Goal: Task Accomplishment & Management: Manage account settings

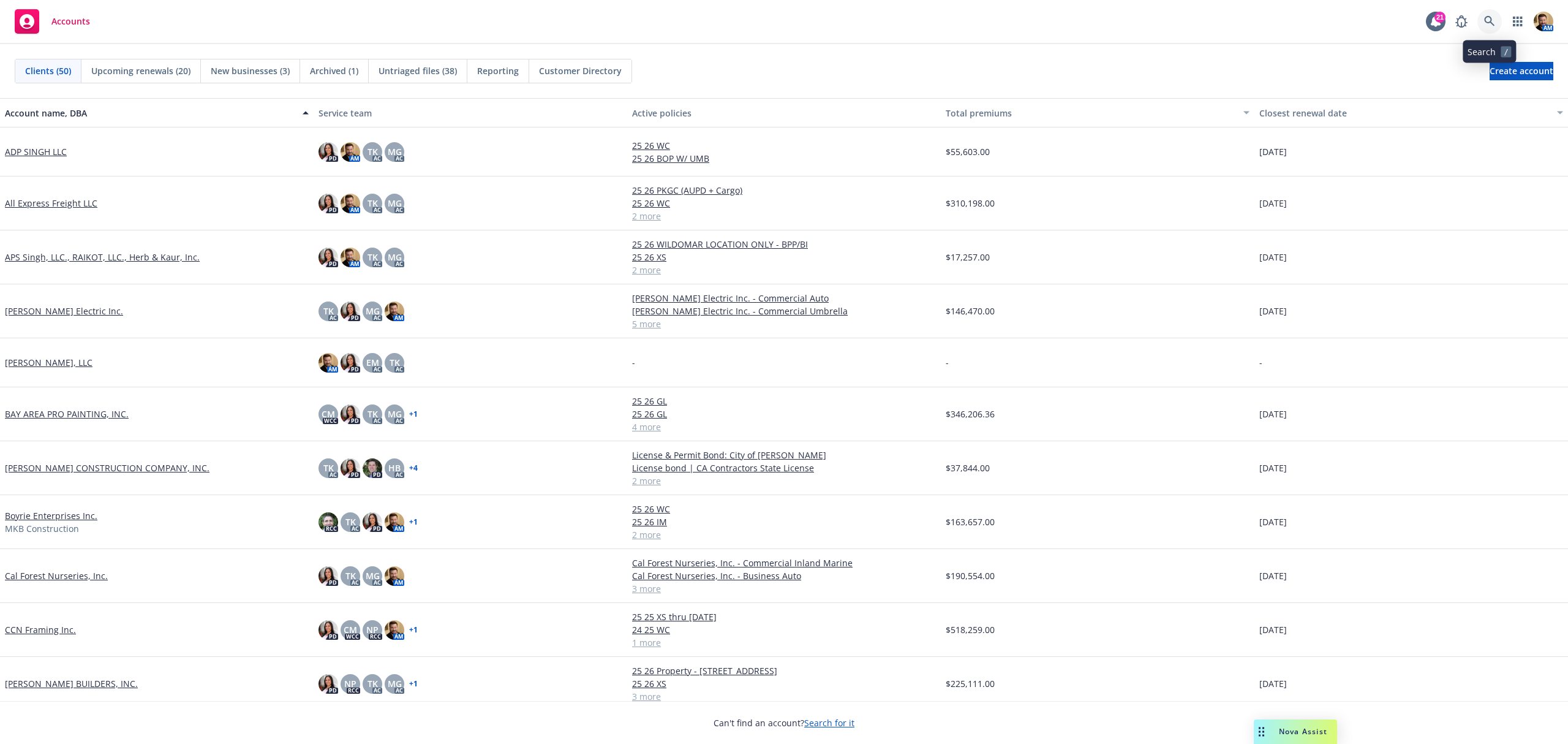
click at [1488, 23] on icon at bounding box center [1489, 21] width 11 height 11
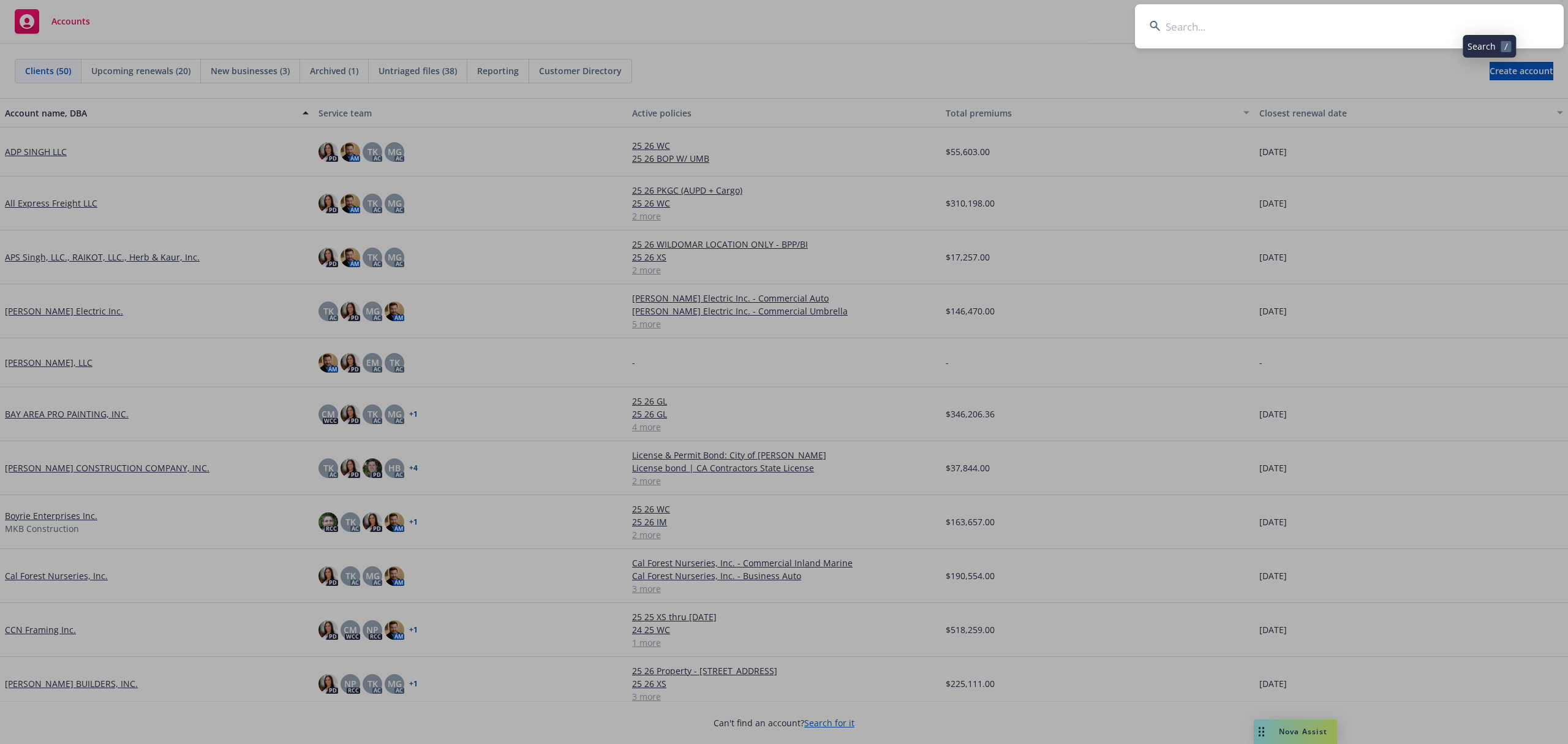
click at [1476, 26] on input at bounding box center [1350, 26] width 429 height 44
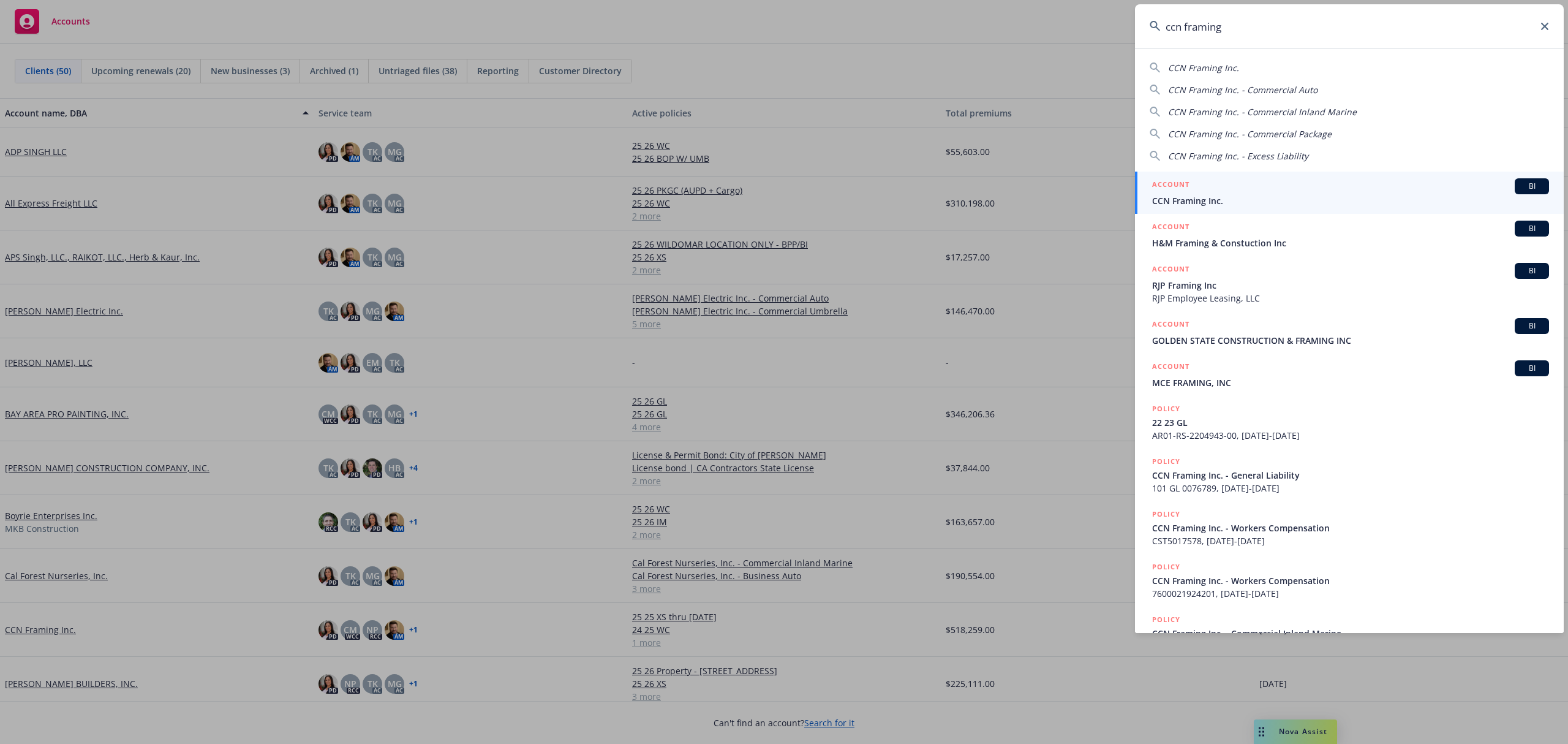
type input "ccn framing"
click at [1182, 202] on span "CCN Framing Inc." at bounding box center [1351, 201] width 397 height 13
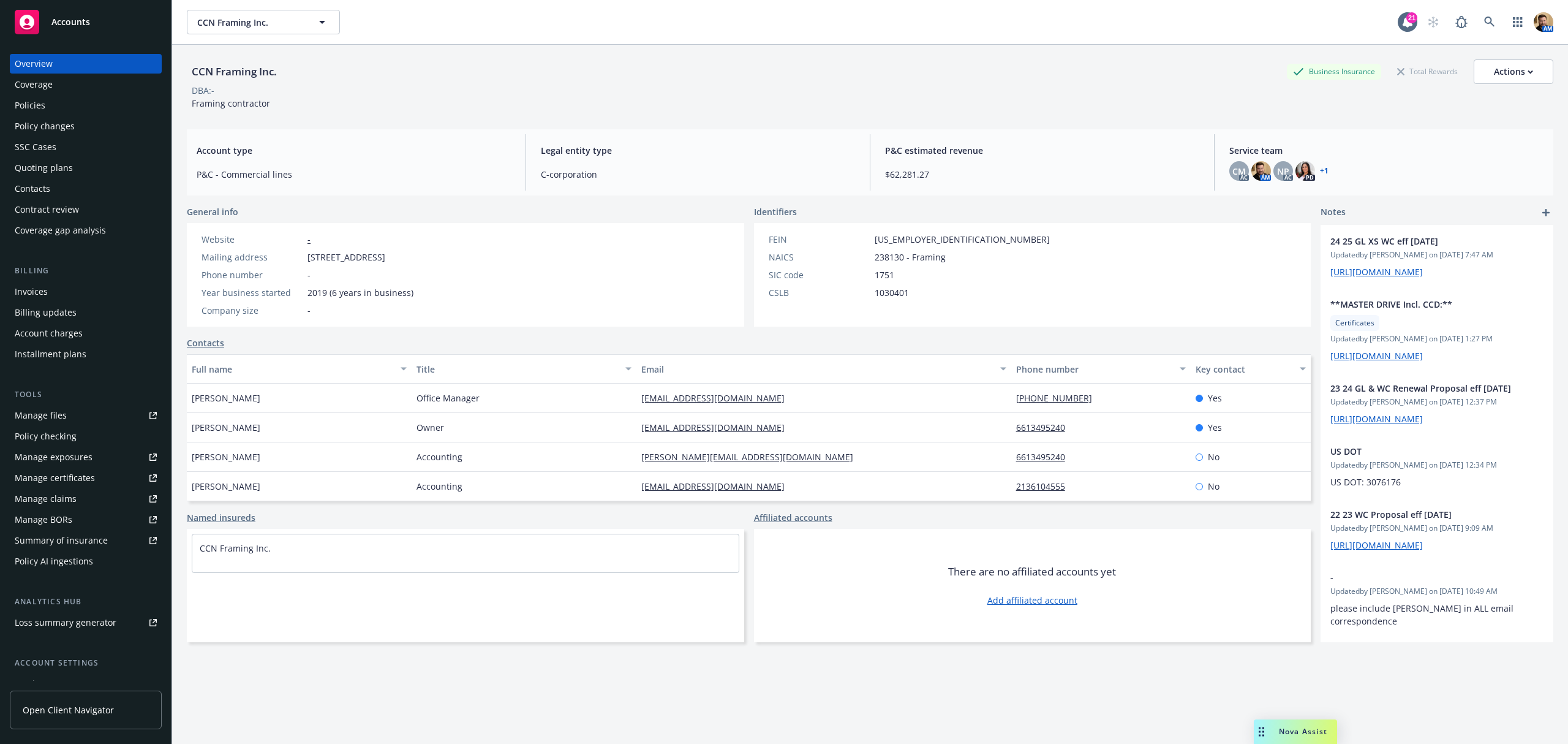
click at [50, 160] on div "Quoting plans" at bounding box center [43, 167] width 58 height 19
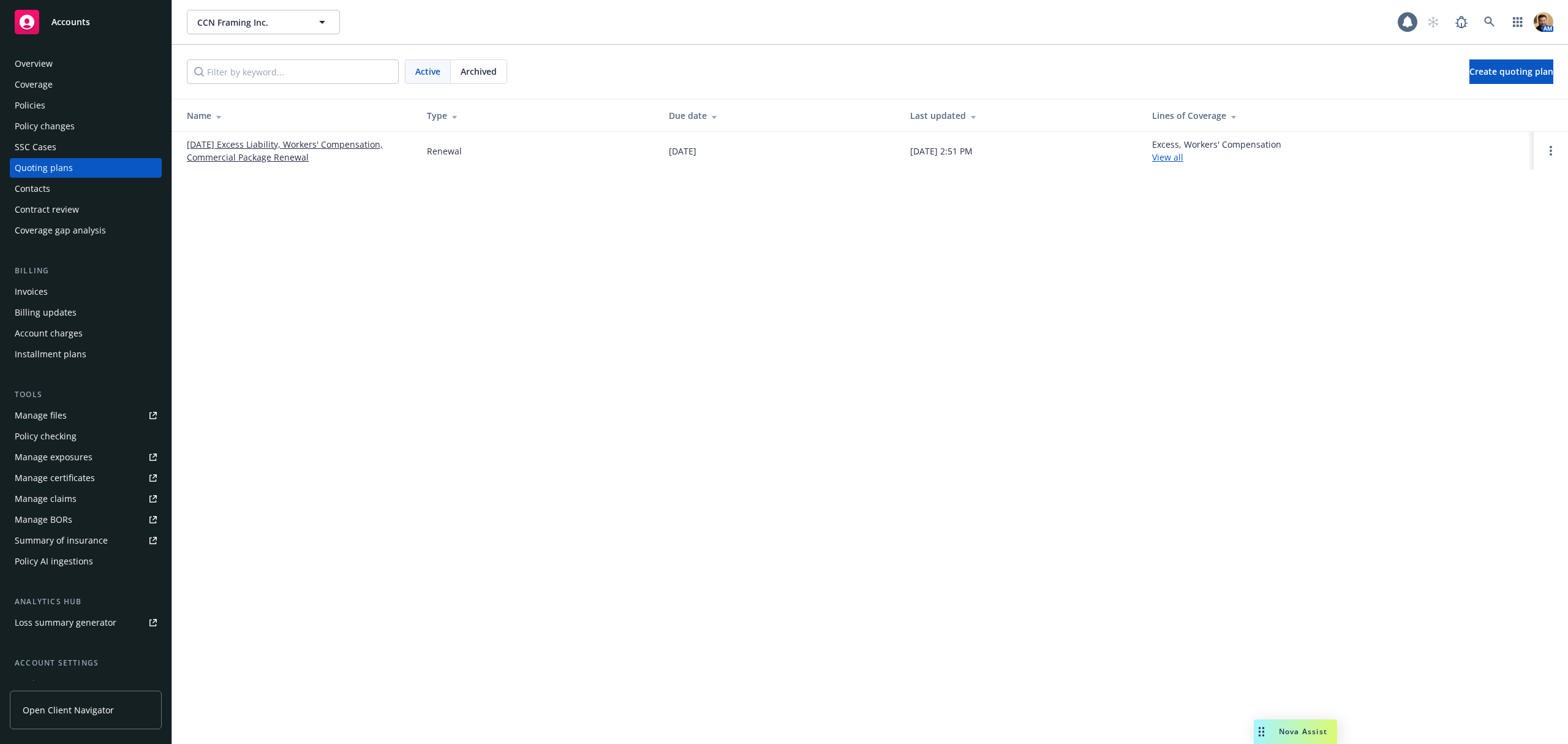
click at [236, 146] on link "10/25/25 Excess Liability, Workers' Compensation, Commercial Package Renewal" at bounding box center [297, 151] width 220 height 26
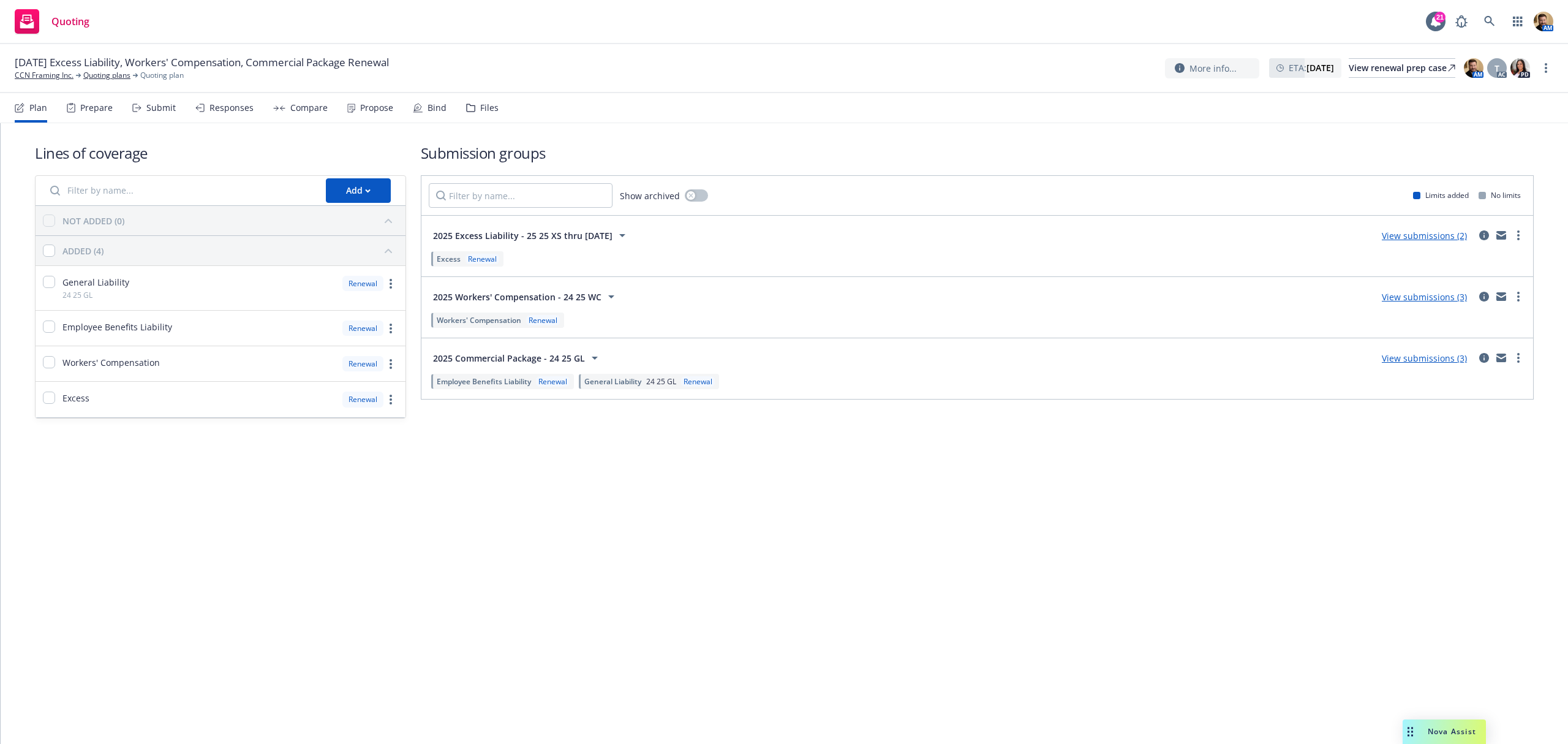
click at [152, 113] on div "Submit" at bounding box center [154, 108] width 44 height 29
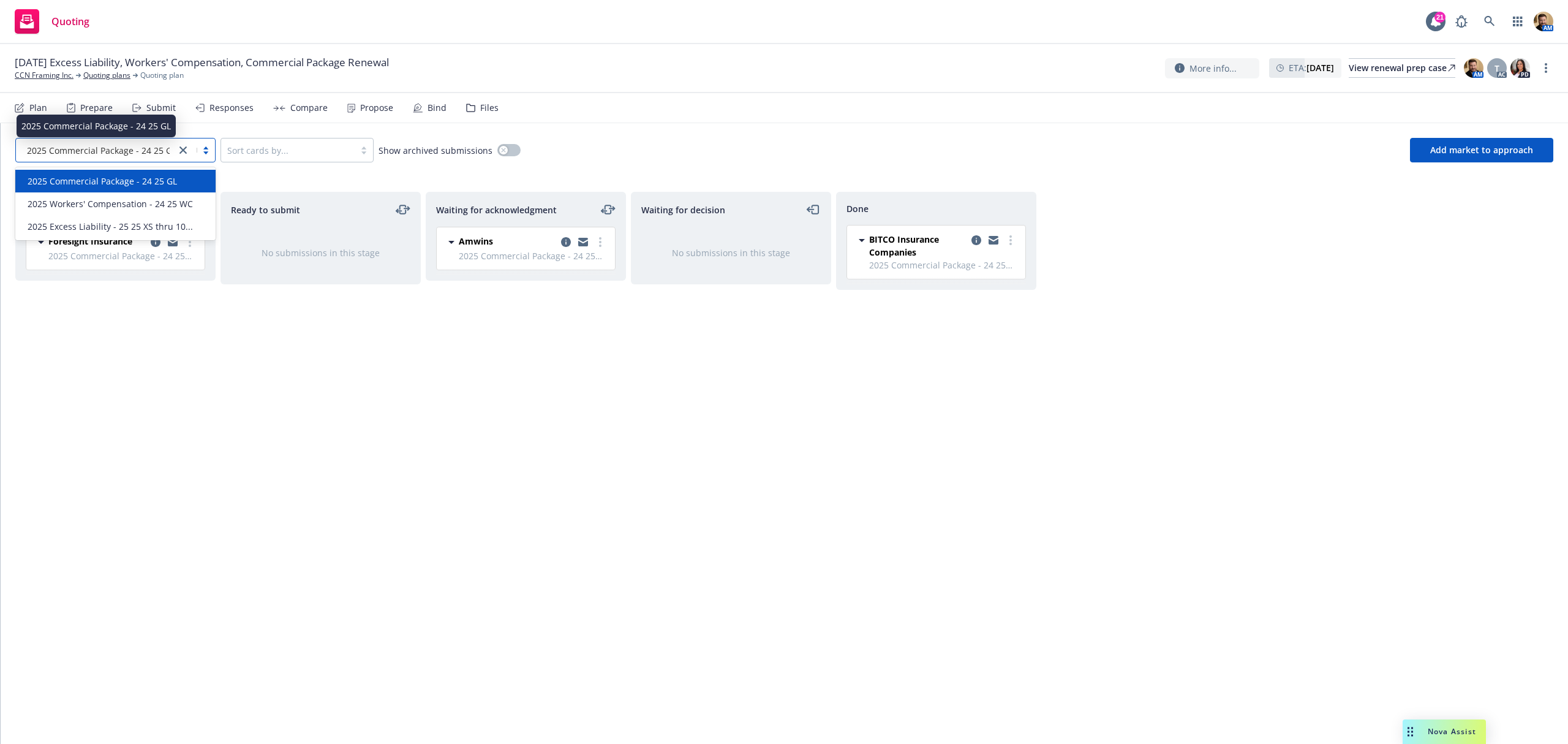
click at [86, 150] on span "2025 Commercial Package - 24 25 GL" at bounding box center [102, 151] width 149 height 13
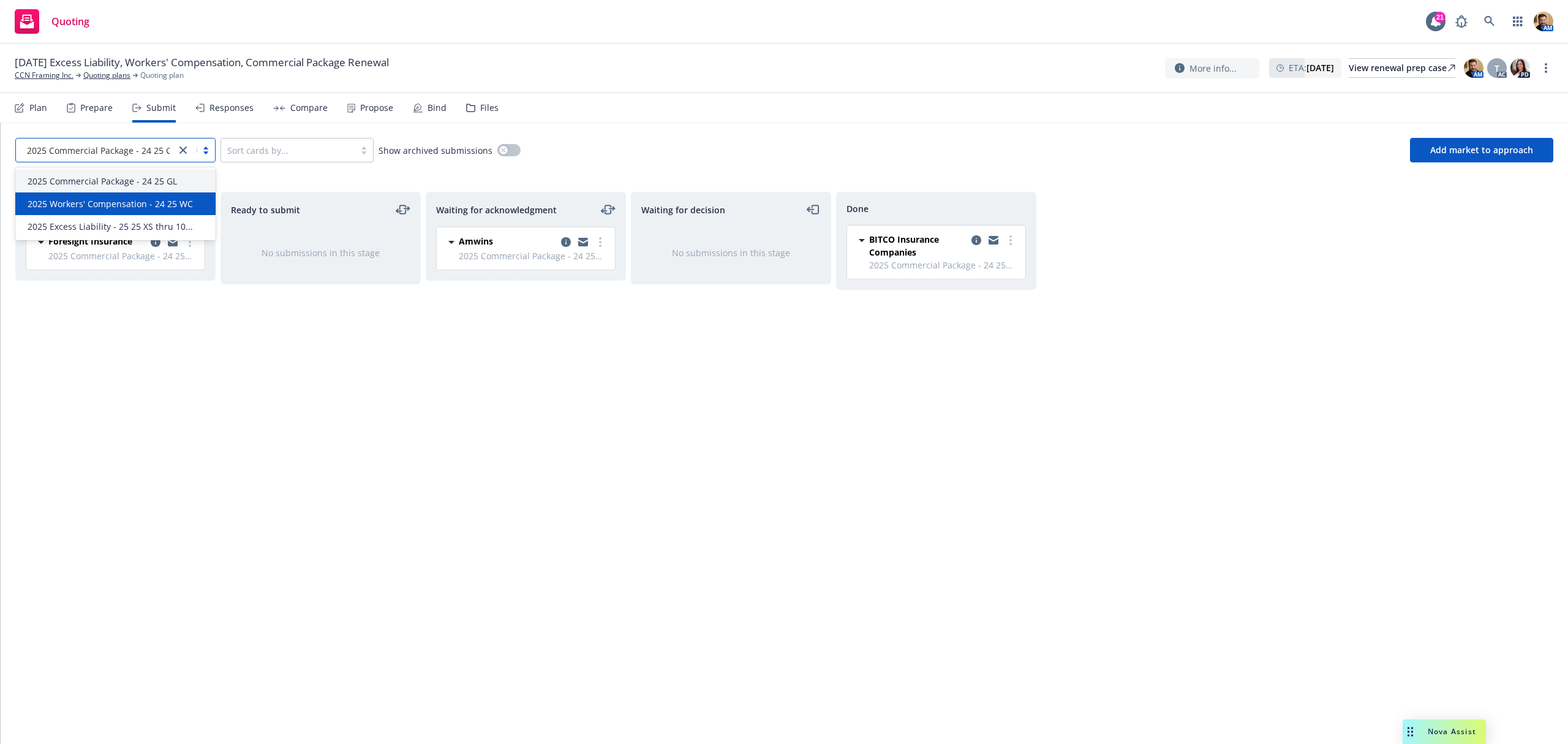
click at [103, 207] on span "2025 Workers' Compensation - 24 25 WC" at bounding box center [110, 204] width 166 height 13
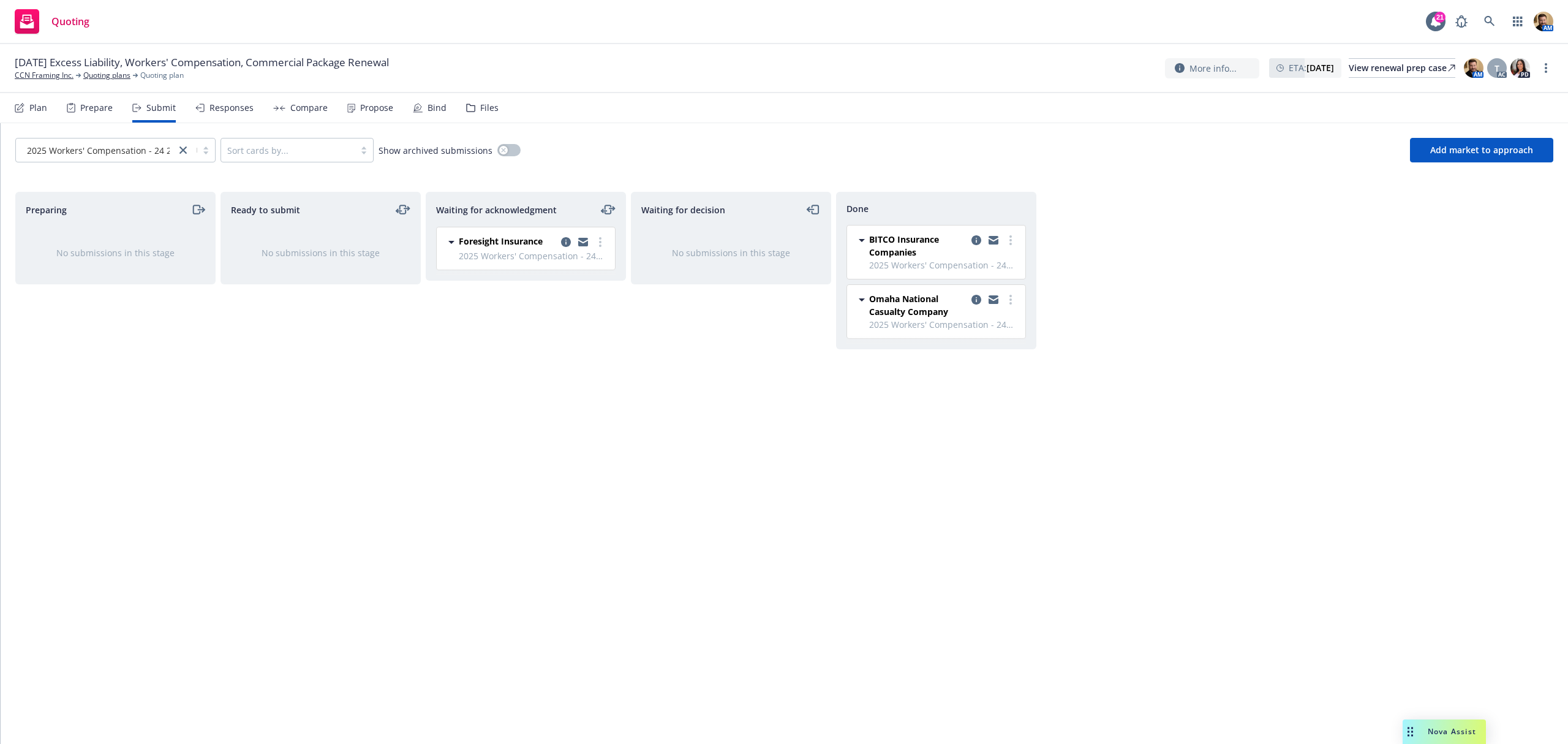
click at [231, 103] on div "Responses" at bounding box center [231, 108] width 44 height 10
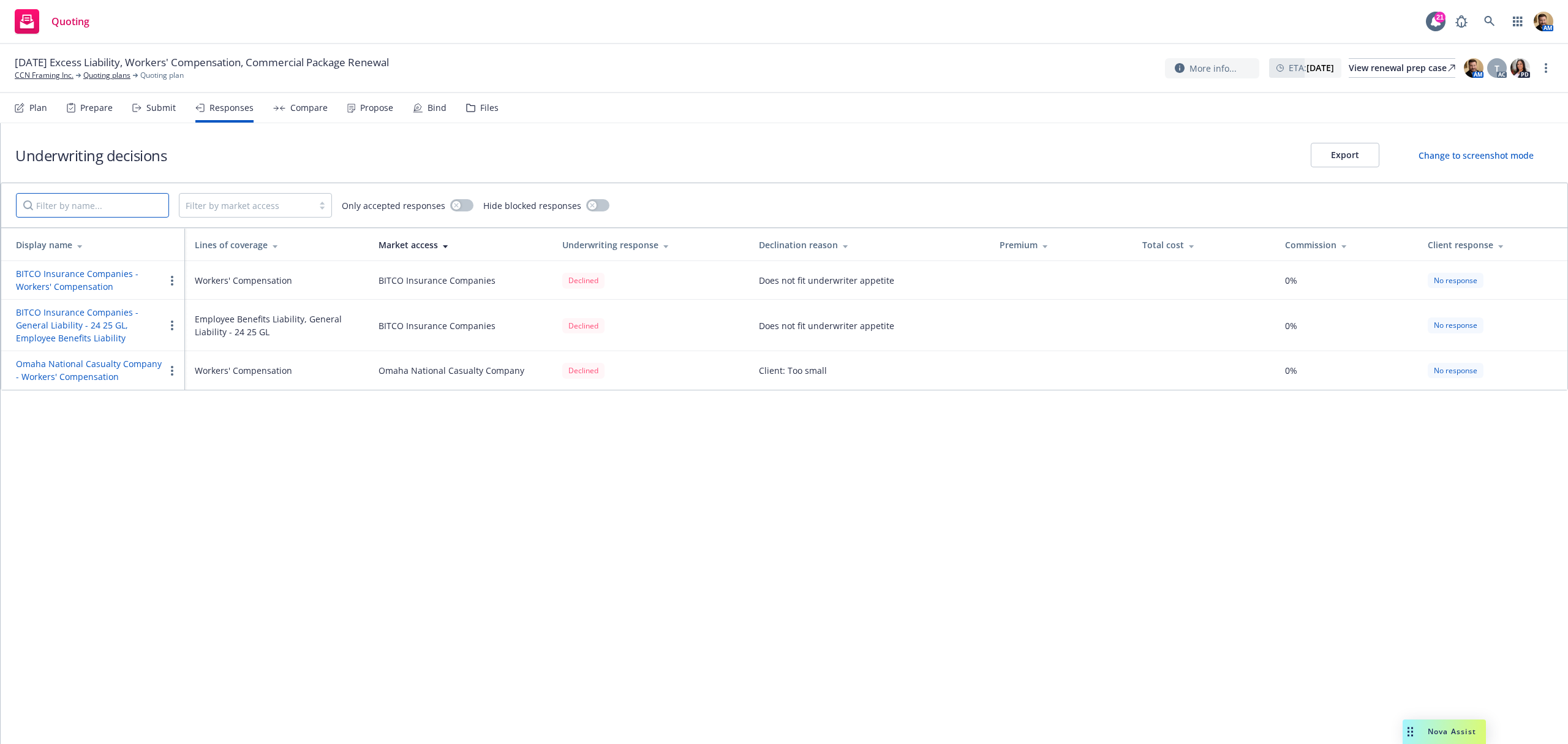
click at [105, 195] on input "Filter by name..." at bounding box center [93, 205] width 154 height 24
click at [150, 106] on div "Submit" at bounding box center [161, 108] width 29 height 10
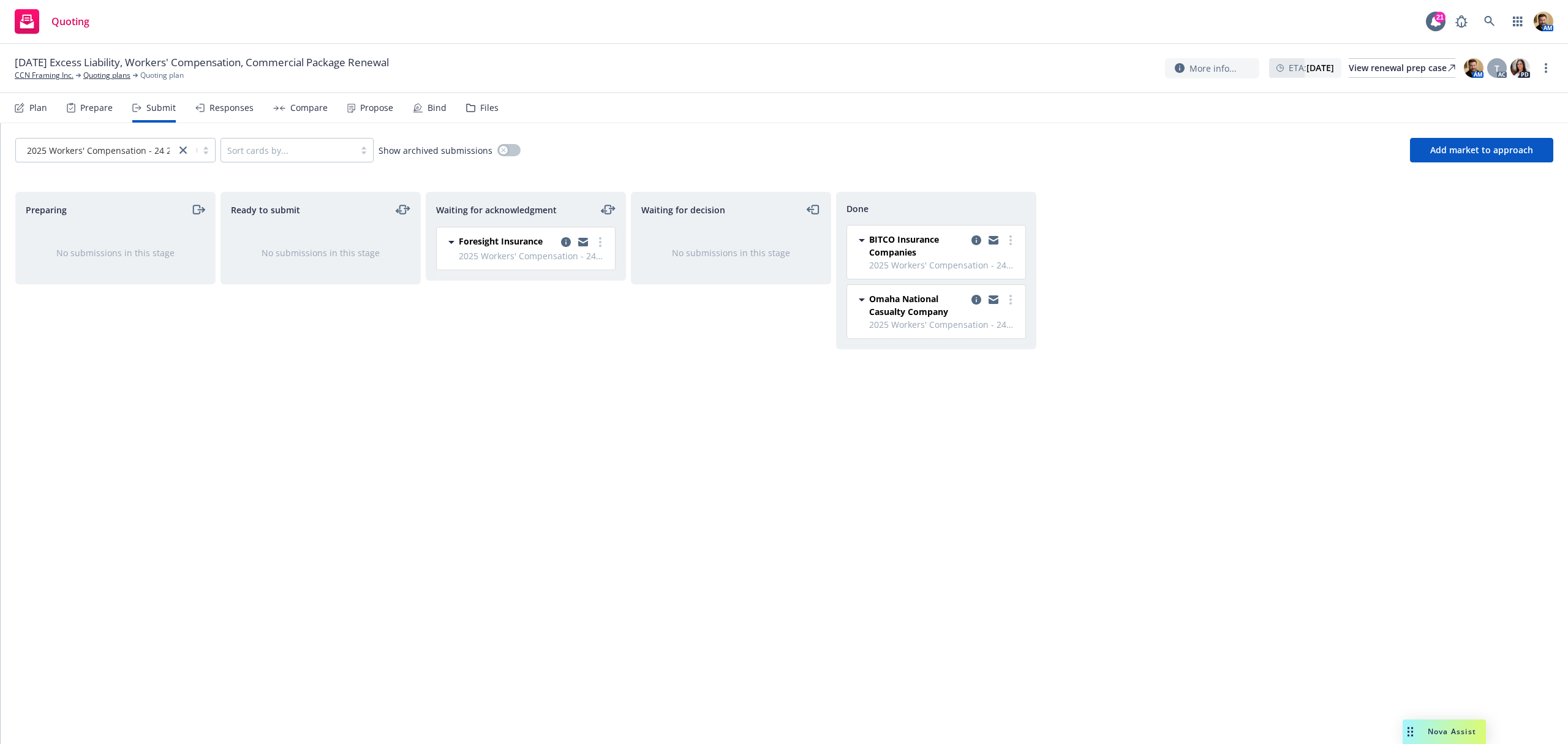
click at [105, 157] on div at bounding box center [96, 150] width 148 height 14
click at [111, 179] on span "2025 Commercial Package - 24 25 GL" at bounding box center [102, 181] width 149 height 13
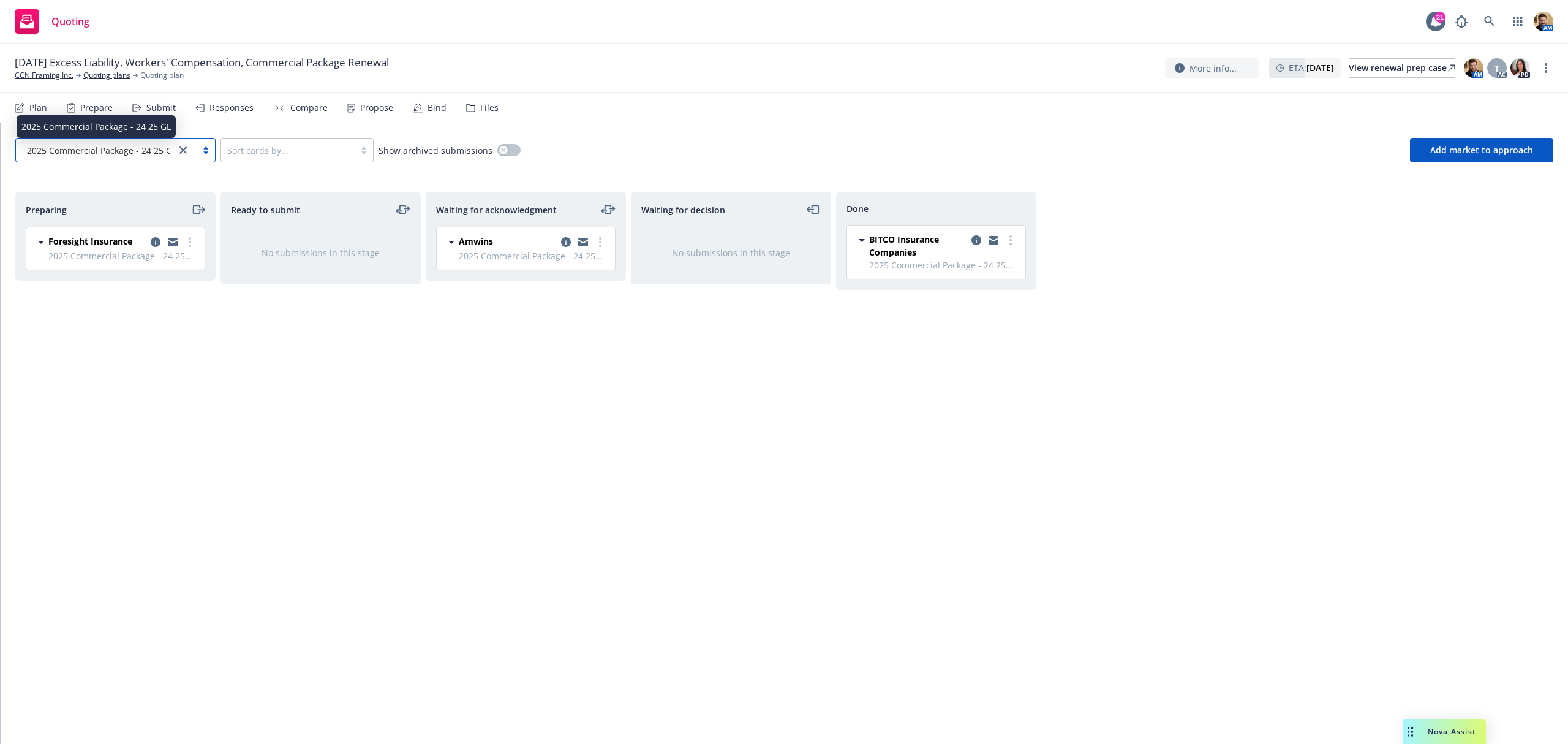
click at [44, 153] on span "2025 Commercial Package - 24 25 GL" at bounding box center [102, 151] width 149 height 13
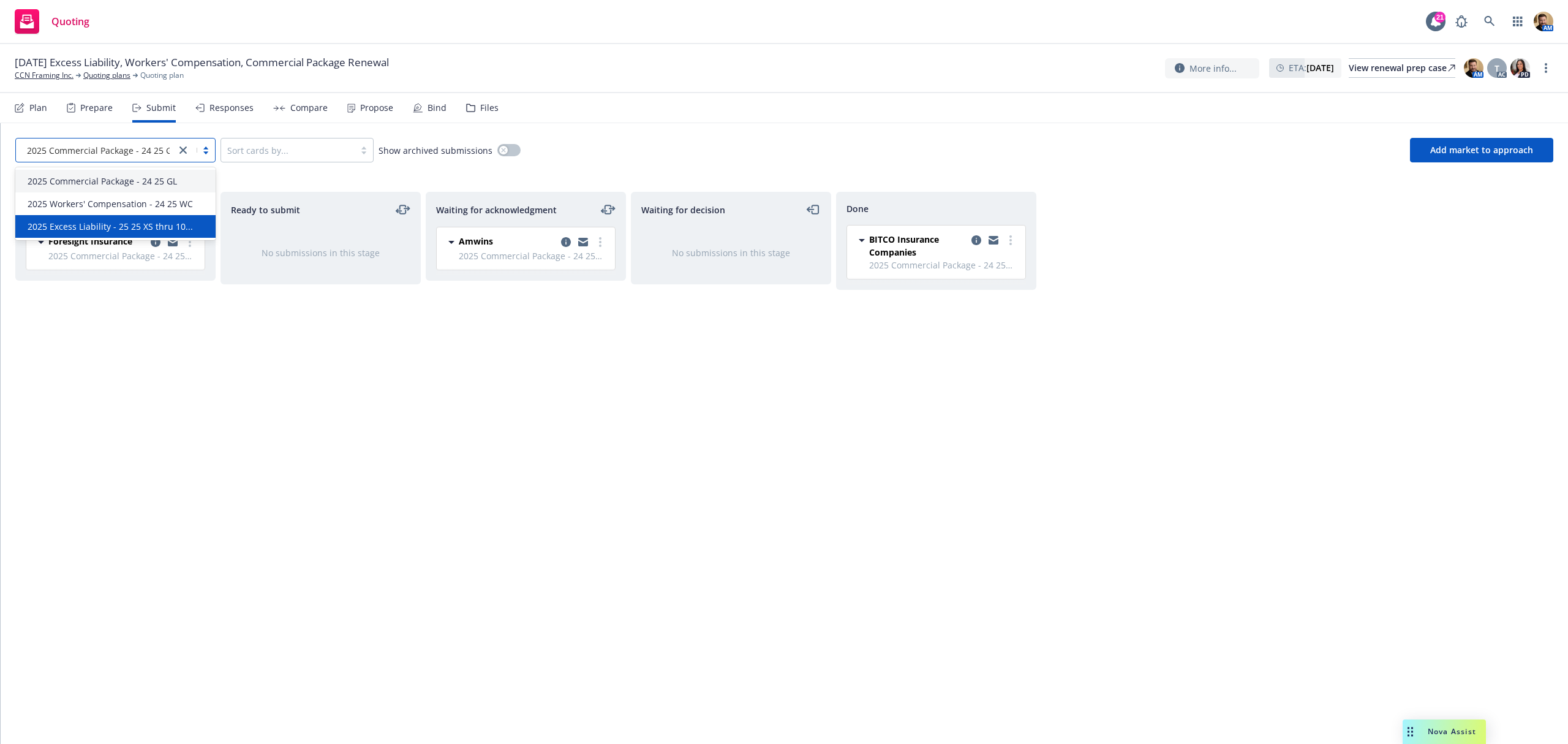
click at [94, 228] on span "2025 Excess Liability - 25 25 XS thru 10..." at bounding box center [110, 227] width 166 height 13
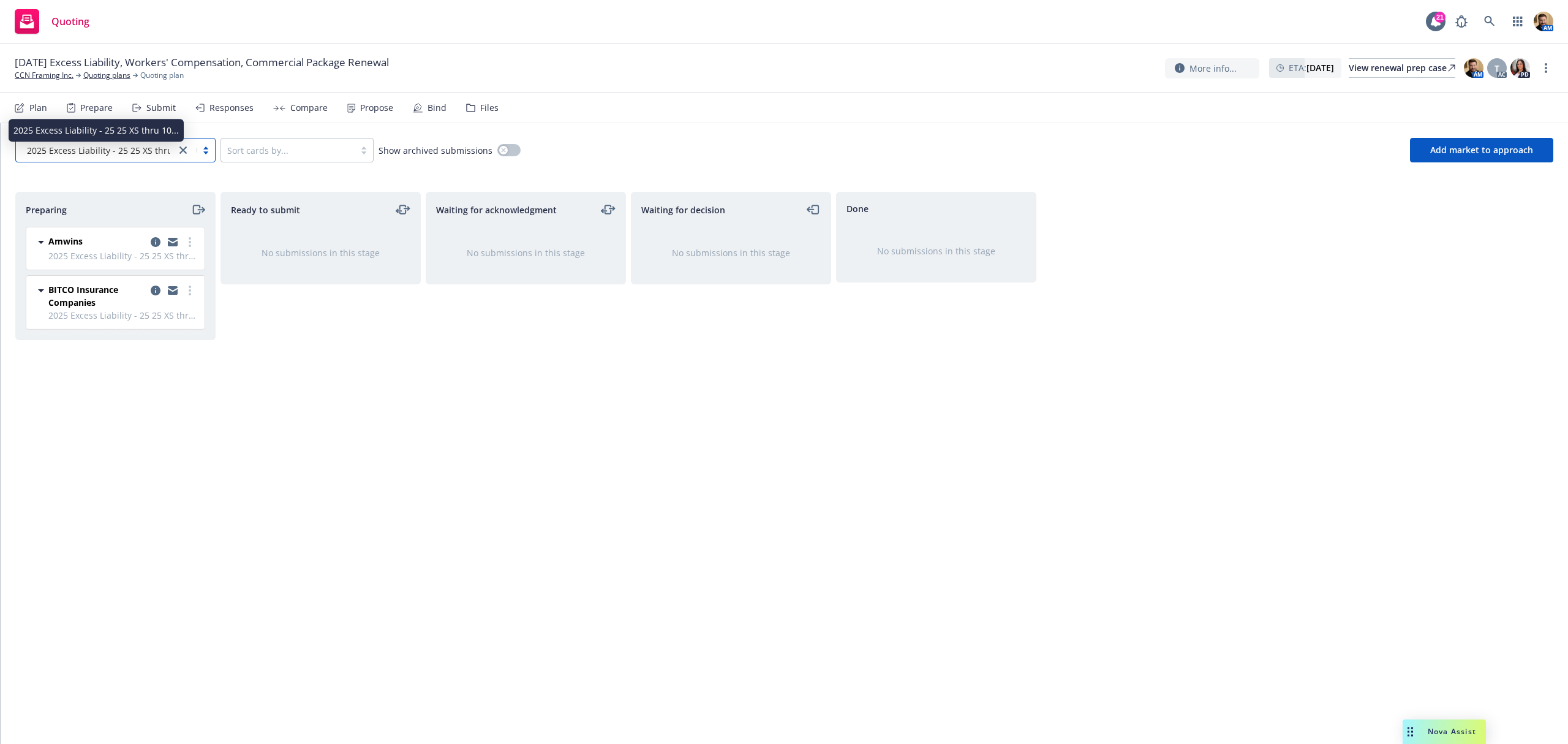
click at [115, 153] on span "2025 Excess Liability - 25 25 XS thru 10..." at bounding box center [110, 151] width 166 height 13
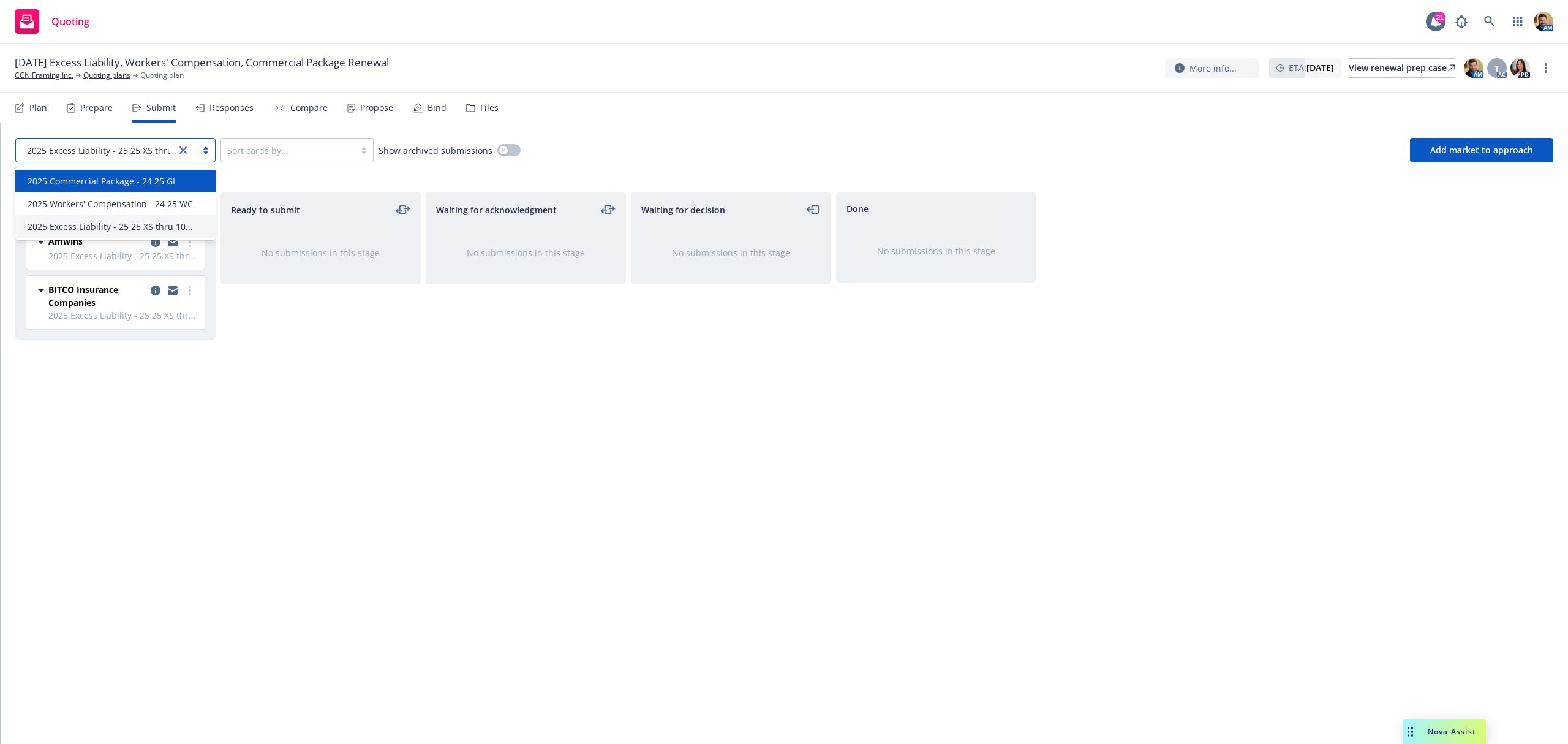
click at [124, 185] on span "2025 Commercial Package - 24 25 GL" at bounding box center [102, 181] width 149 height 13
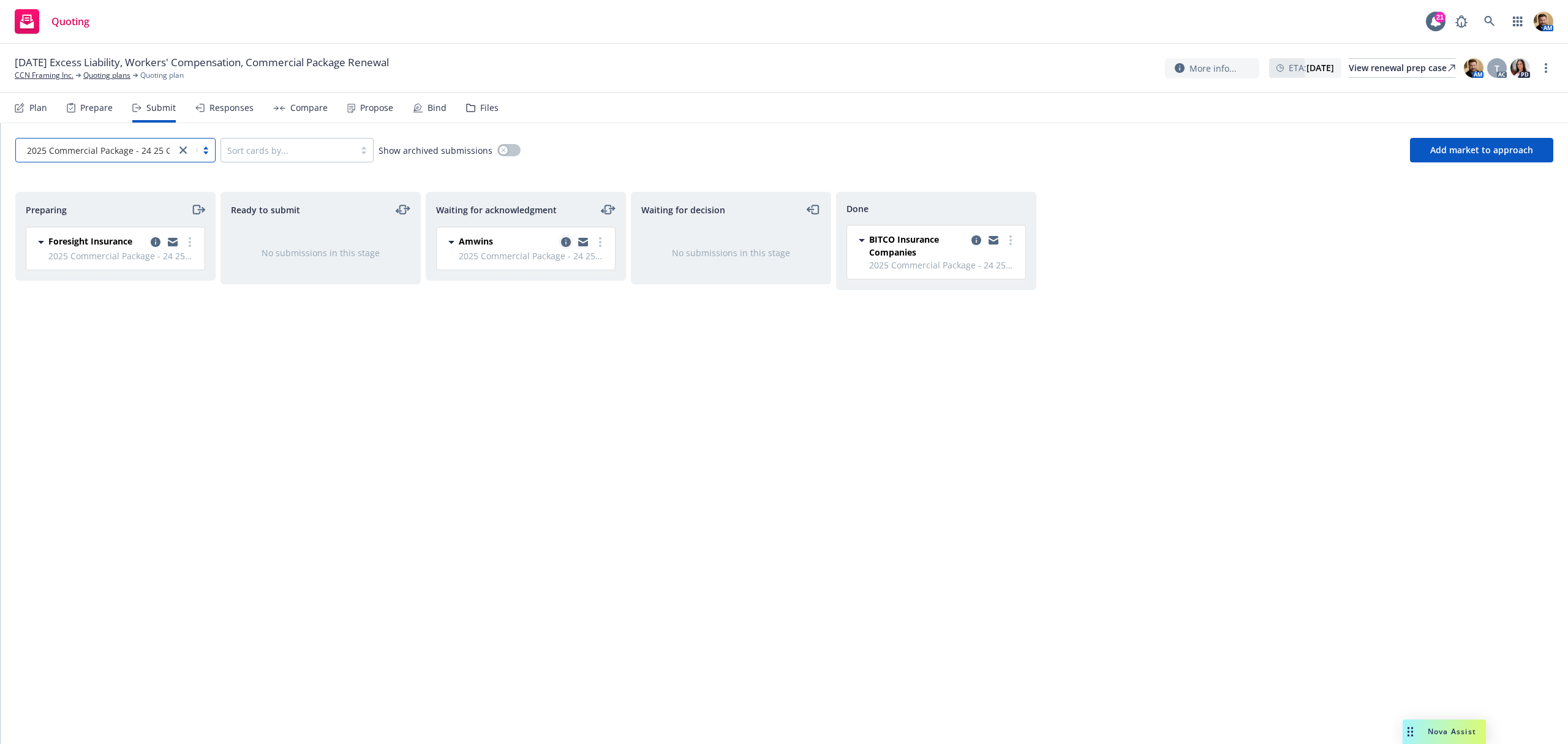
click at [559, 242] on link "copy logging email" at bounding box center [566, 242] width 14 height 14
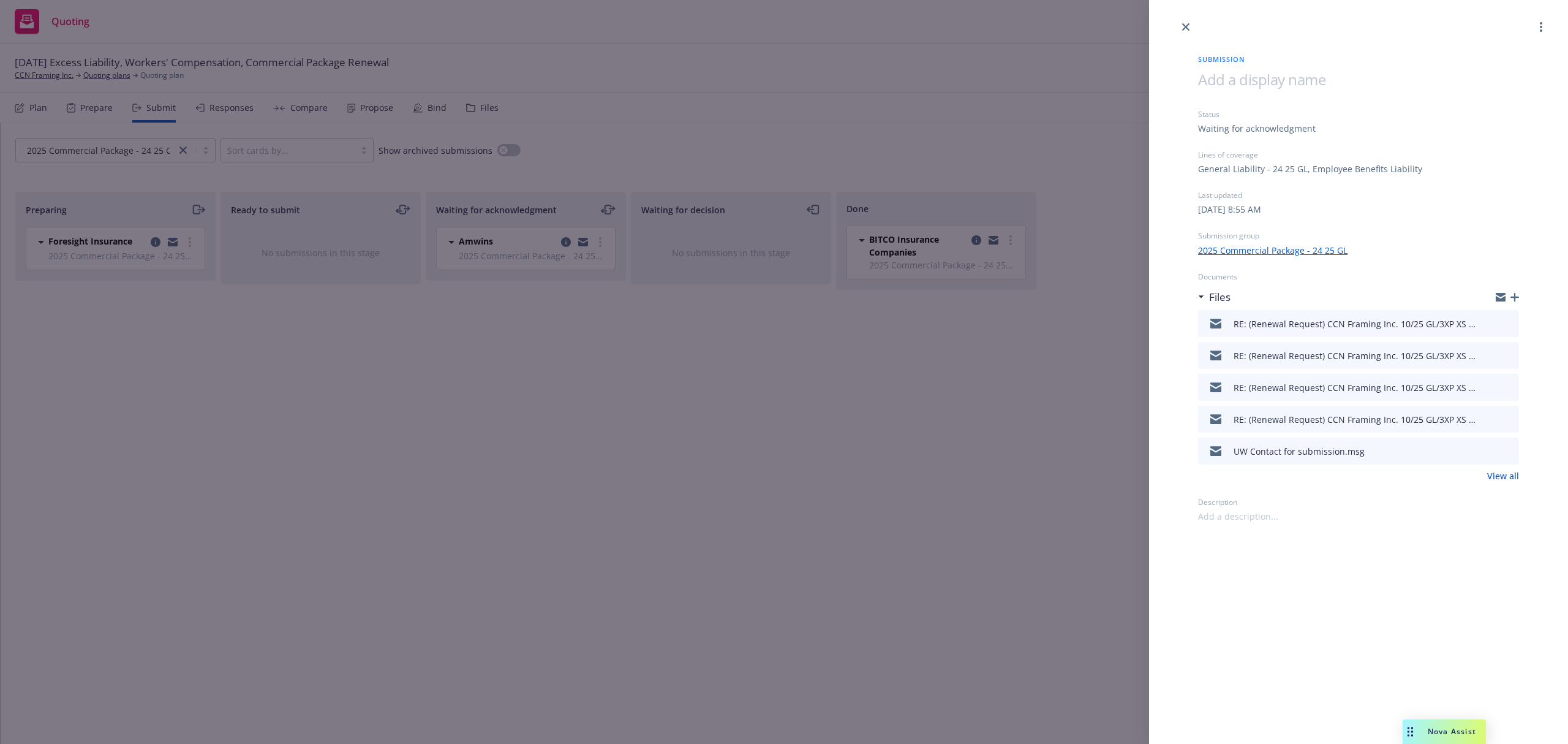
click at [1510, 325] on icon "preview file" at bounding box center [1507, 323] width 11 height 9
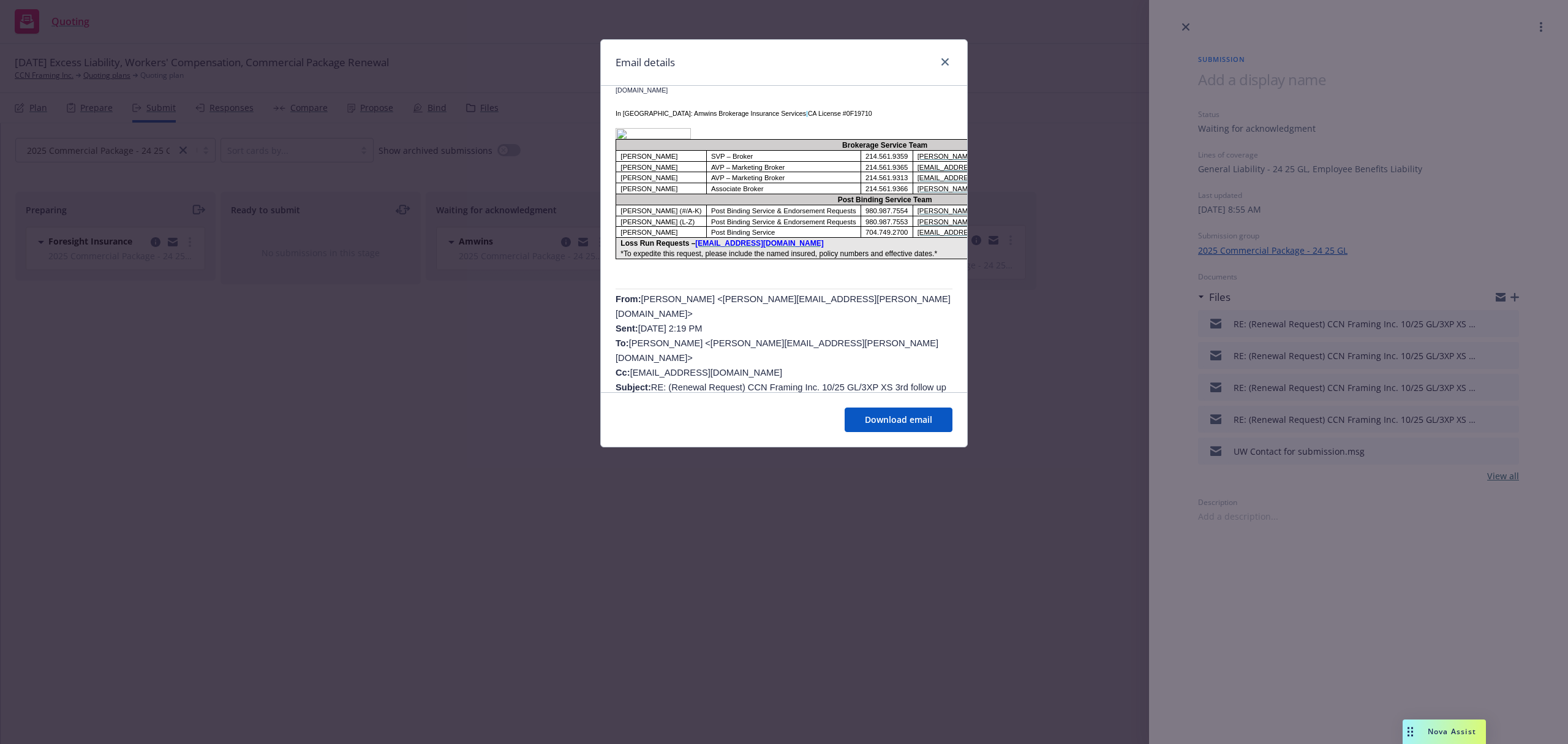
scroll to position [326, 0]
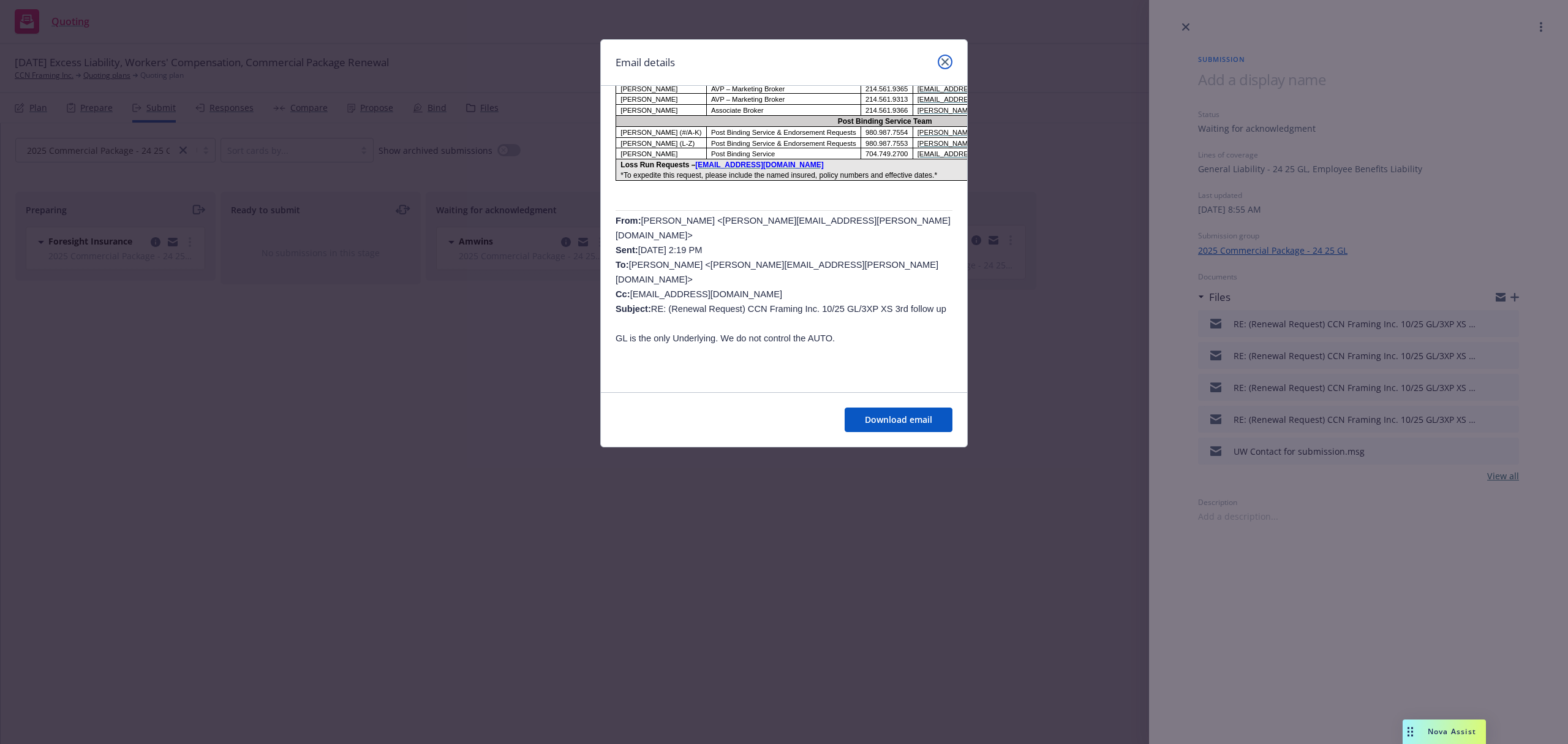
drag, startPoint x: 944, startPoint y: 65, endPoint x: 952, endPoint y: 65, distance: 8.0
click at [944, 65] on icon "close" at bounding box center [945, 62] width 7 height 7
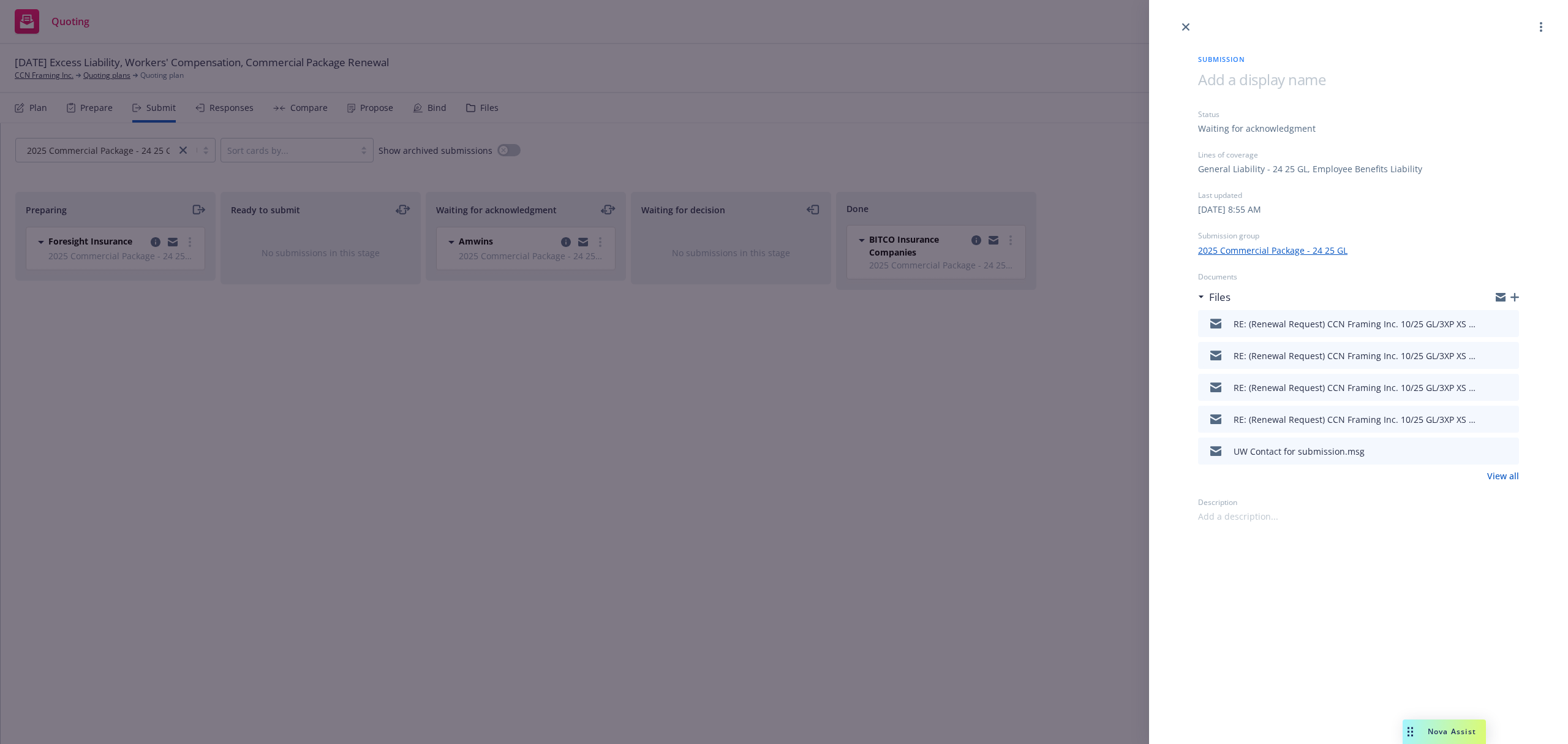
drag, startPoint x: 1020, startPoint y: 504, endPoint x: 1057, endPoint y: 451, distance: 64.6
click at [1019, 503] on div "Submission Status Waiting for acknowledgment Lines of coverage General Liabilit…" at bounding box center [784, 372] width 1568 height 744
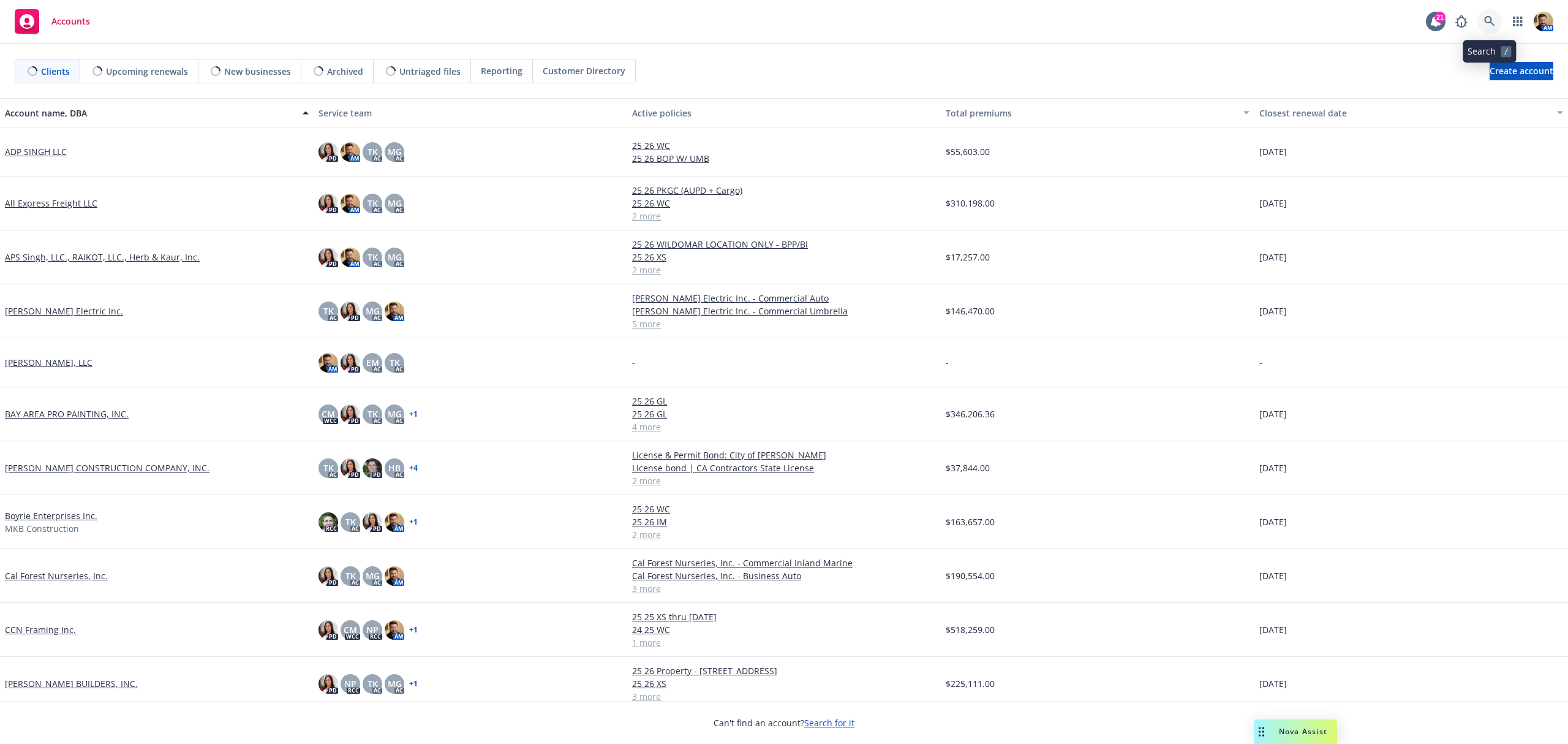
click at [1483, 25] on link at bounding box center [1490, 22] width 24 height 24
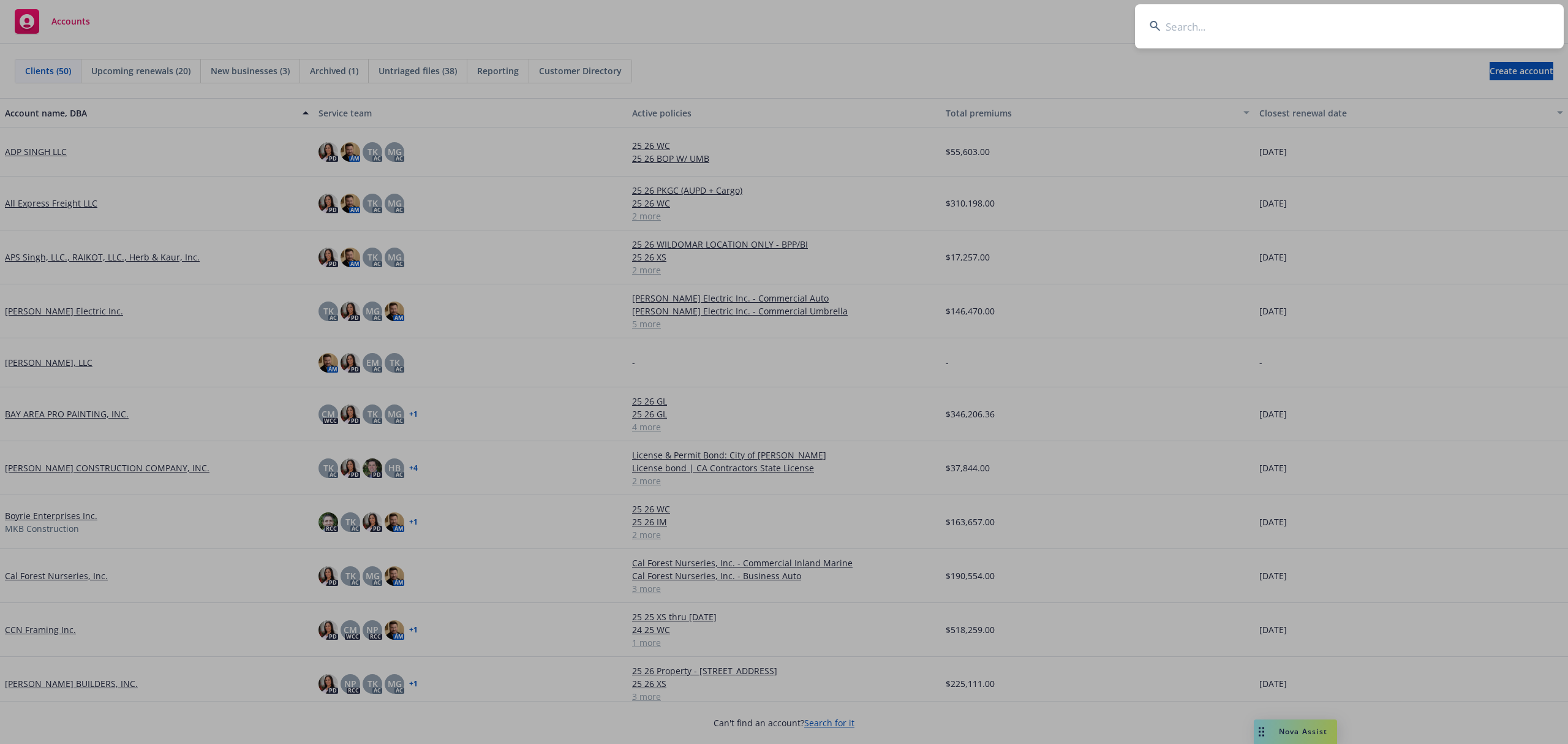
click at [1455, 22] on input at bounding box center [1350, 26] width 429 height 44
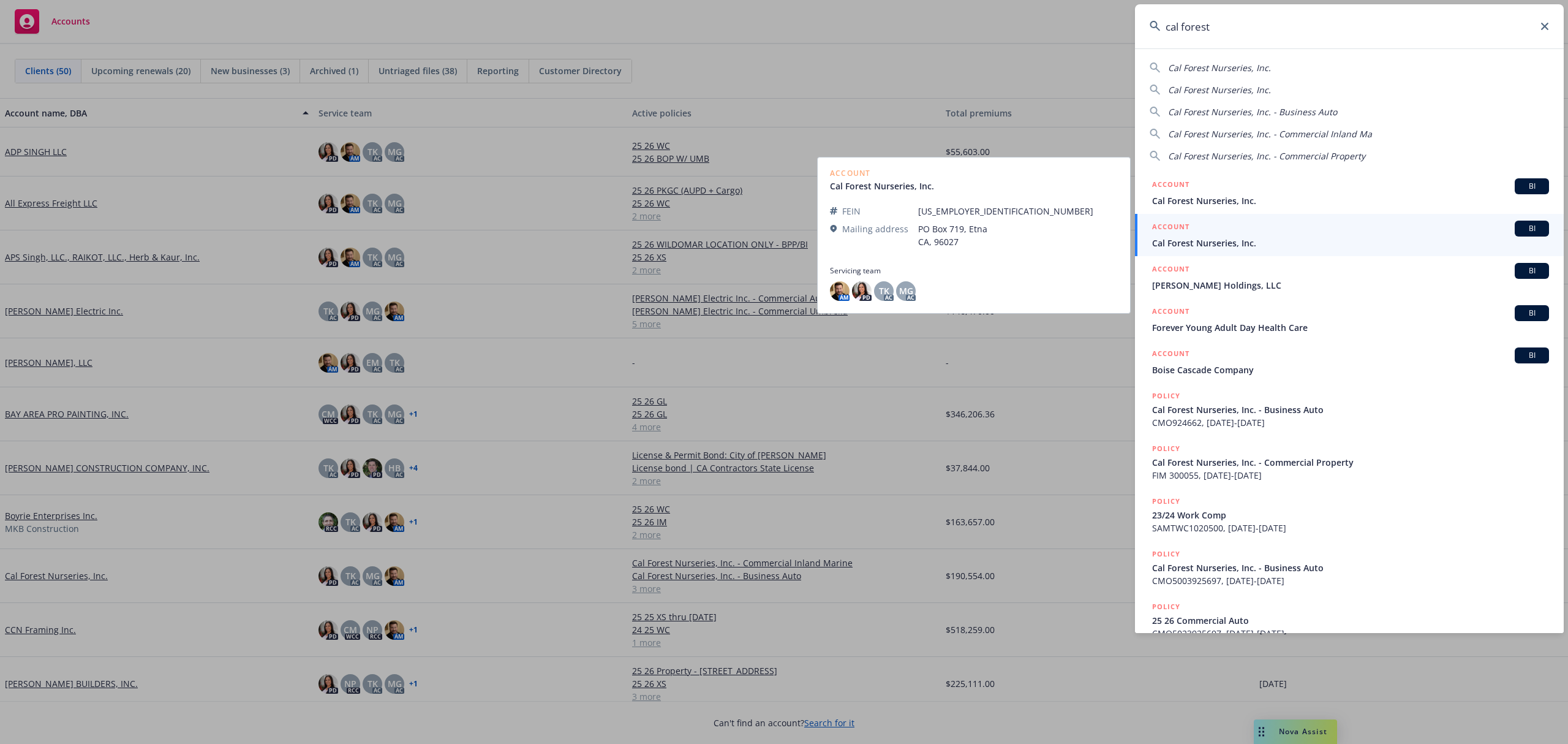
type input "cal forest"
click at [1166, 245] on span "Cal Forest Nurseries, Inc." at bounding box center [1351, 243] width 397 height 13
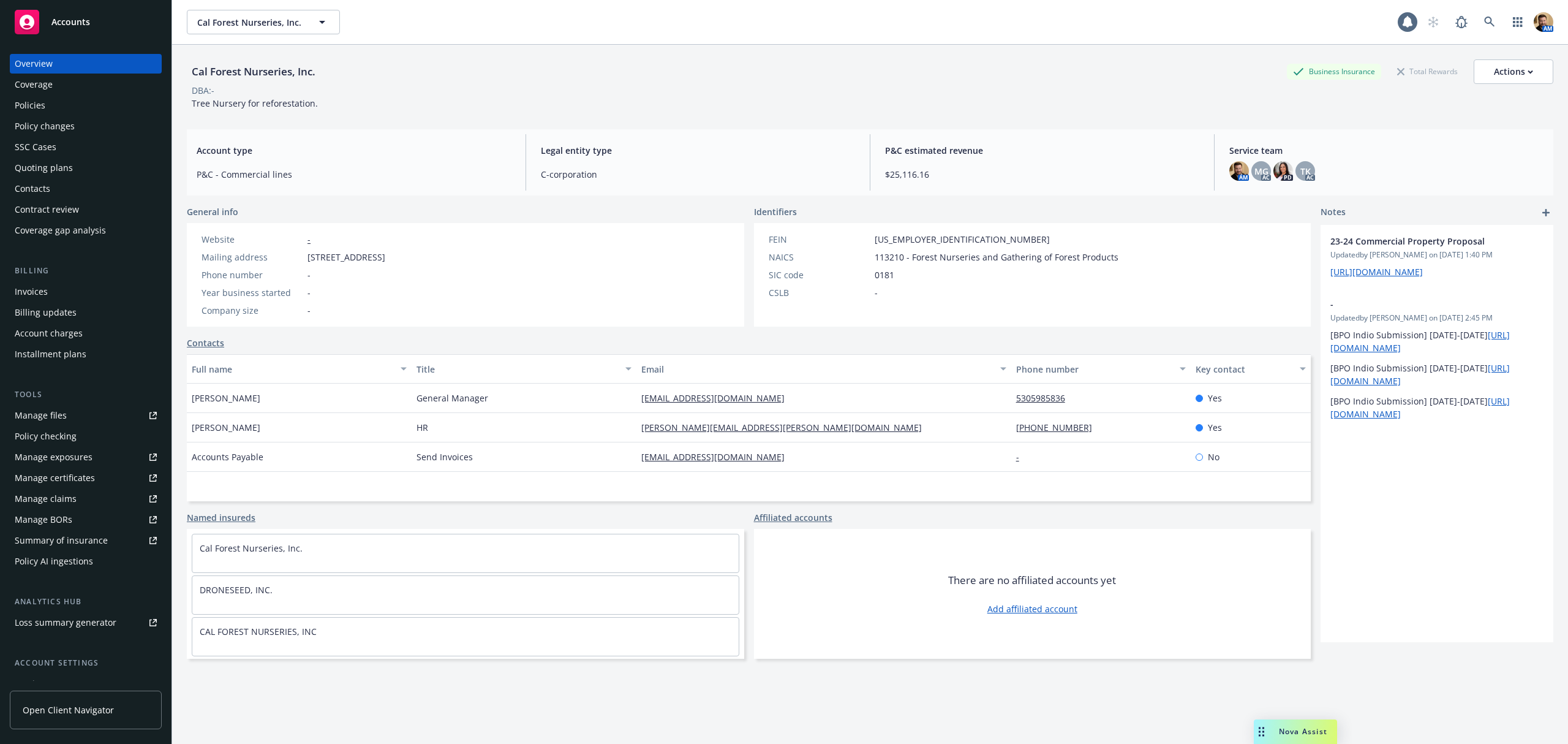
click at [78, 164] on div "Quoting plans" at bounding box center [85, 167] width 142 height 19
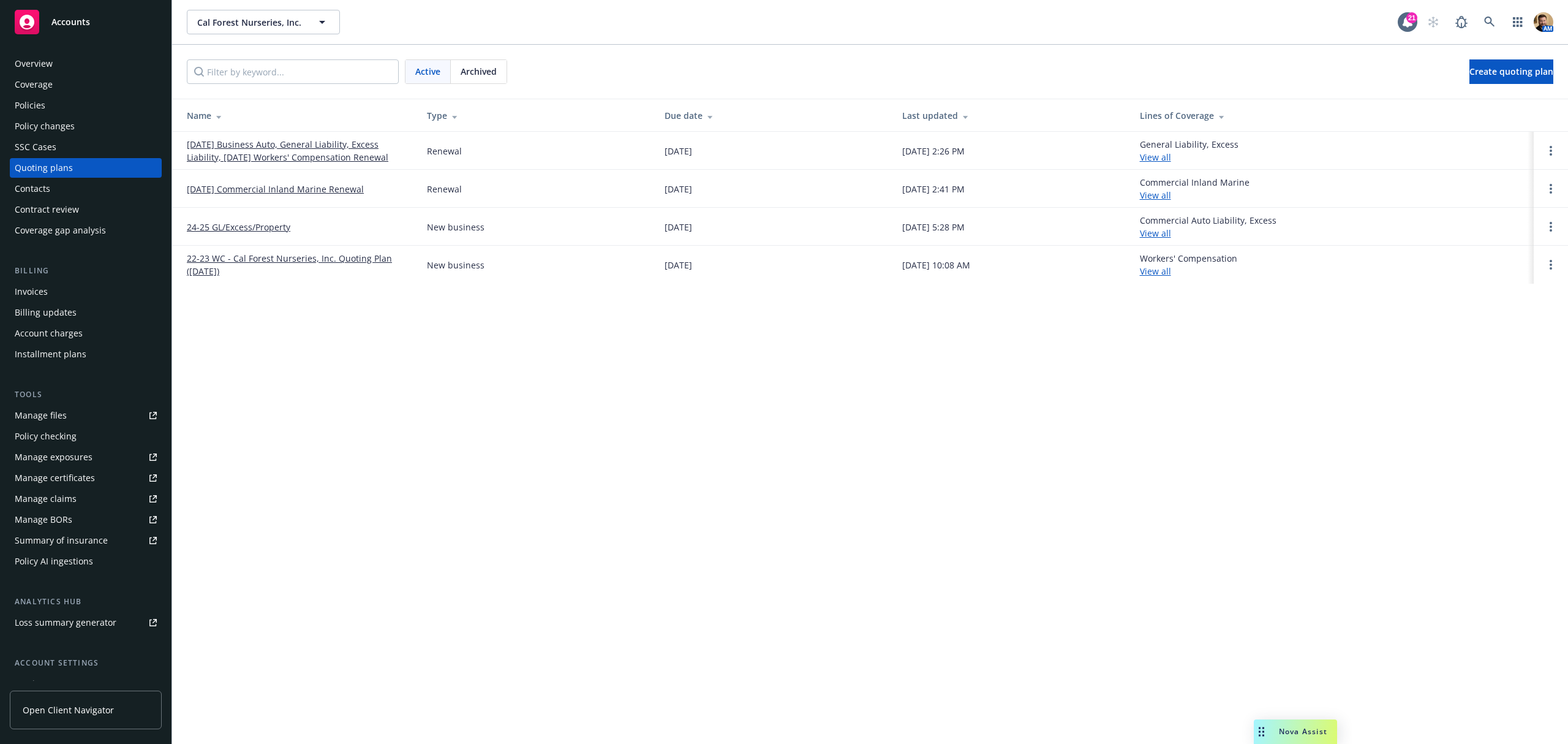
click at [283, 145] on link "[DATE] Business Auto, General Liability, Excess Liability, [DATE] Workers' Comp…" at bounding box center [297, 151] width 220 height 26
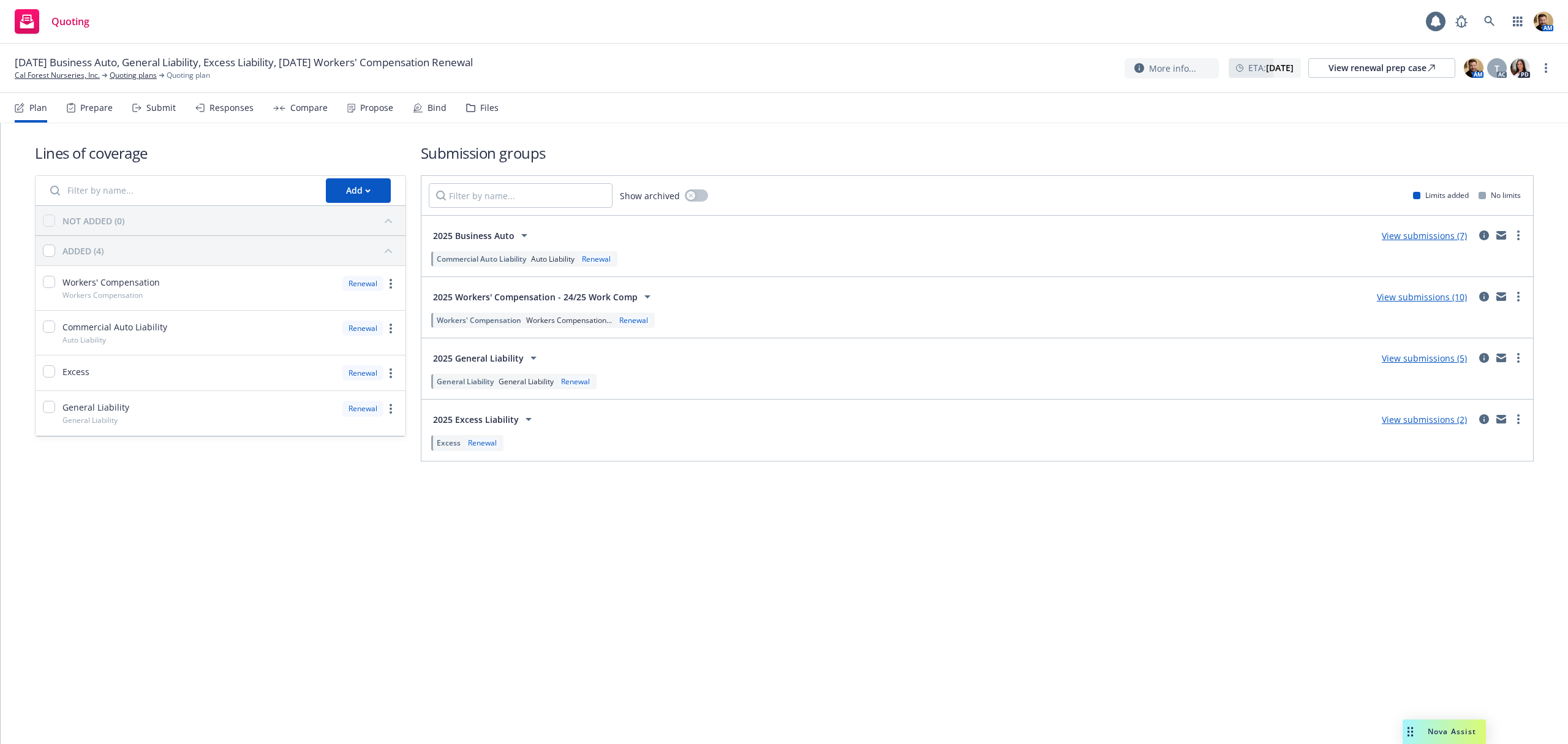
click at [161, 107] on div "Submit" at bounding box center [161, 108] width 29 height 10
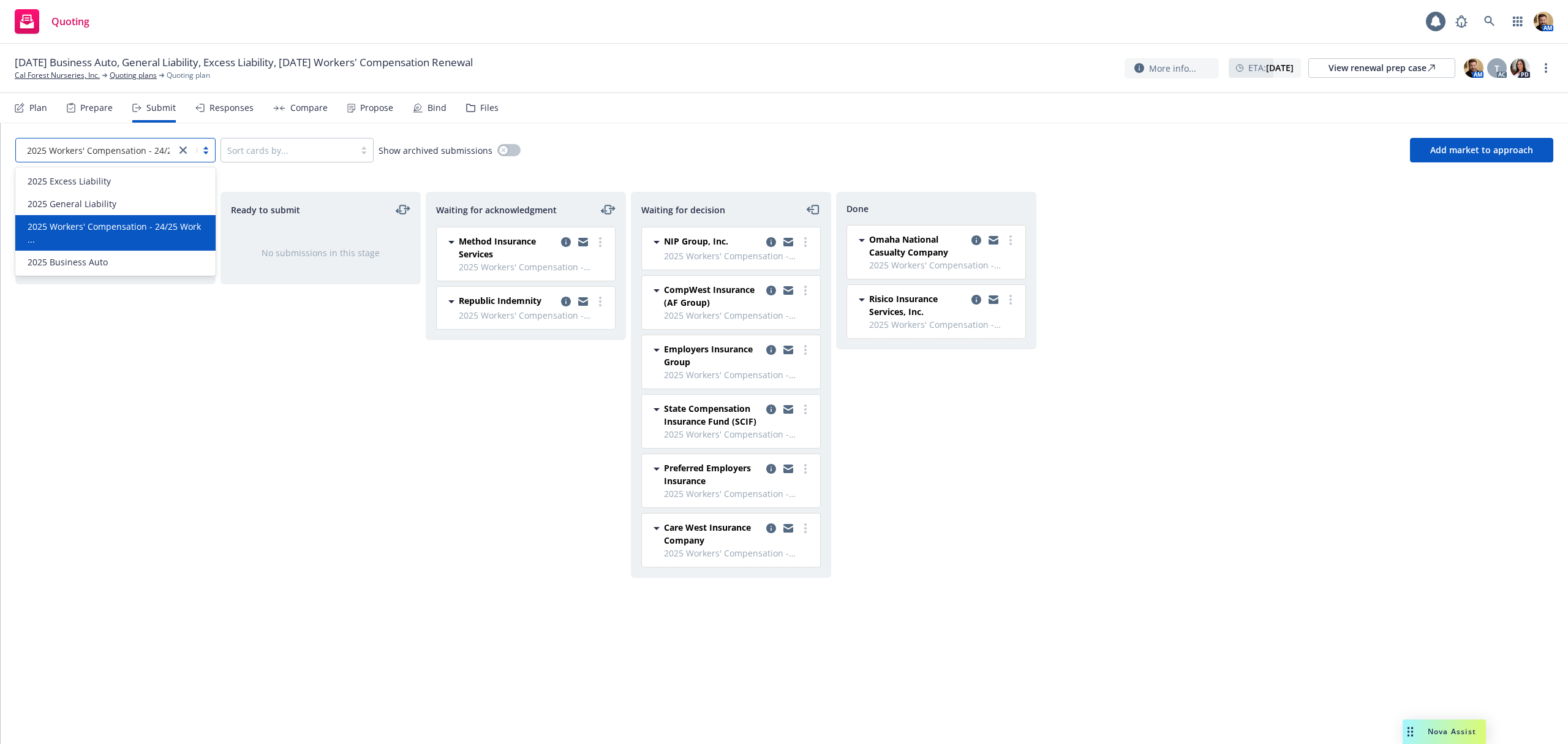
click at [131, 156] on span "2025 Workers' Compensation - 24/25 Work ..." at bounding box center [118, 151] width 183 height 13
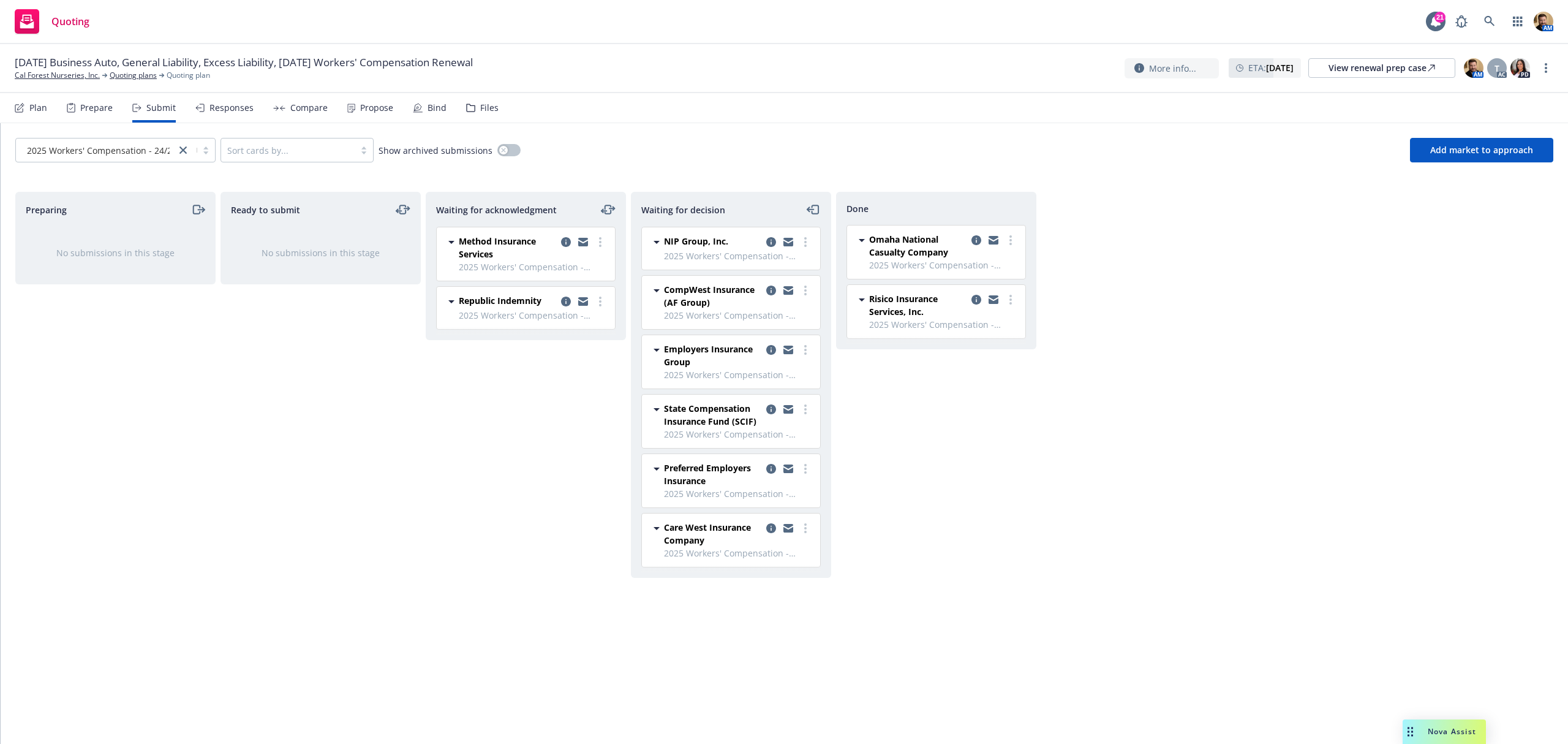
click at [299, 425] on div "Ready to submit No submissions in this stage" at bounding box center [320, 455] width 200 height 527
click at [804, 354] on circle "more" at bounding box center [805, 353] width 2 height 2
click at [760, 443] on link "Add declined decision" at bounding box center [751, 450] width 123 height 24
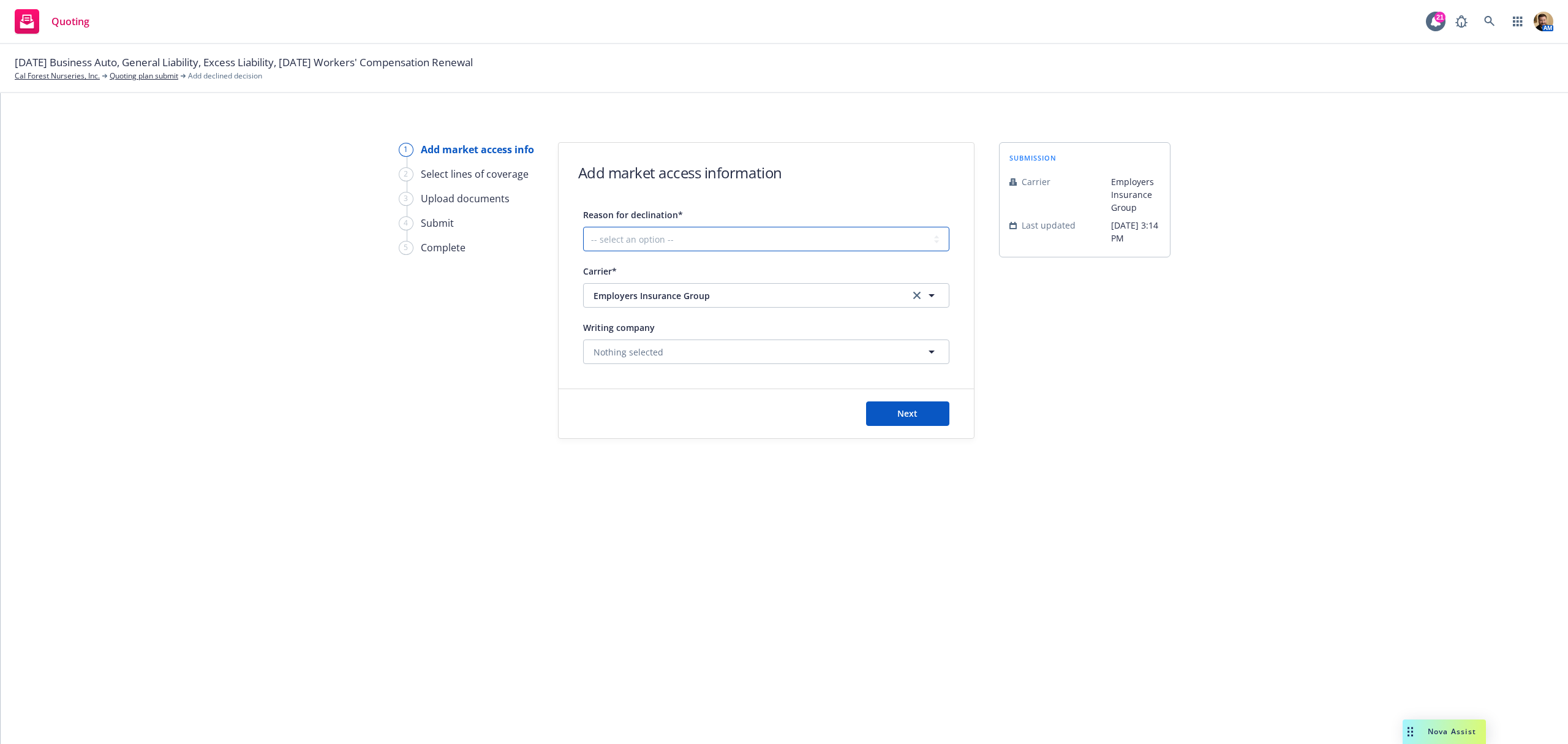
click at [784, 249] on select "-- select an option -- Cannot compete with other markets Carrier non-renewed Ca…" at bounding box center [766, 239] width 367 height 24
select select "CLIENT_CLAIM_LOSS_HISTORY"
click at [583, 227] on select "-- select an option -- Cannot compete with other markets Carrier non-renewed Ca…" at bounding box center [766, 239] width 367 height 24
click at [893, 408] on button "Next" at bounding box center [908, 413] width 83 height 24
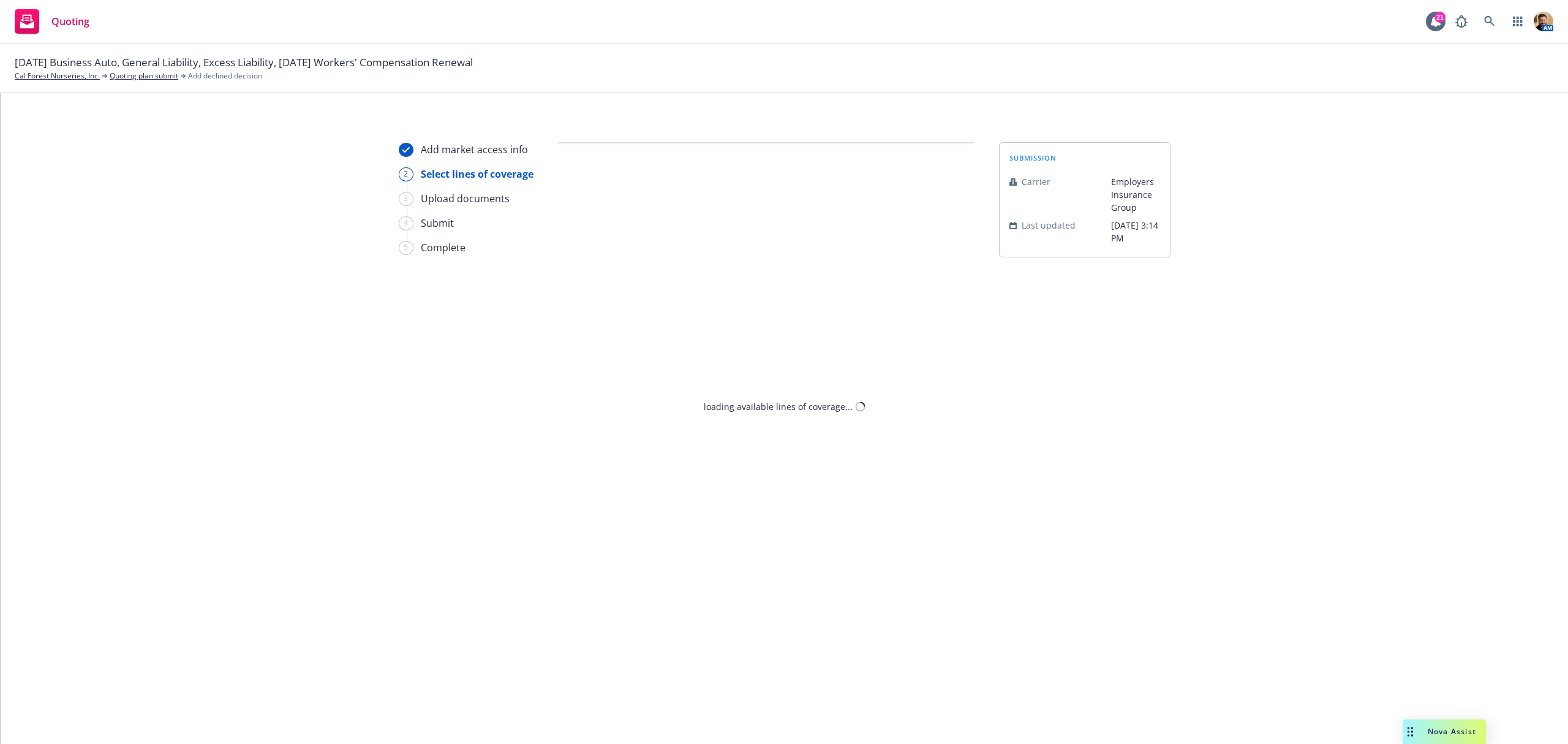
select select "CLIENT_CLAIM_LOSS_HISTORY"
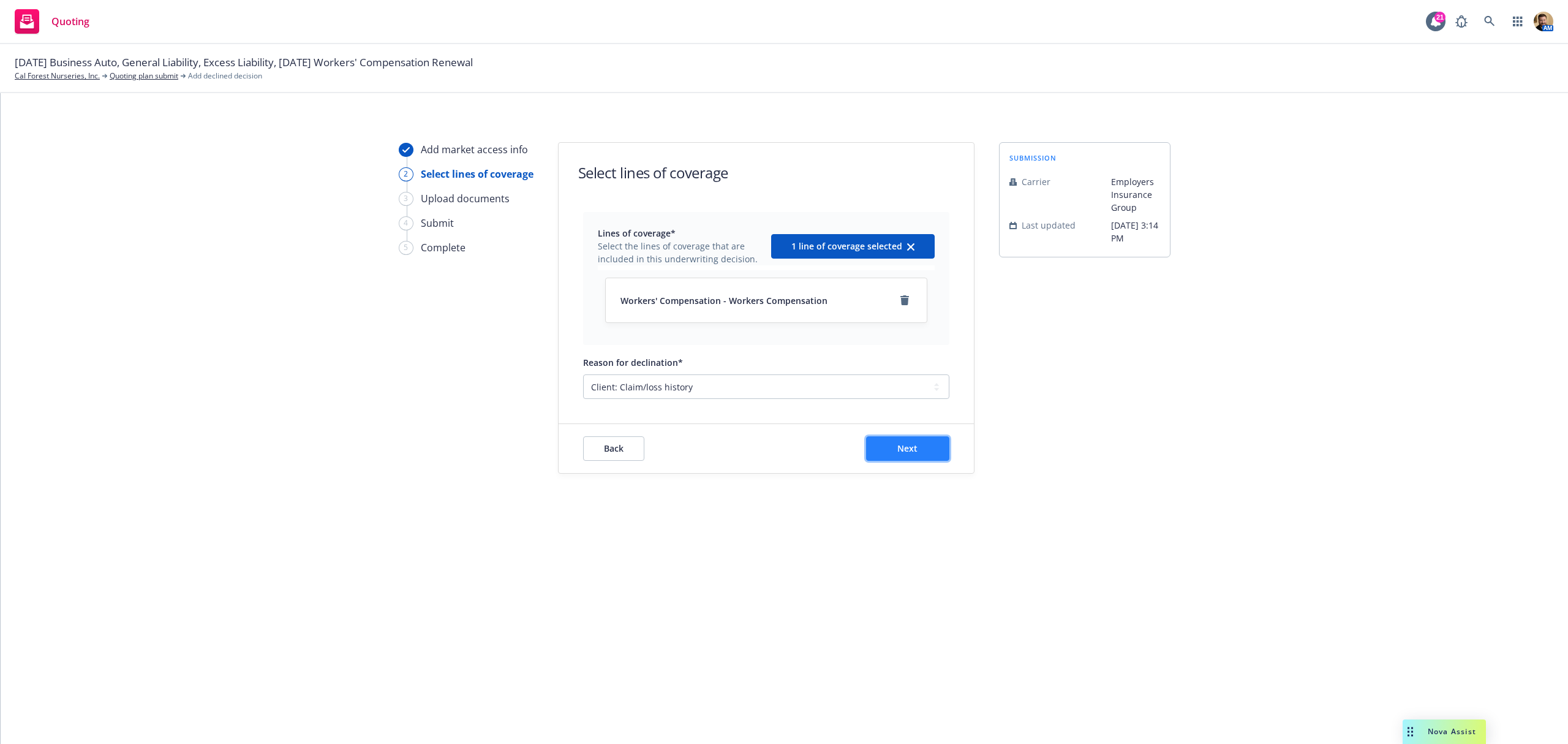
click at [915, 448] on span "Next" at bounding box center [907, 448] width 20 height 11
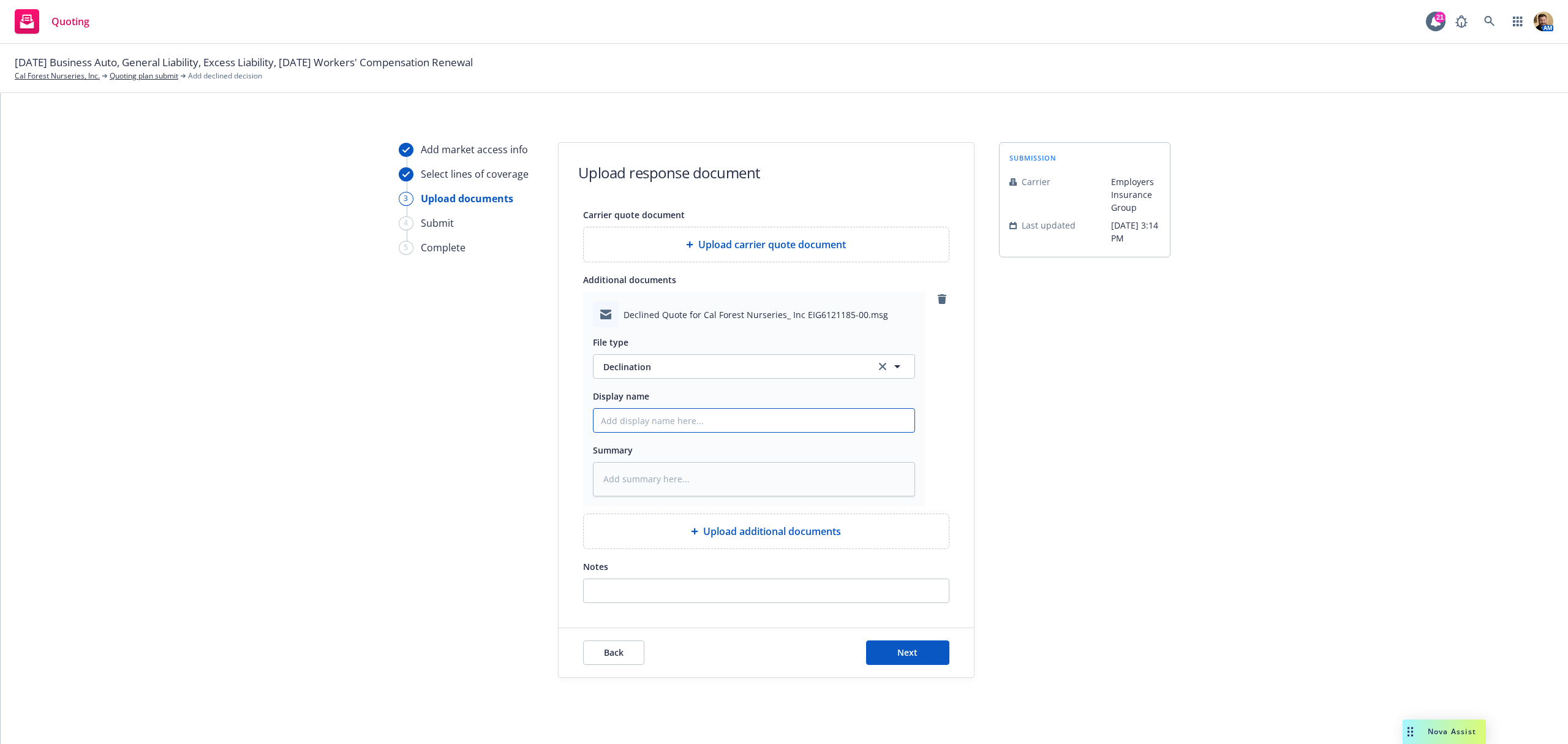
click at [671, 410] on input "Display name" at bounding box center [755, 420] width 321 height 23
type textarea "x"
type input "L"
type textarea "x"
type input "Lo"
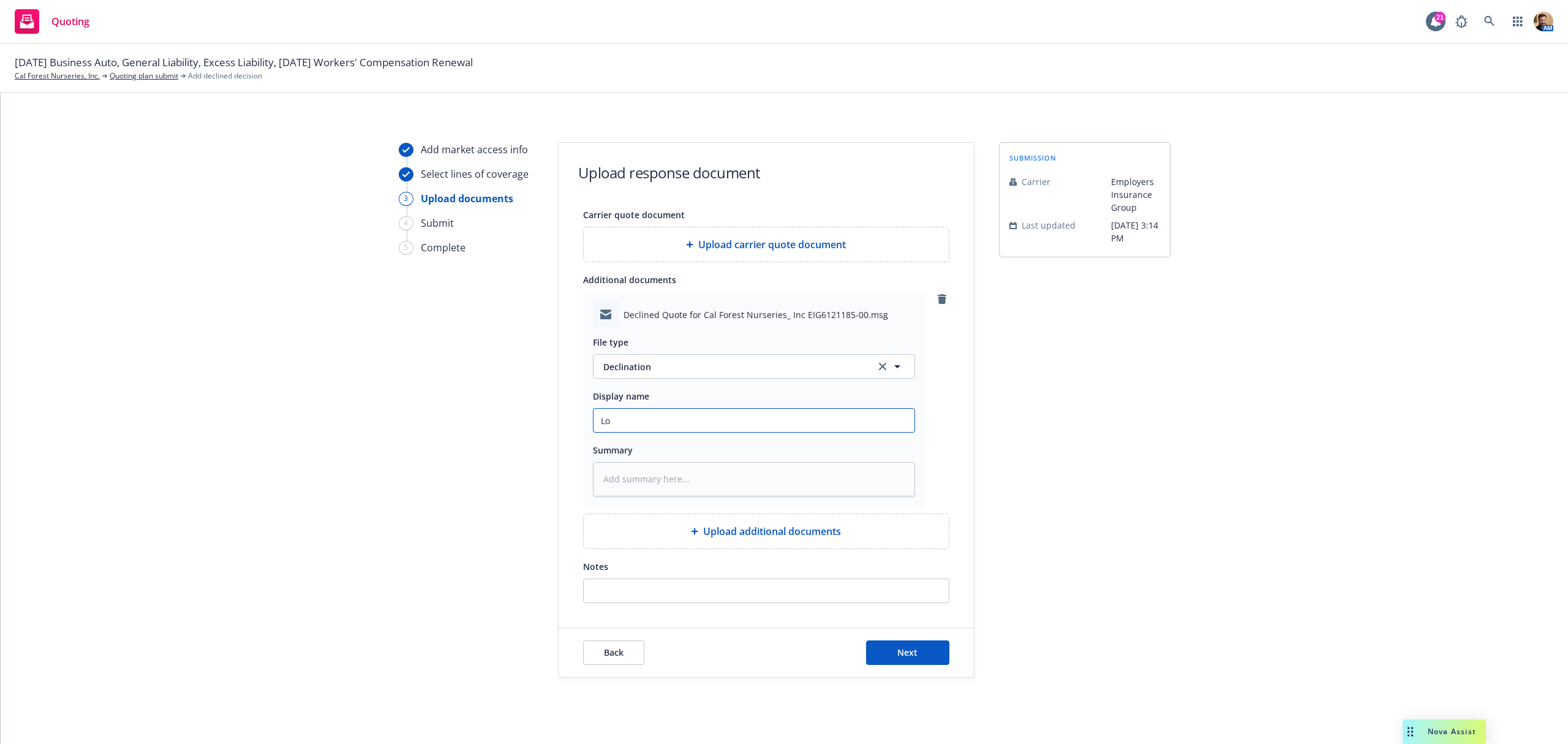
type textarea "x"
type input "Los"
type textarea "x"
type input "Loss"
type textarea "x"
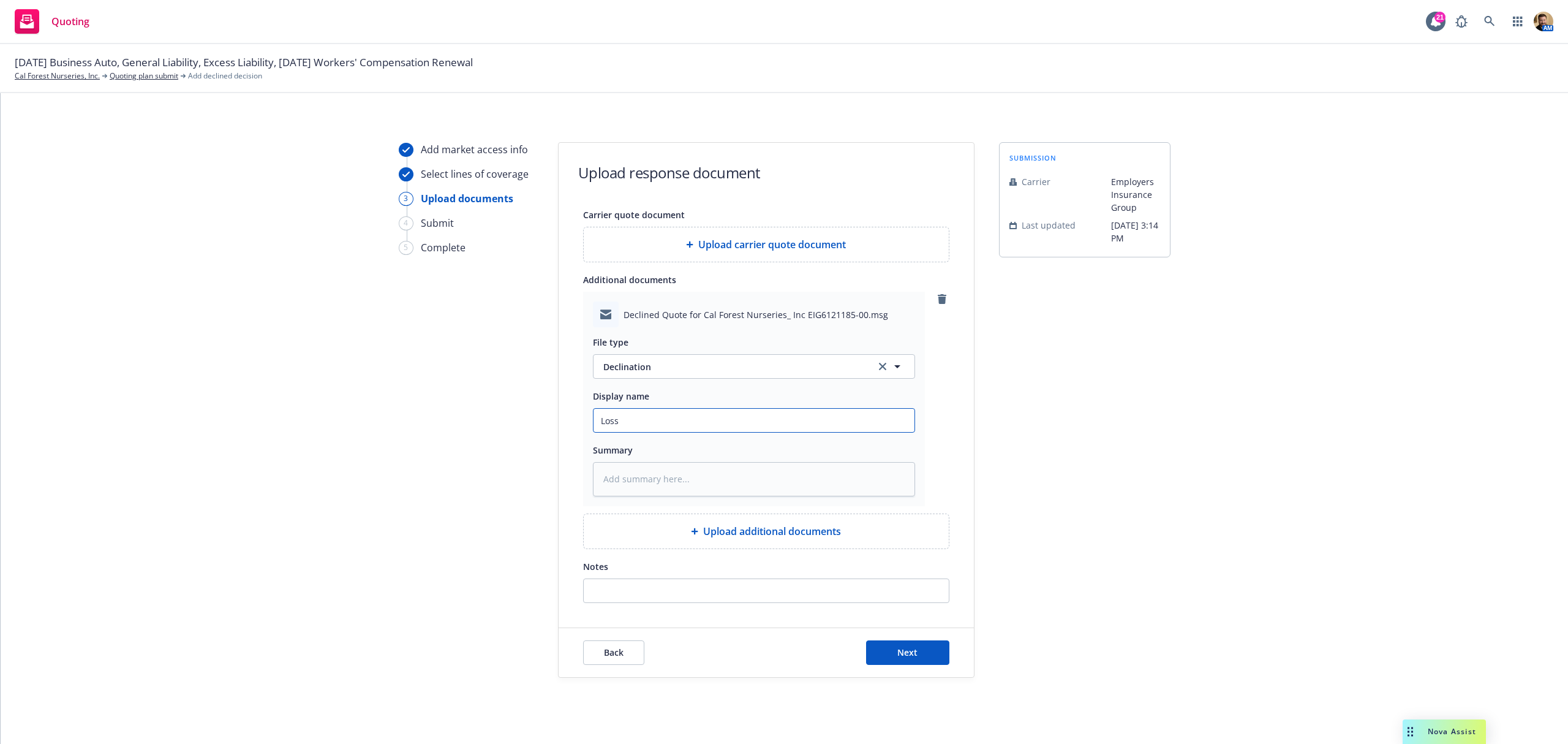
type input "Loss"
type textarea "x"
type input "Loss H"
type textarea "x"
type input "Loss Hi"
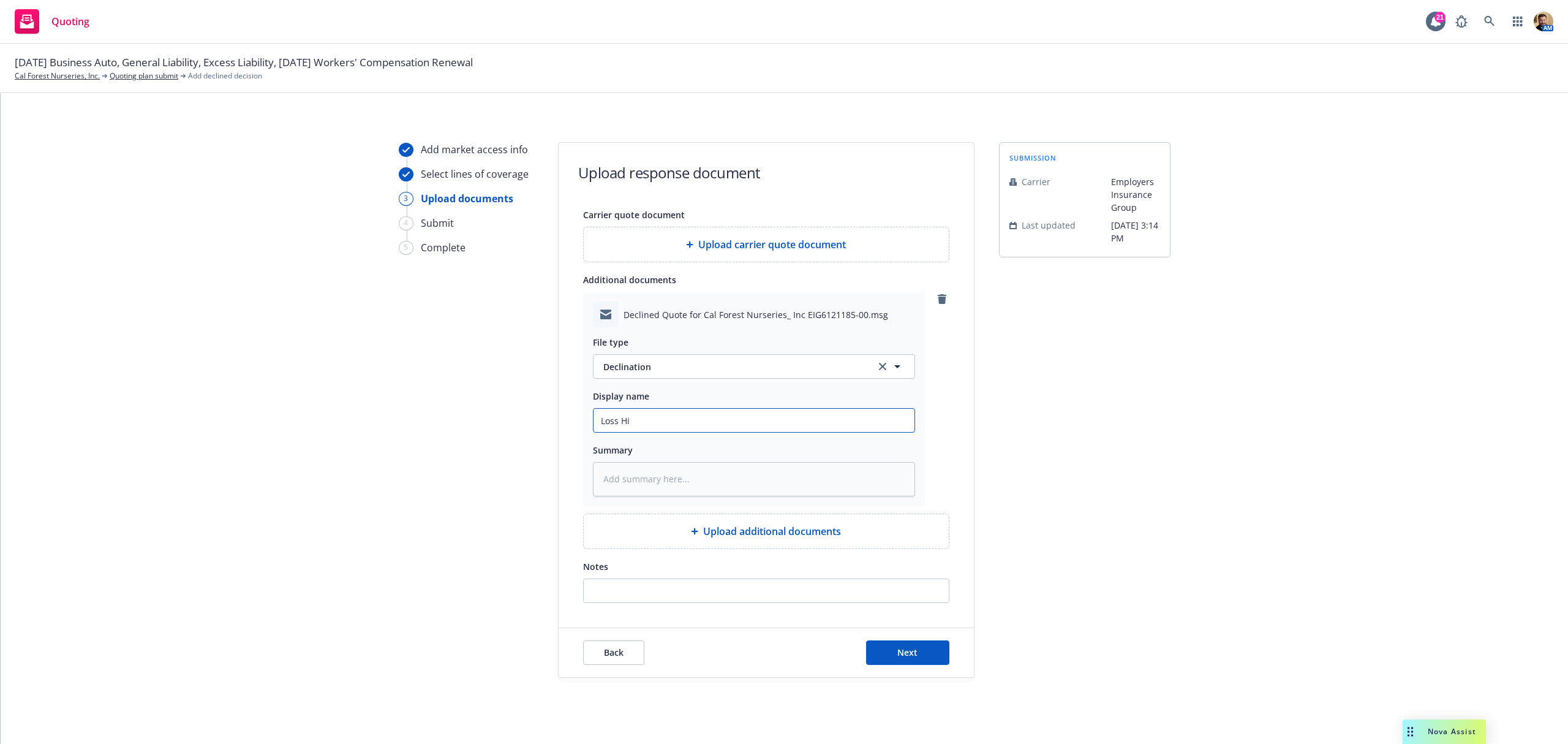
type textarea "x"
type input "Loss His"
type textarea "x"
type input "Loss Hist"
type textarea "x"
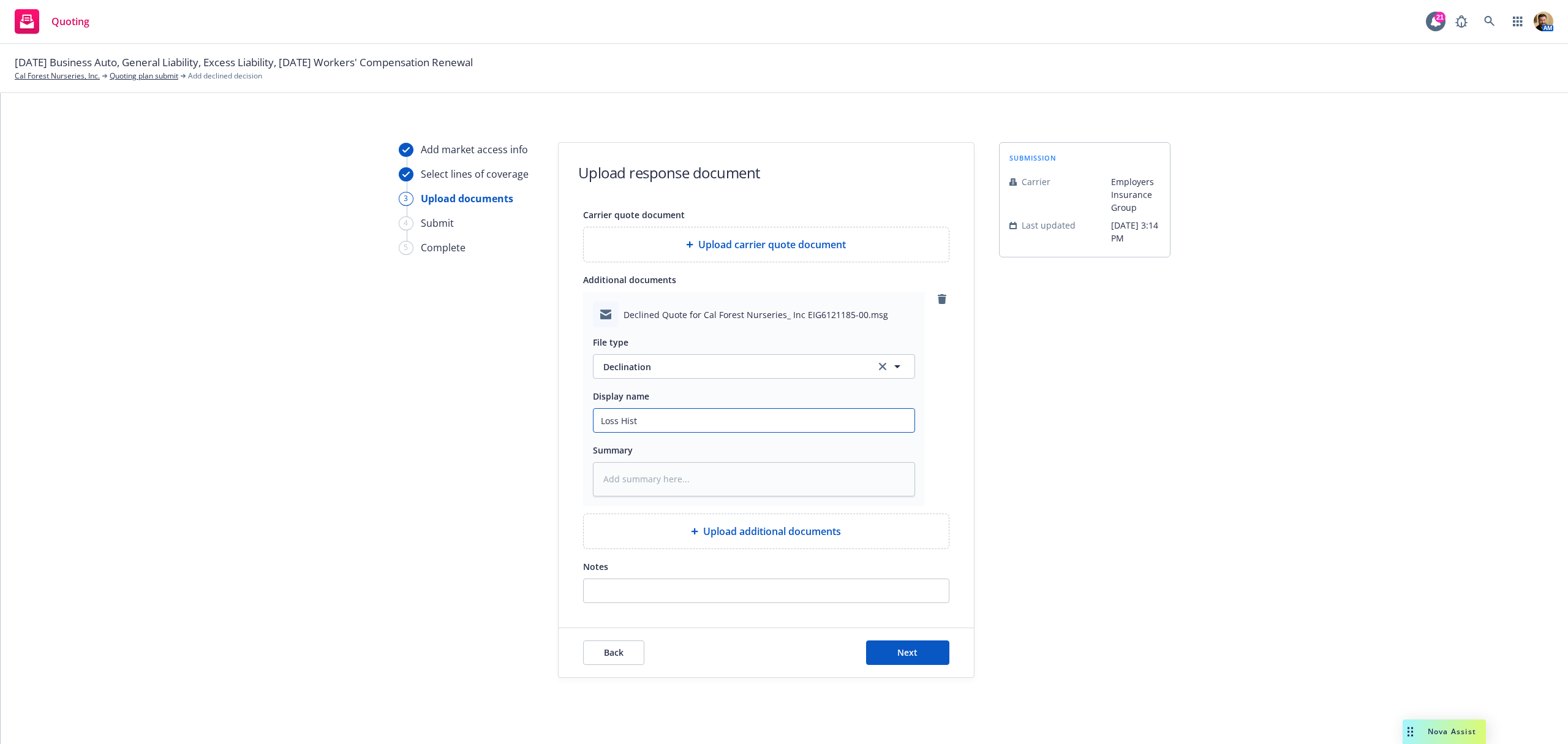
type input "Loss Histo"
type textarea "x"
type input "Loss Histor"
type textarea "x"
type input "Loss History"
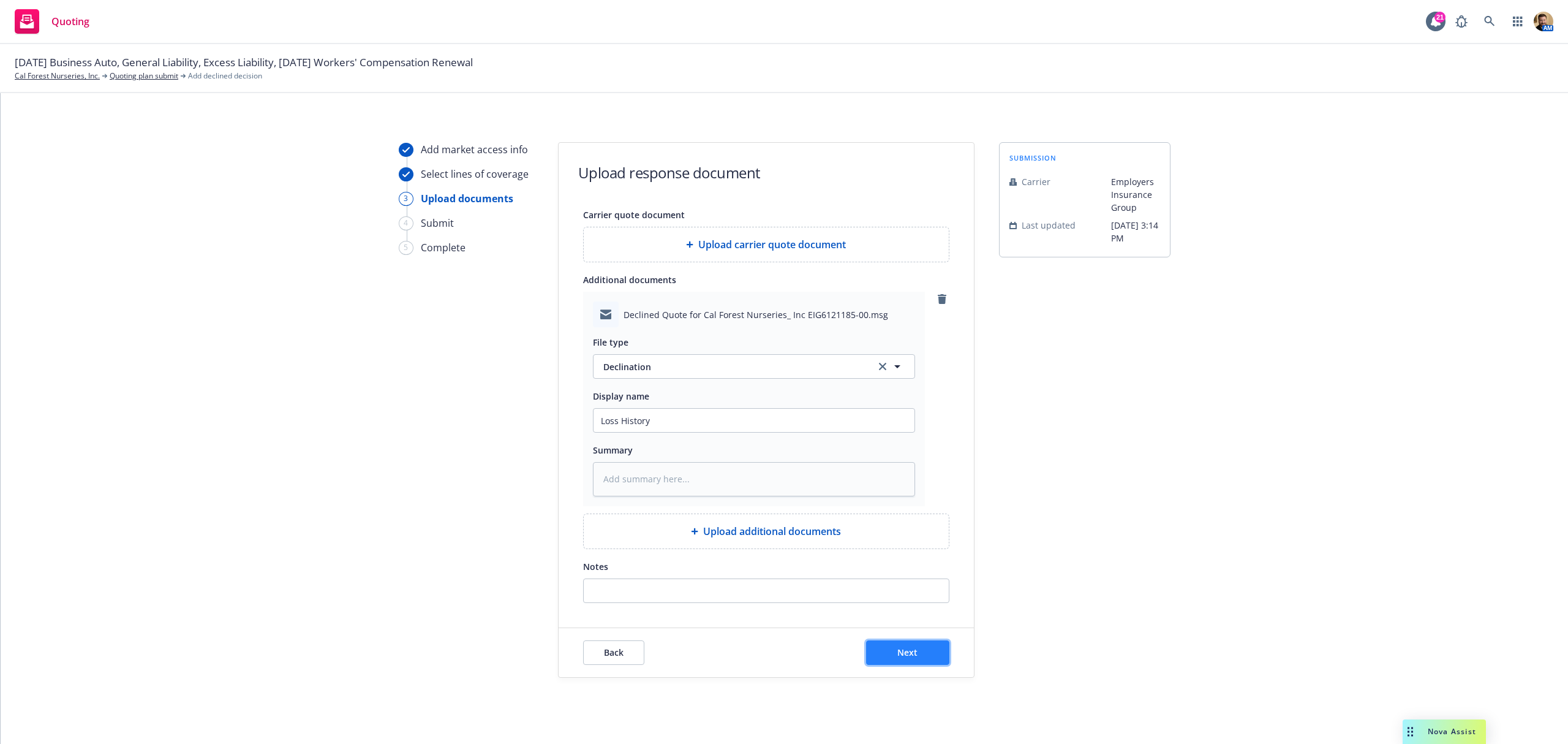
click at [866, 649] on button "Next" at bounding box center [908, 653] width 83 height 24
type textarea "x"
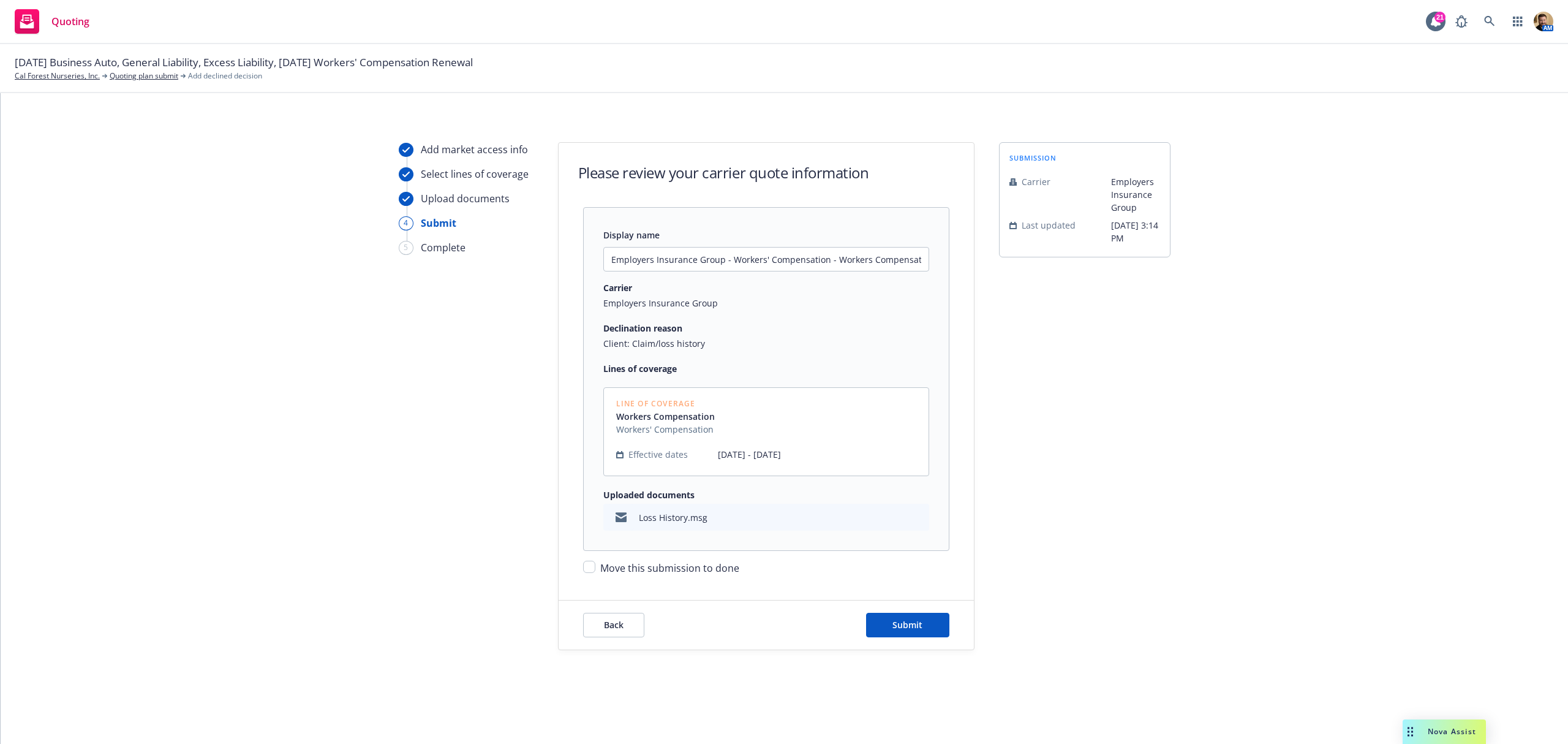
click at [616, 575] on label "Move this submission to done" at bounding box center [670, 568] width 139 height 14
click at [595, 573] on input "Move this submission to done" at bounding box center [589, 567] width 12 height 12
checkbox input "true"
click at [902, 626] on span "Submit" at bounding box center [907, 625] width 30 height 11
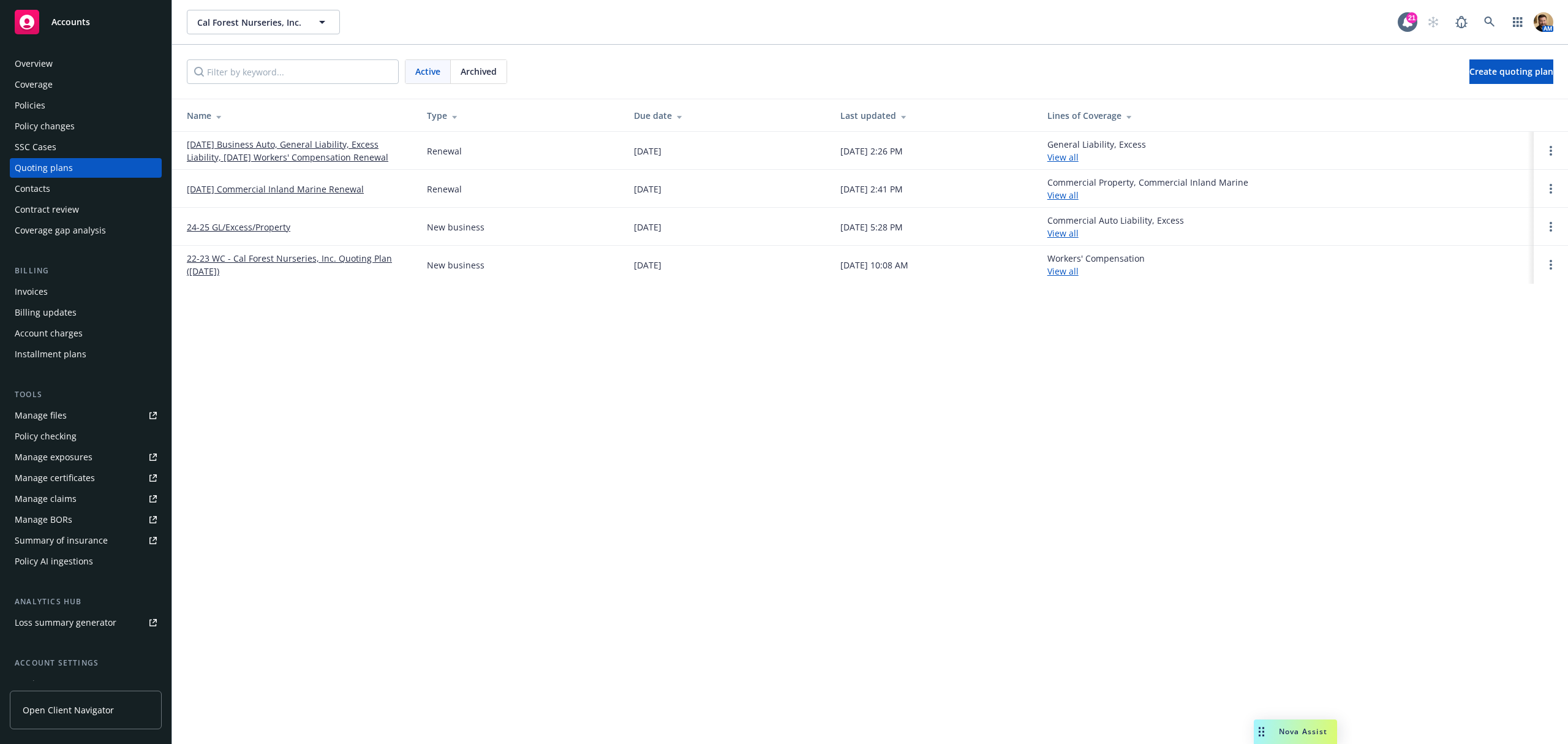
click at [48, 108] on div "Policies" at bounding box center [85, 105] width 142 height 19
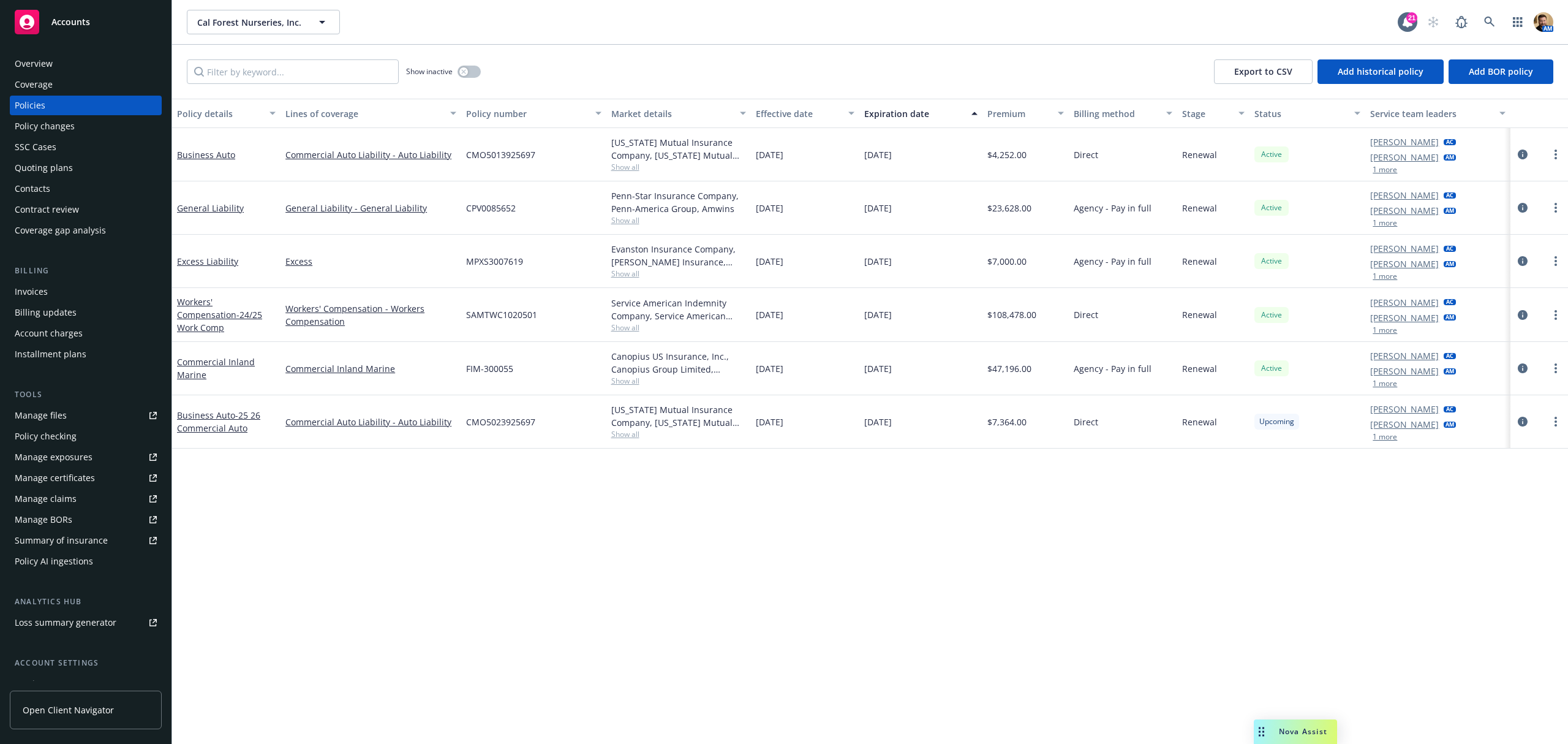
click at [623, 378] on span "Show all" at bounding box center [679, 381] width 135 height 11
click at [52, 450] on div "Manage exposures" at bounding box center [53, 456] width 77 height 19
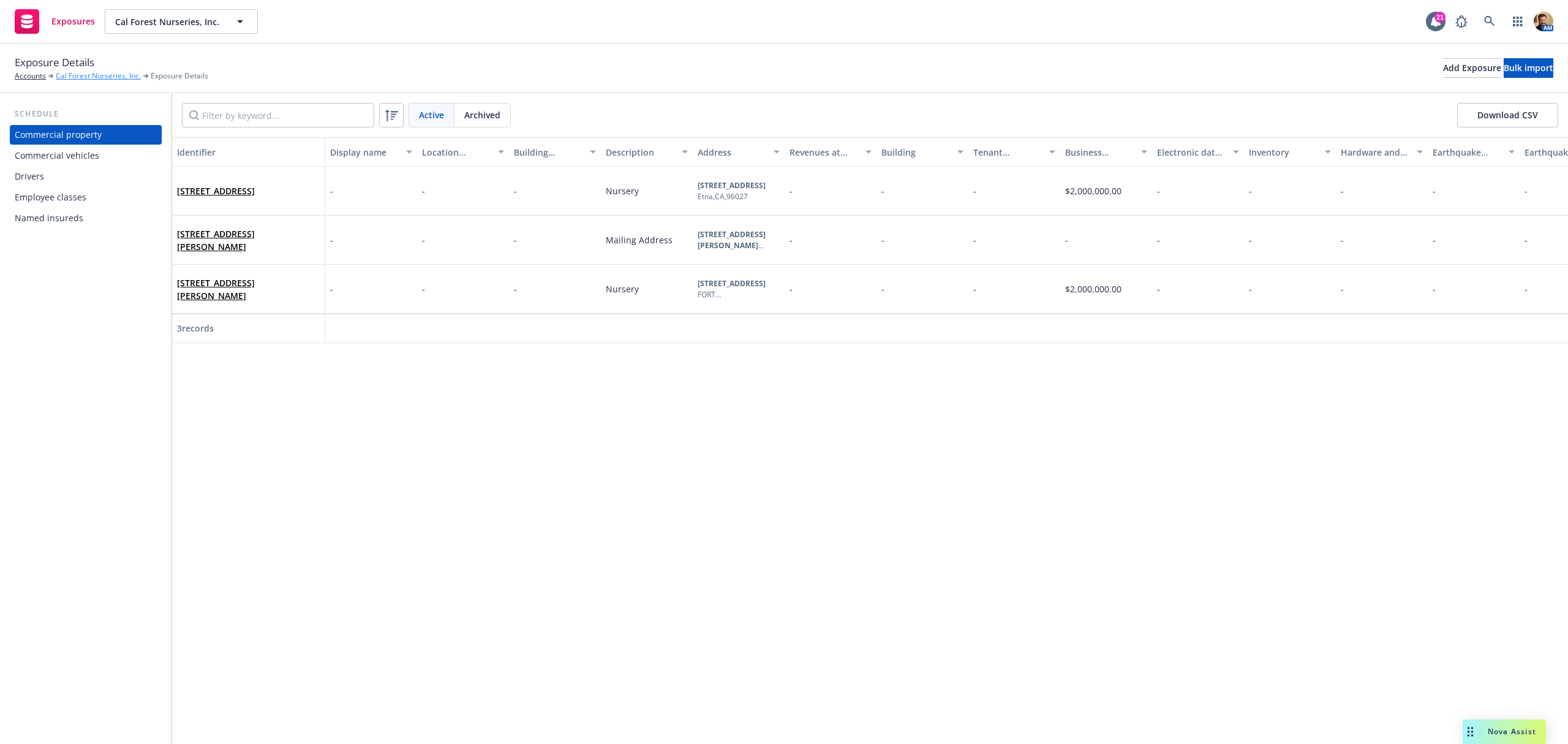
click at [105, 76] on link "Cal Forest Nurseries, Inc." at bounding box center [98, 75] width 85 height 11
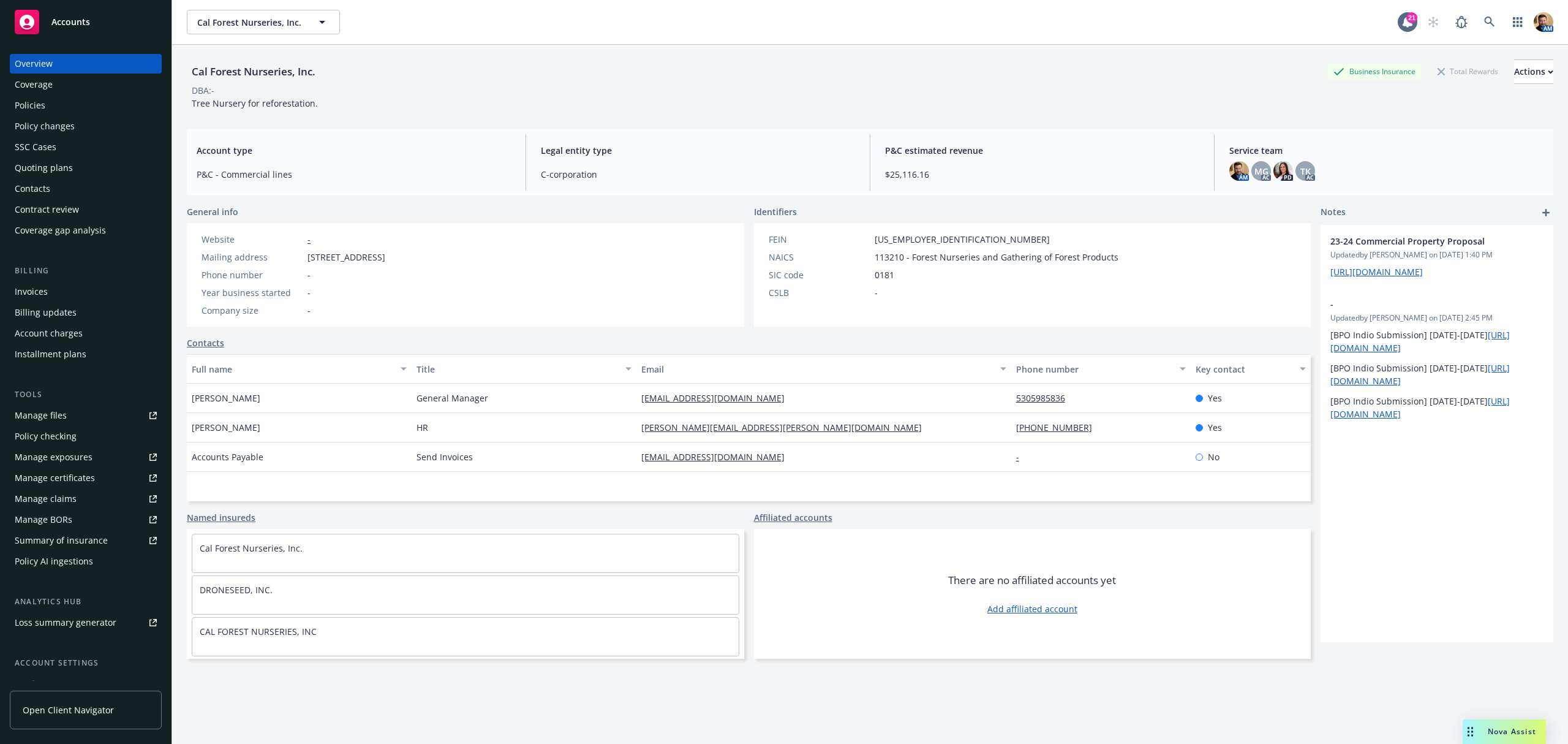
click at [48, 91] on div "Coverage" at bounding box center [33, 84] width 38 height 19
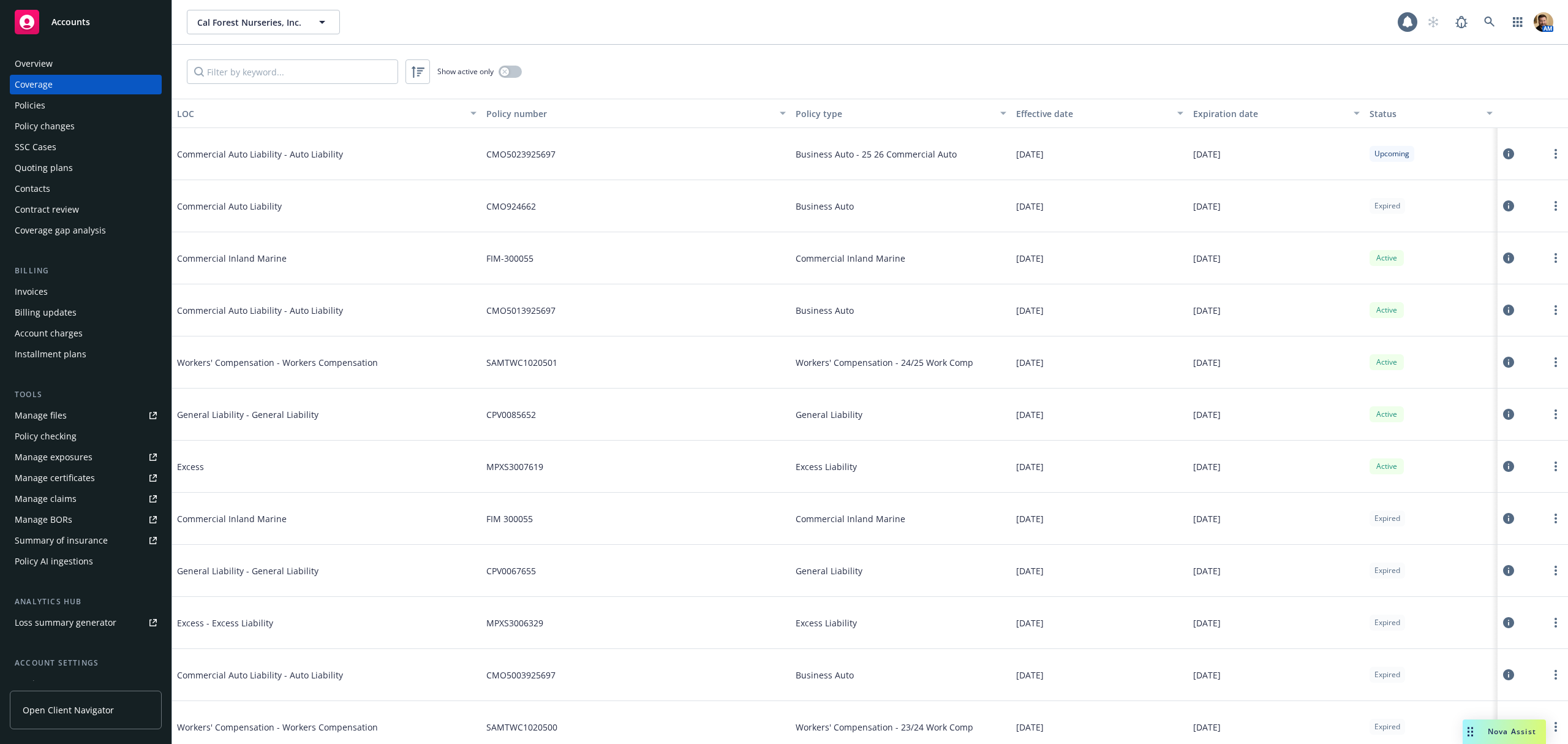
click at [50, 99] on div "Policies" at bounding box center [85, 105] width 142 height 19
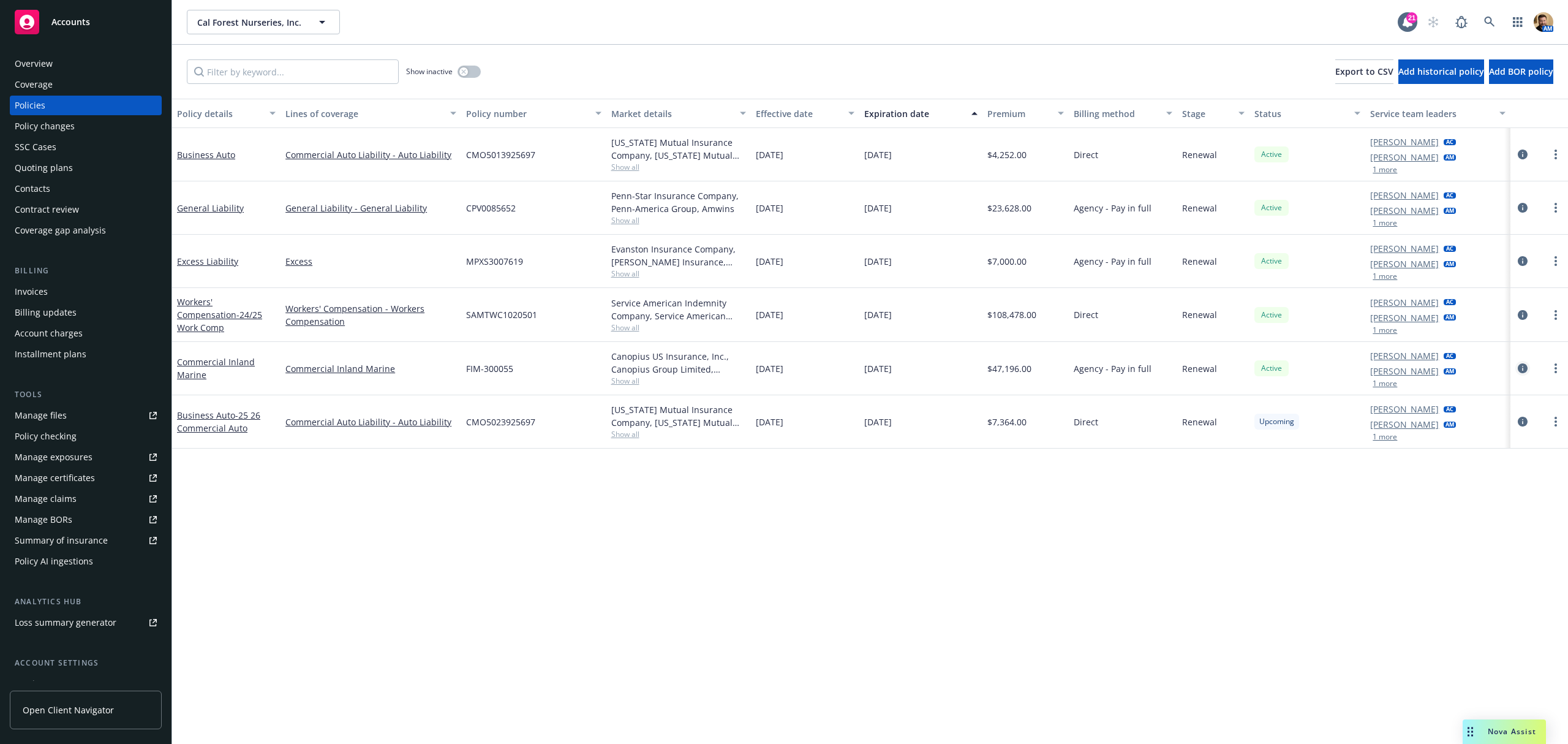
click at [1520, 367] on icon "circleInformation" at bounding box center [1523, 368] width 10 height 10
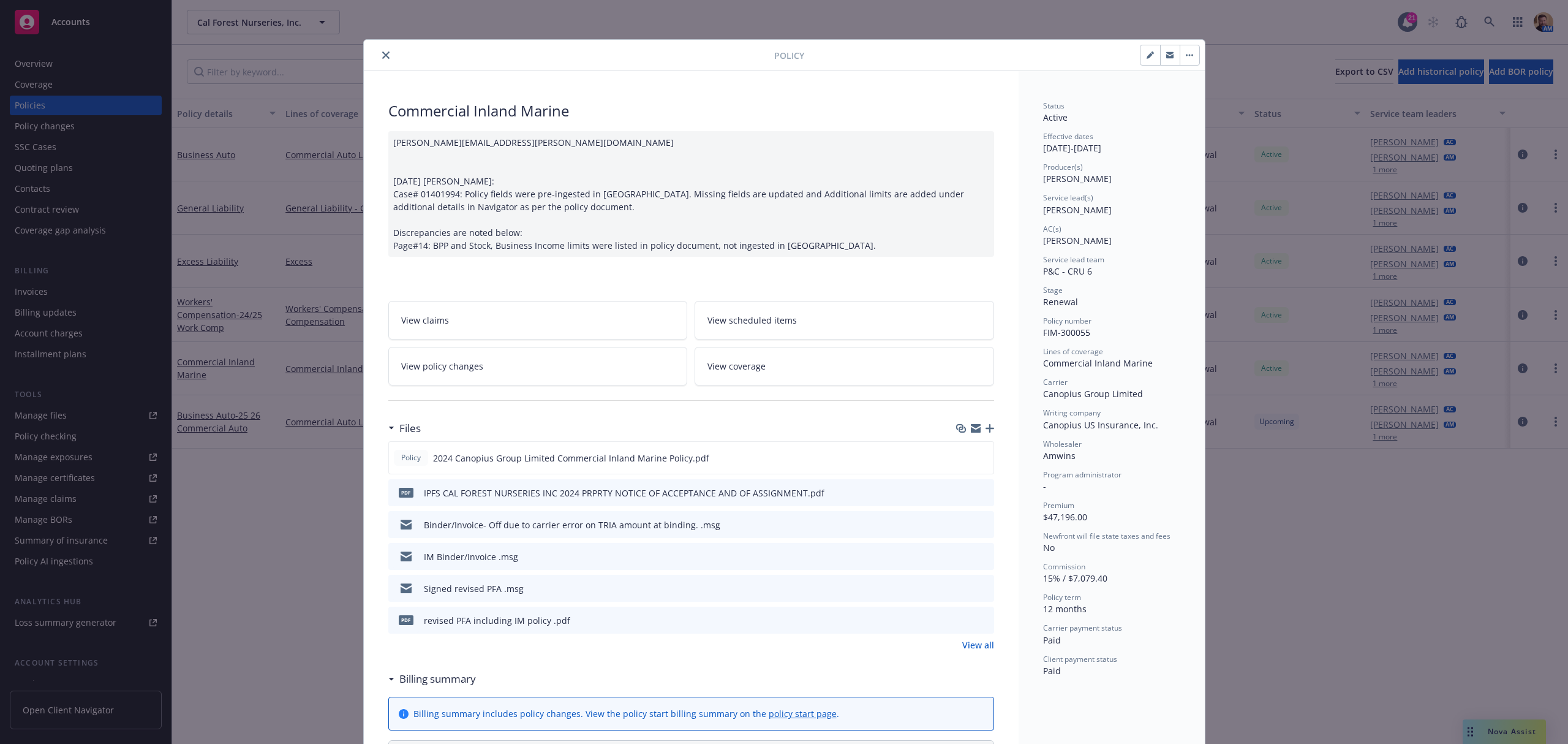
click at [803, 352] on link "View coverage" at bounding box center [845, 366] width 300 height 39
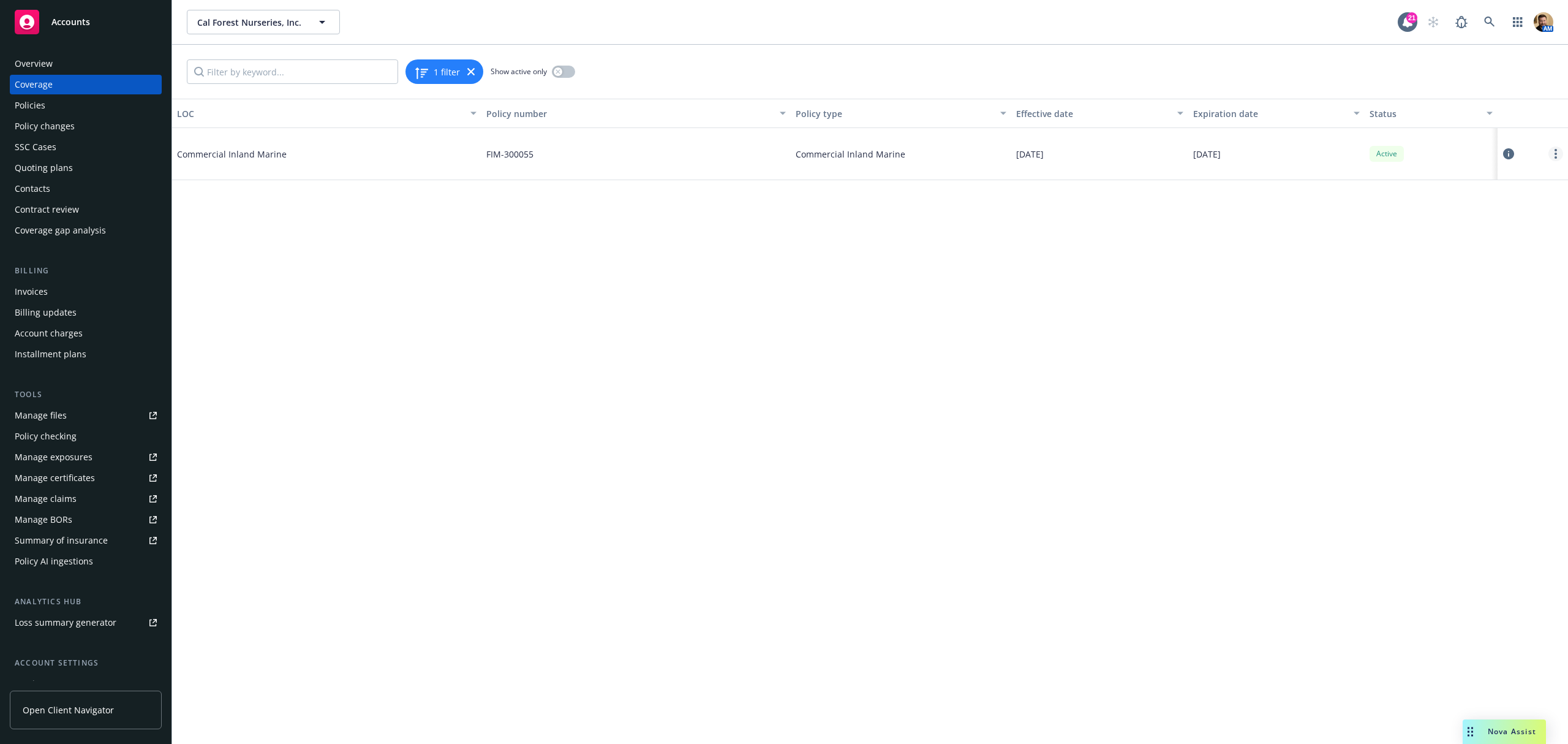
click at [1562, 152] on link "more" at bounding box center [1556, 154] width 14 height 14
click at [43, 103] on div "Policies" at bounding box center [29, 105] width 31 height 19
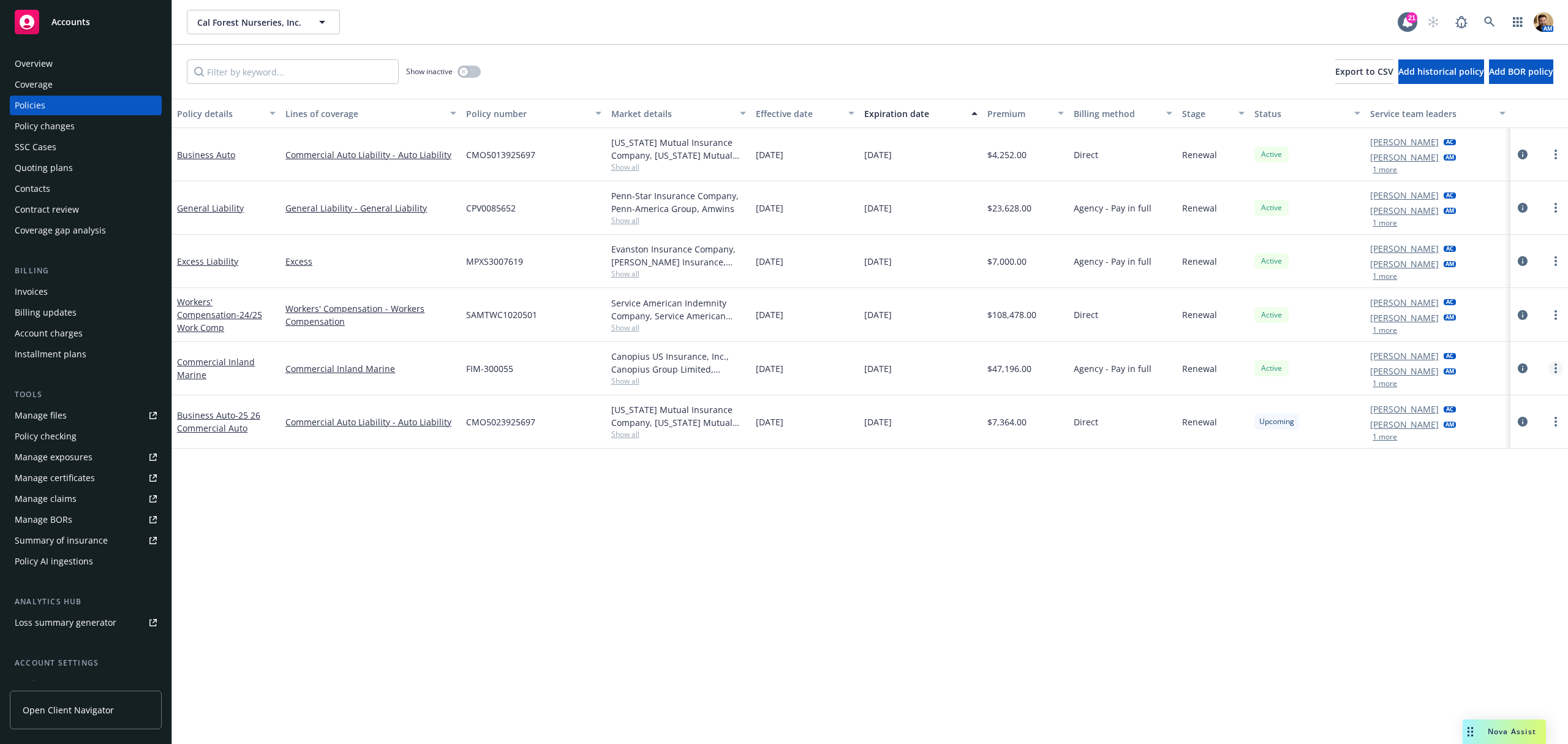
click at [1552, 366] on link "more" at bounding box center [1556, 368] width 14 height 14
click at [1476, 392] on link "Manage lines of coverage" at bounding box center [1491, 393] width 144 height 24
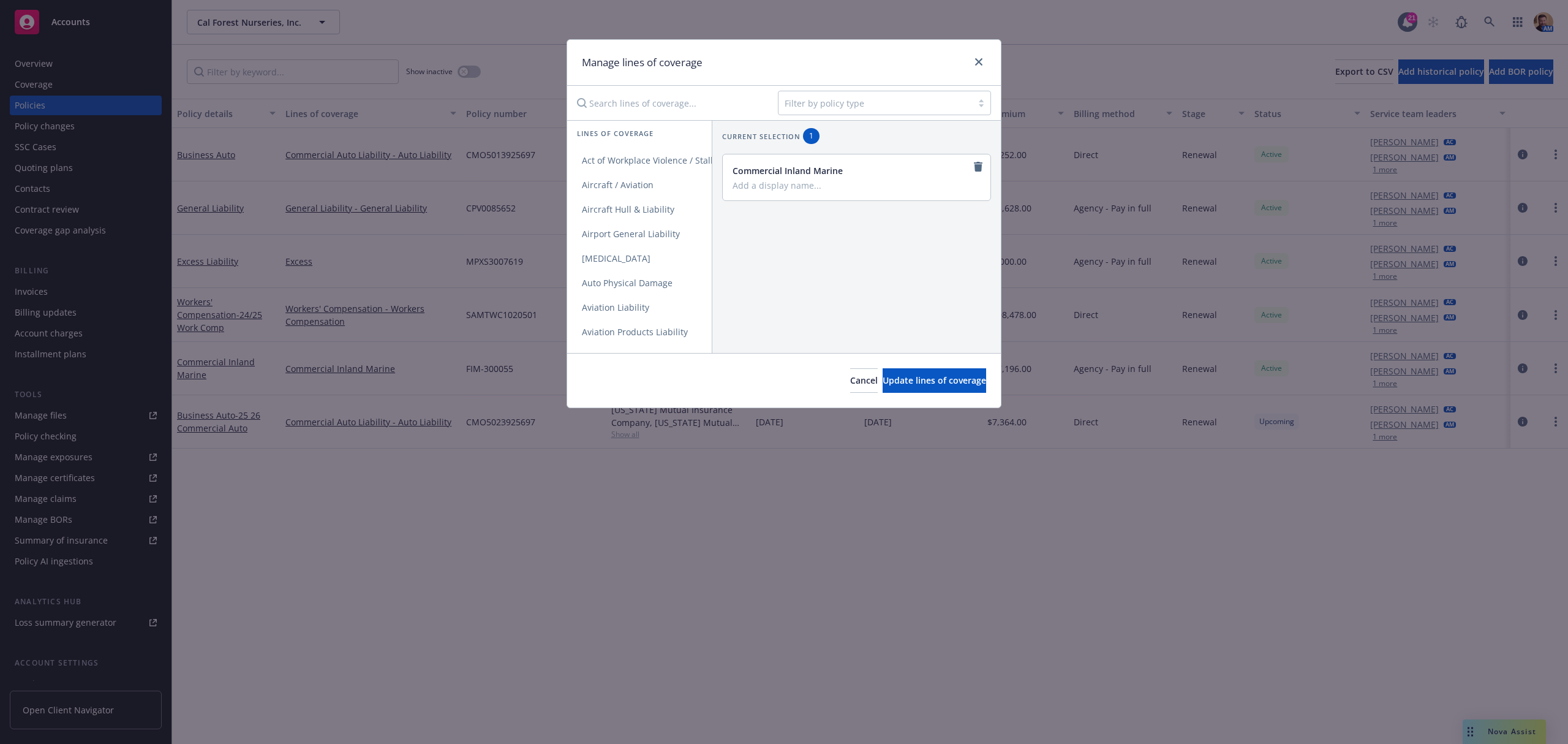
click at [834, 104] on div at bounding box center [875, 103] width 181 height 14
type input "property"
click at [839, 133] on span "Commercial Property" at bounding box center [833, 135] width 86 height 13
click at [790, 184] on input "Add a display name..." at bounding box center [856, 184] width 245 height 11
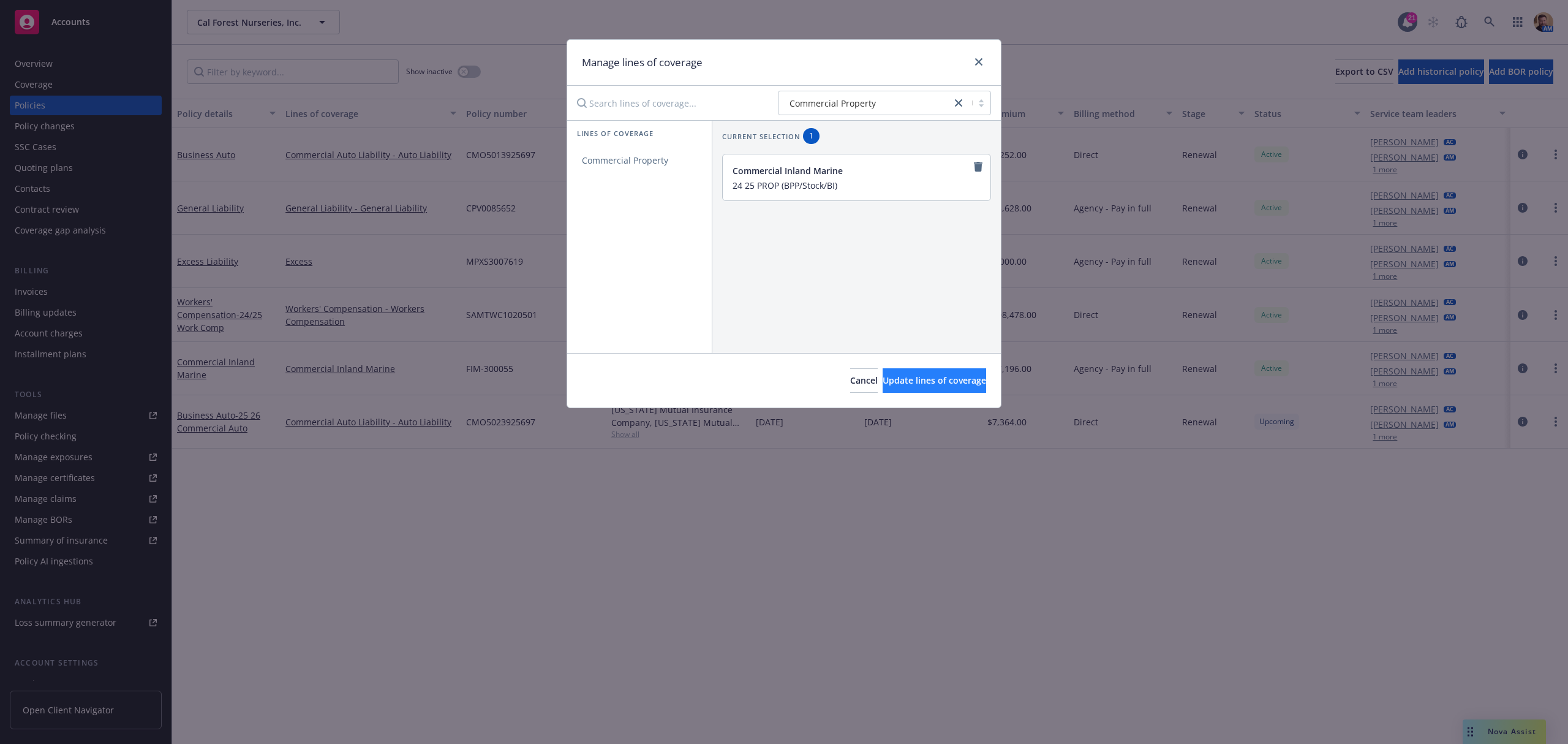
type input "24 25 PROP (BPP/Stock/BI)"
click at [883, 376] on span "Update lines of coverage" at bounding box center [935, 380] width 103 height 11
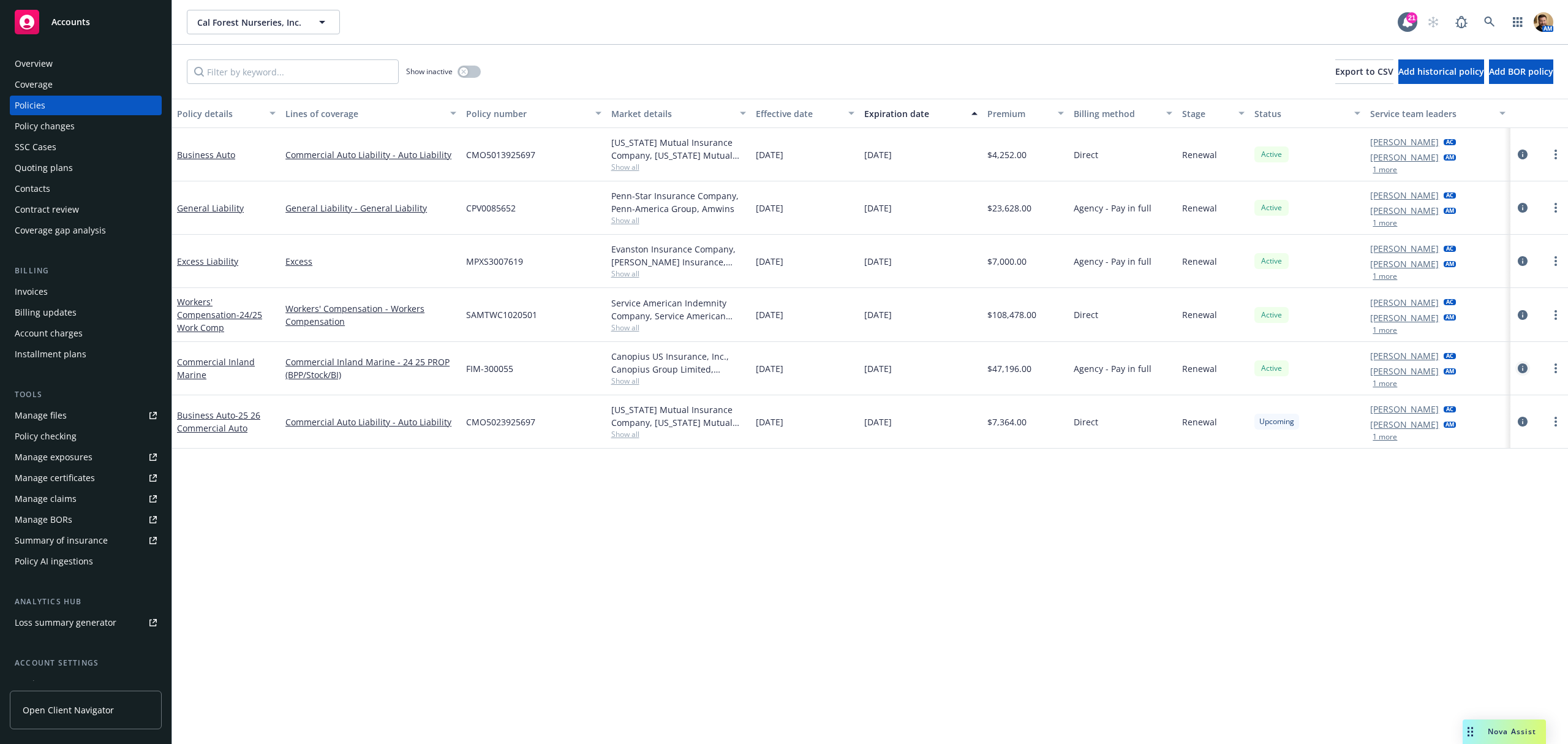
click at [1526, 368] on icon "circleInformation" at bounding box center [1523, 368] width 10 height 10
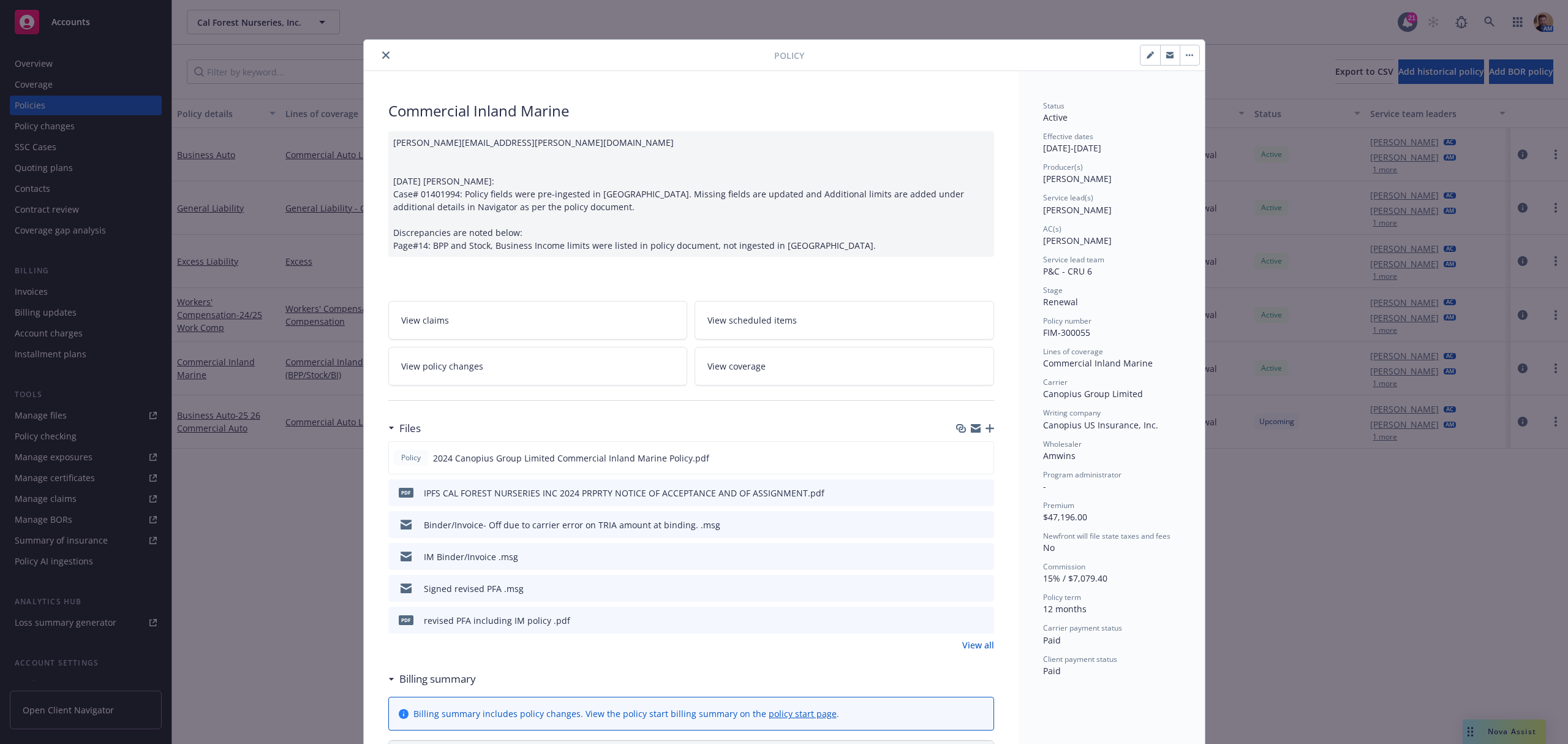
scroll to position [37, 0]
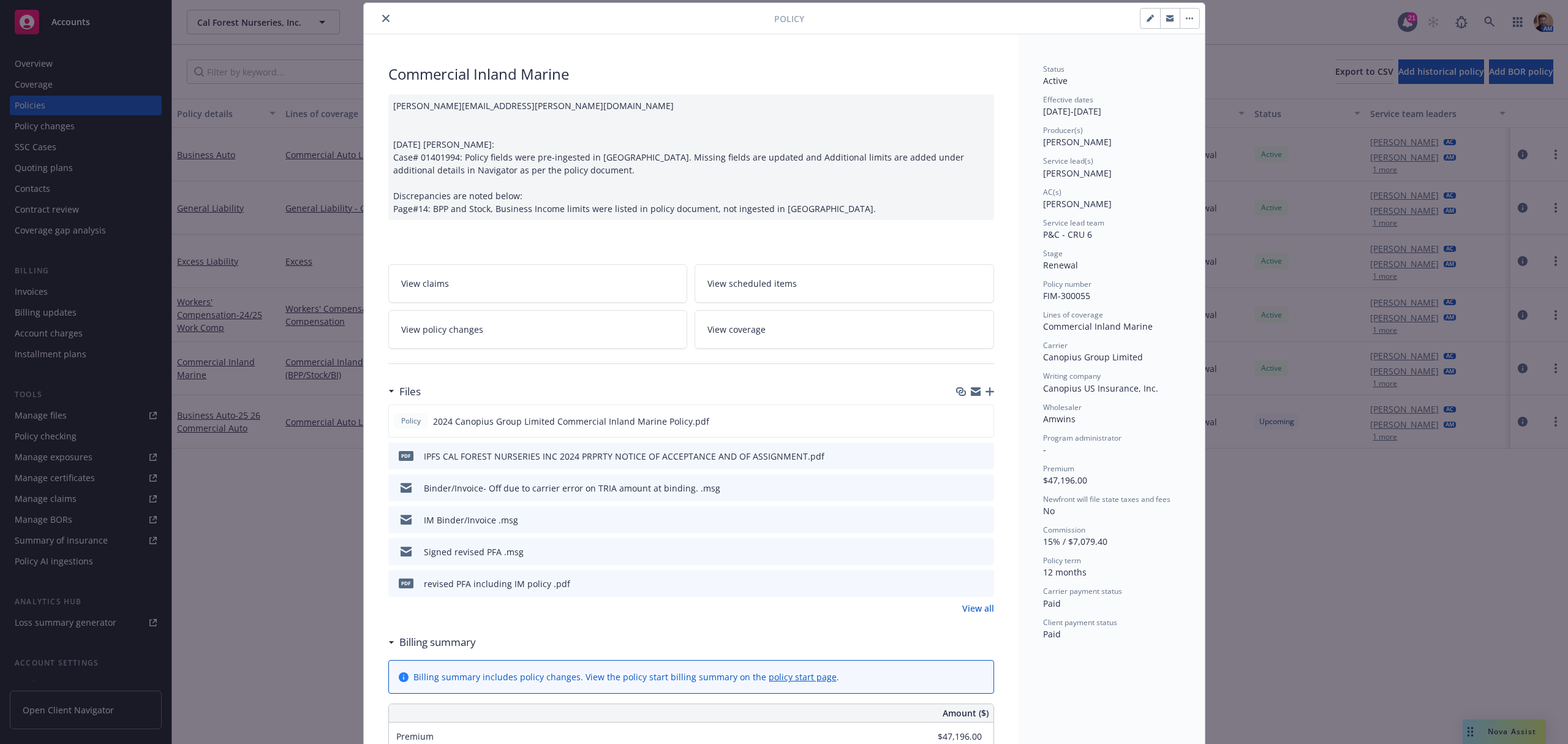
click at [779, 320] on link "View coverage" at bounding box center [845, 329] width 300 height 39
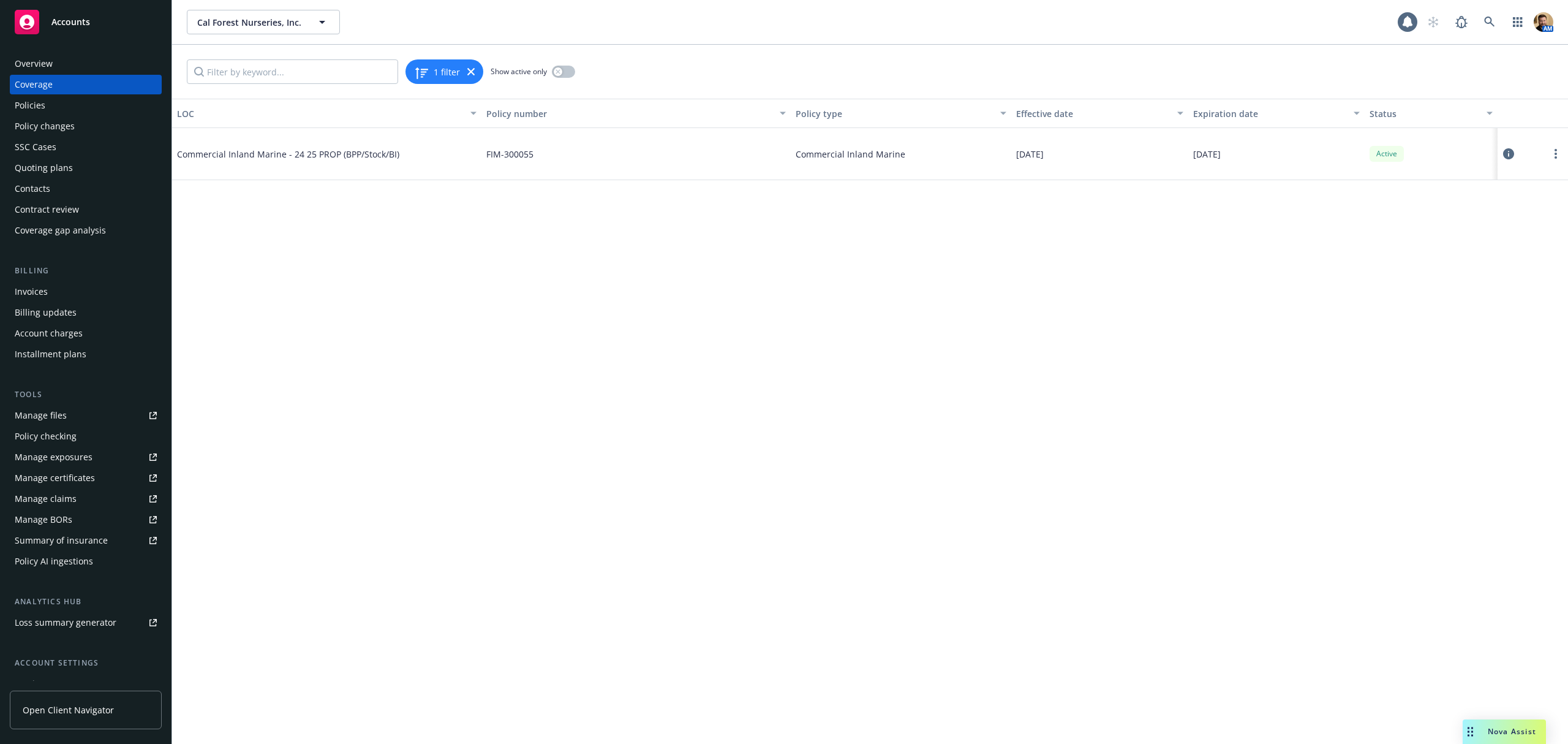
click at [623, 317] on div "LOC Policy number Policy type Effective date Expiration date Status Commercial …" at bounding box center [870, 421] width 1396 height 645
click at [1511, 152] on icon at bounding box center [1508, 154] width 11 height 11
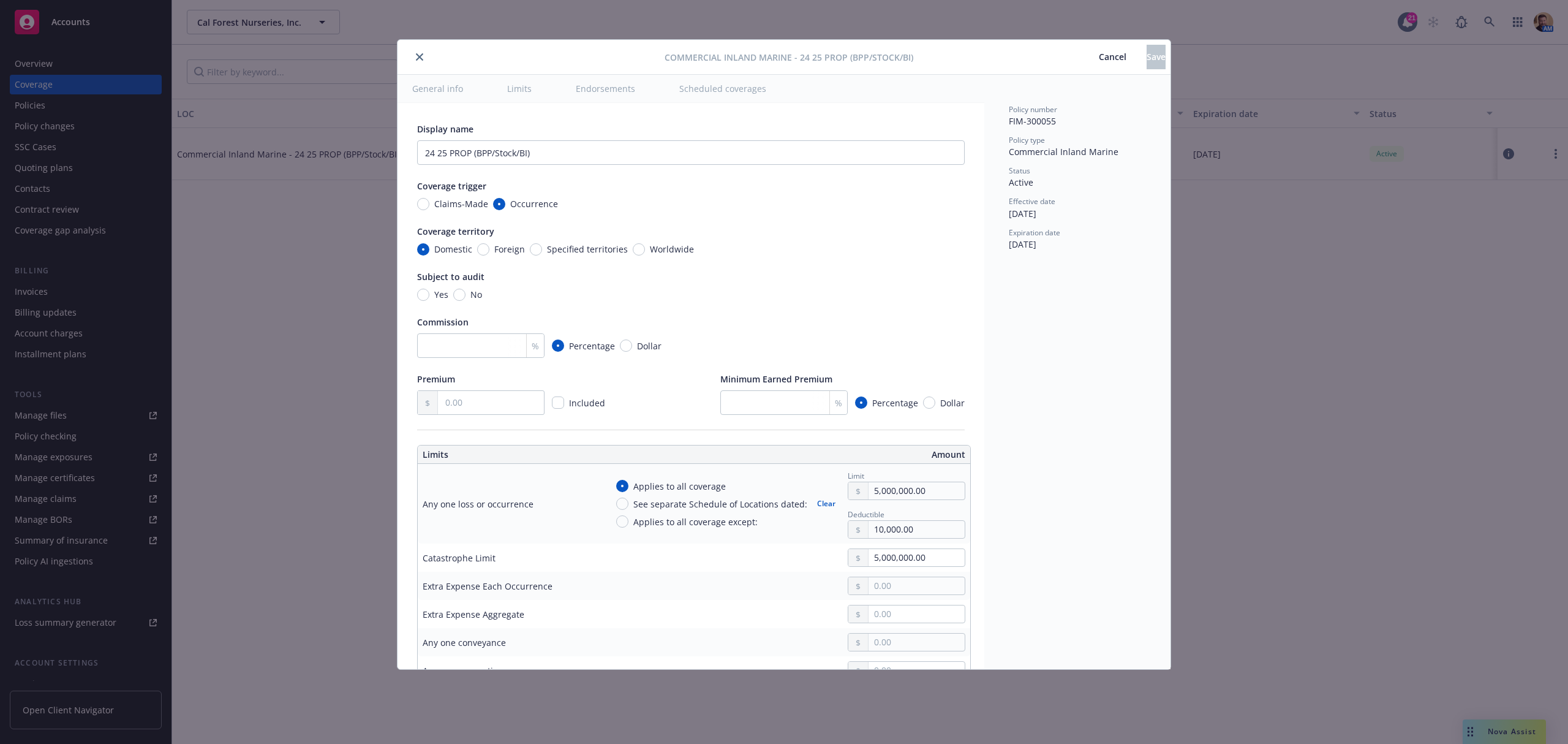
type textarea "x"
click at [420, 60] on icon "close" at bounding box center [420, 57] width 7 height 7
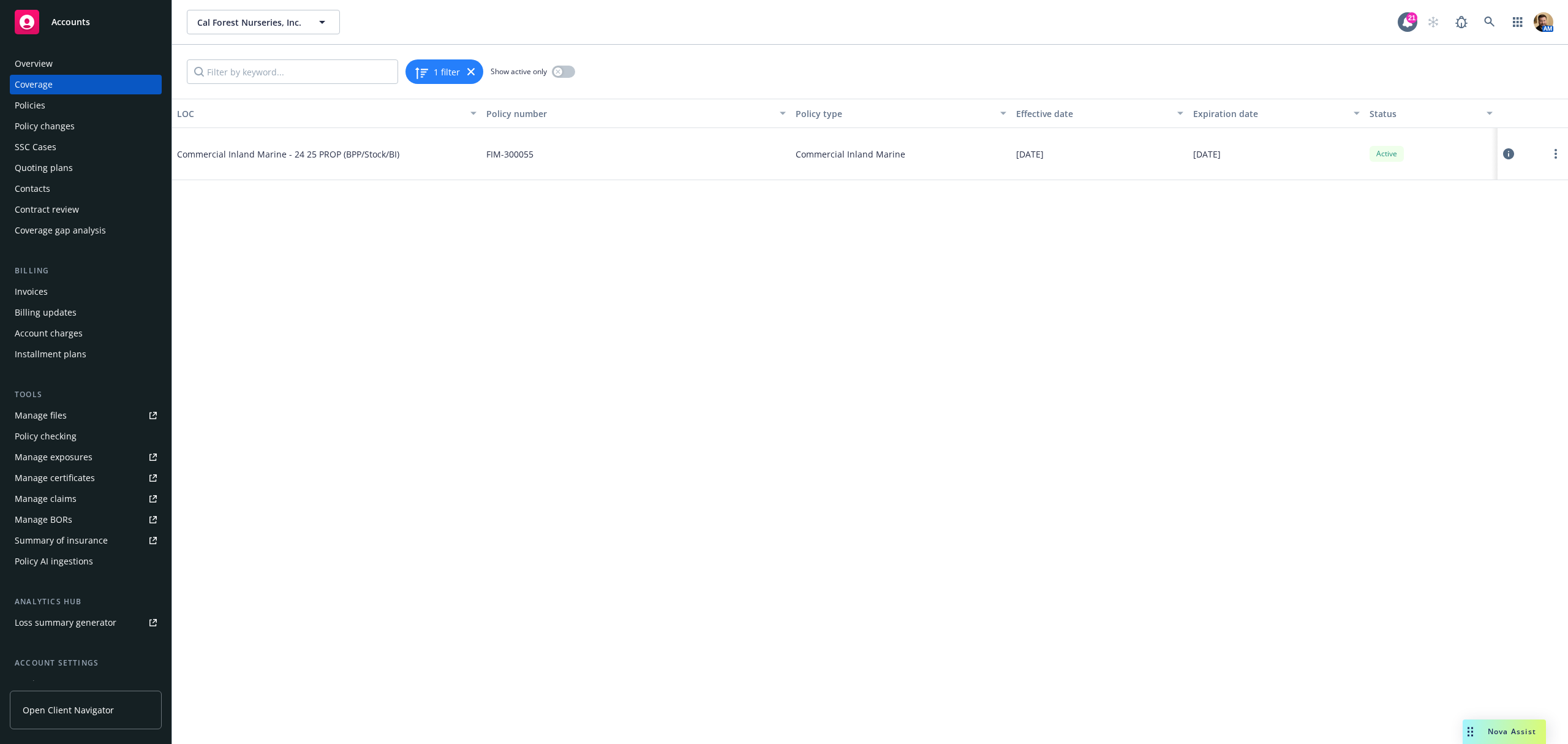
drag, startPoint x: 305, startPoint y: 245, endPoint x: 308, endPoint y: 235, distance: 10.4
click at [306, 245] on div "LOC Policy number Policy type Effective date Expiration date Status Commercial …" at bounding box center [870, 421] width 1396 height 645
click at [1552, 154] on link "more" at bounding box center [1556, 154] width 14 height 14
click at [1480, 256] on link "View LOCs on the same policy" at bounding box center [1482, 253] width 161 height 24
click at [50, 103] on div "Policies" at bounding box center [85, 105] width 142 height 19
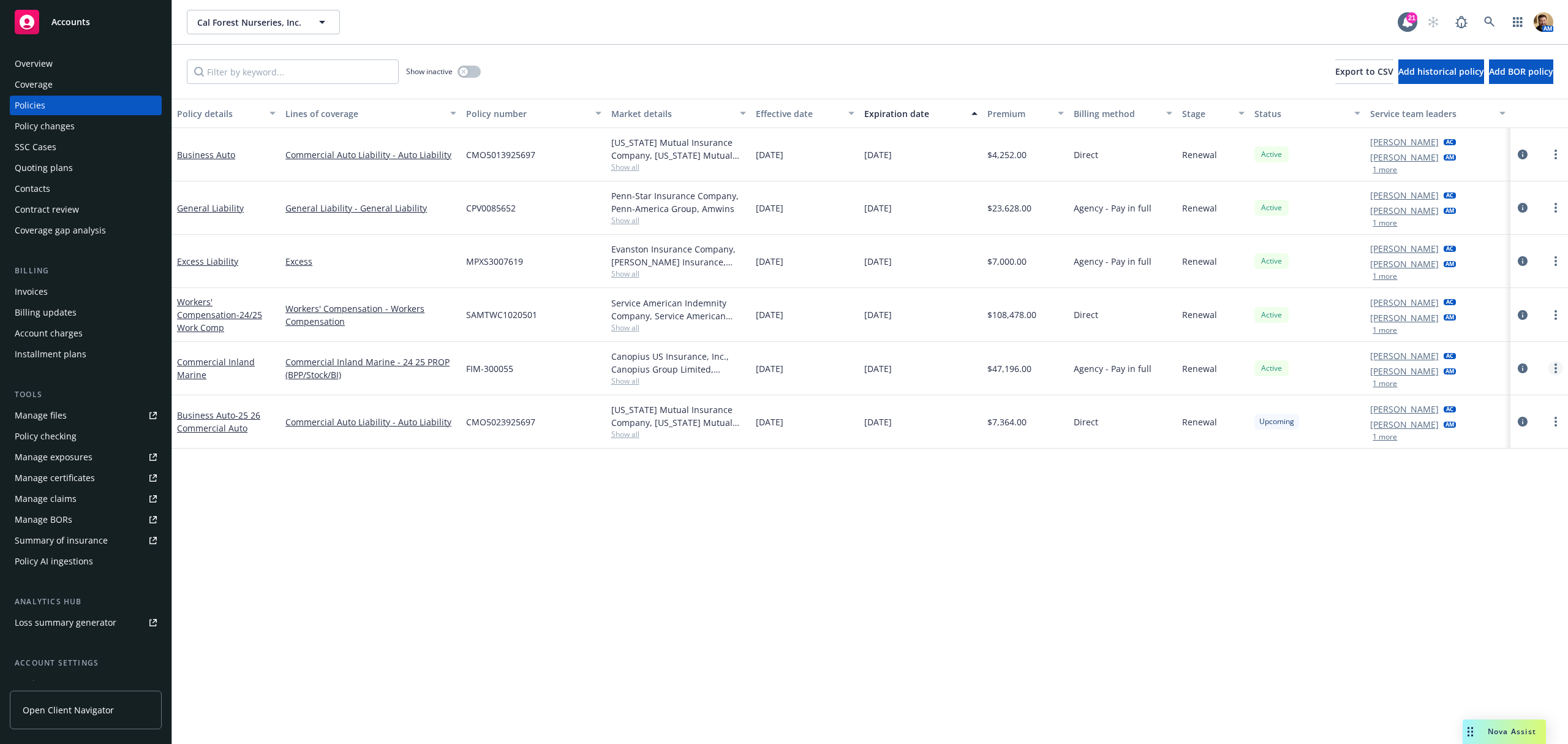
click at [1556, 367] on icon "more" at bounding box center [1556, 368] width 2 height 10
click at [1511, 392] on link "Manage lines of coverage" at bounding box center [1491, 393] width 144 height 24
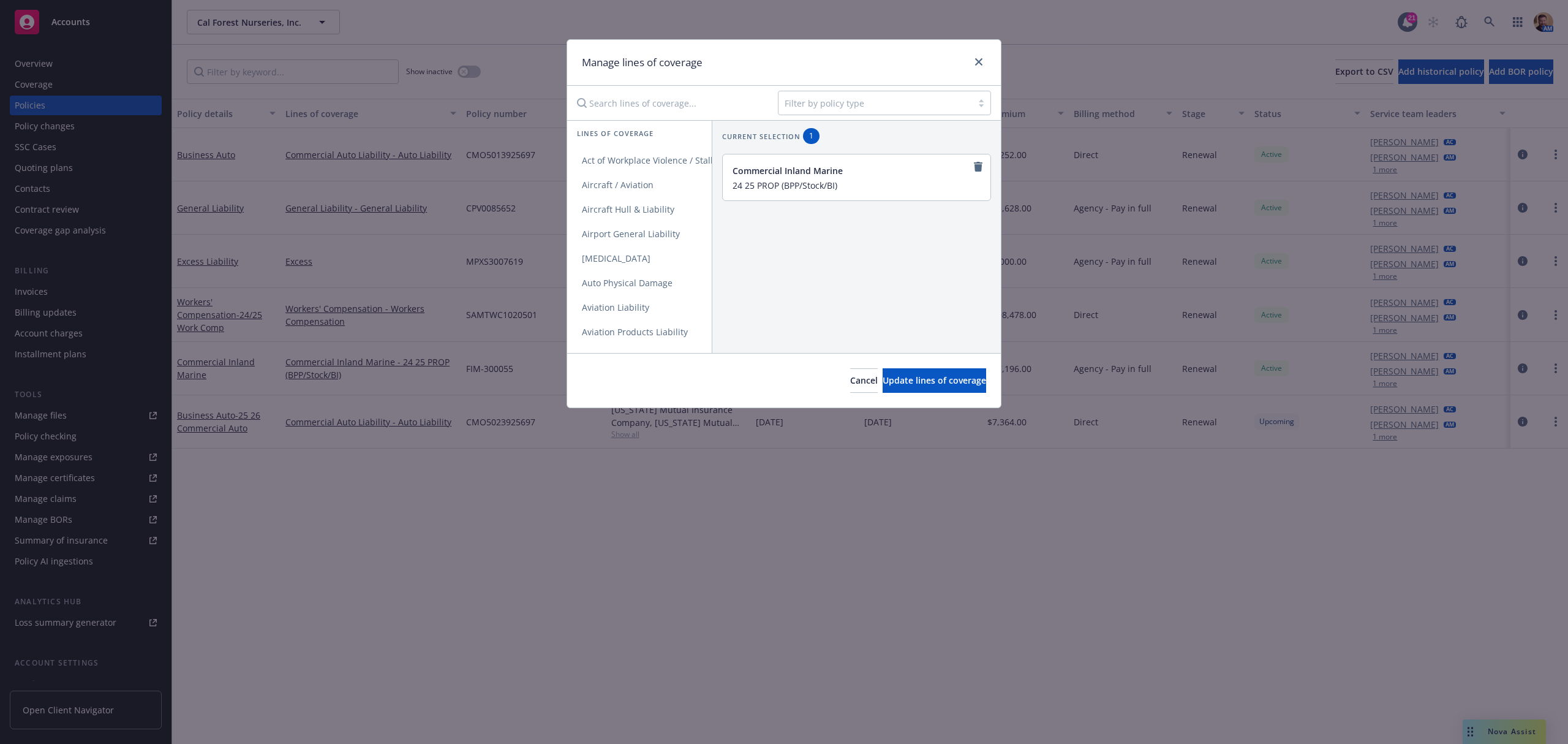
click at [846, 172] on div "Commercial Inland Marine" at bounding box center [856, 171] width 245 height 13
click at [974, 168] on icon "remove" at bounding box center [978, 166] width 9 height 10
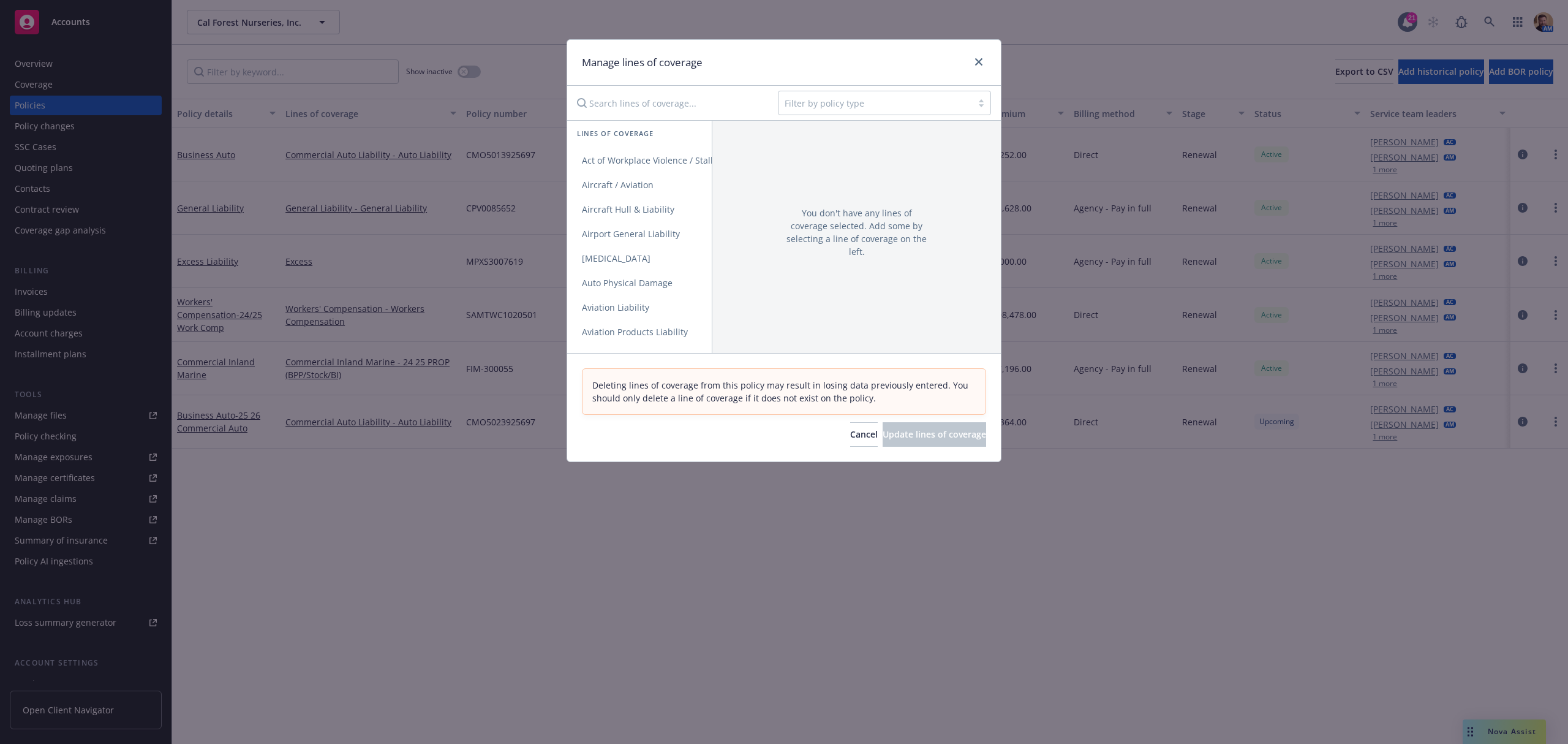
click at [821, 106] on div at bounding box center [875, 103] width 181 height 14
type input "propert"
click at [822, 137] on span "Commercial Property" at bounding box center [833, 135] width 86 height 13
click at [656, 156] on span "Commercial Property" at bounding box center [625, 160] width 115 height 11
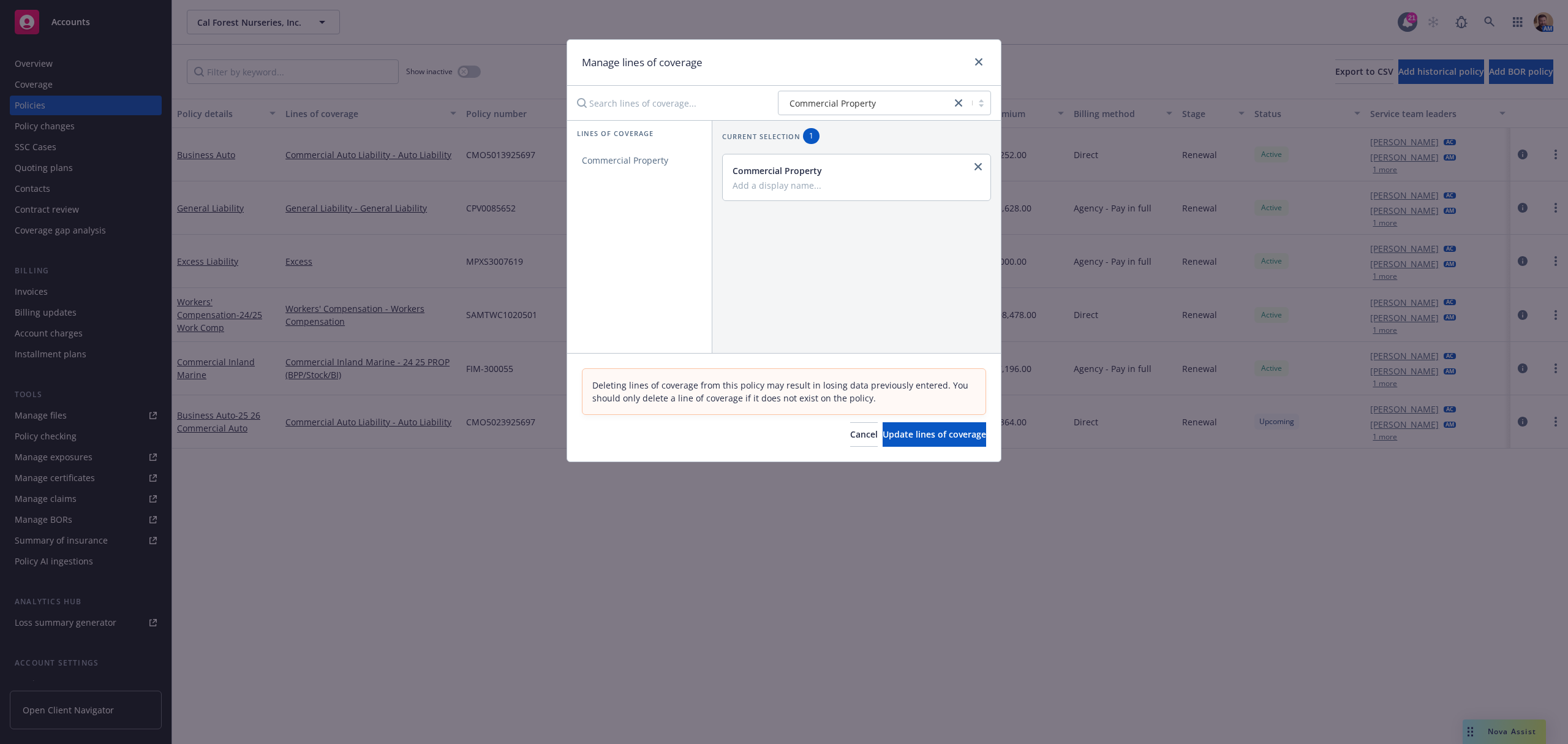
click at [788, 192] on div "Commercial Property" at bounding box center [856, 177] width 268 height 46
click at [793, 187] on input "Add a display name..." at bounding box center [856, 184] width 245 height 11
type input "24 25 PROP (BPP/STOCK?BI)"
click at [888, 439] on span "Update lines of coverage" at bounding box center [935, 434] width 103 height 11
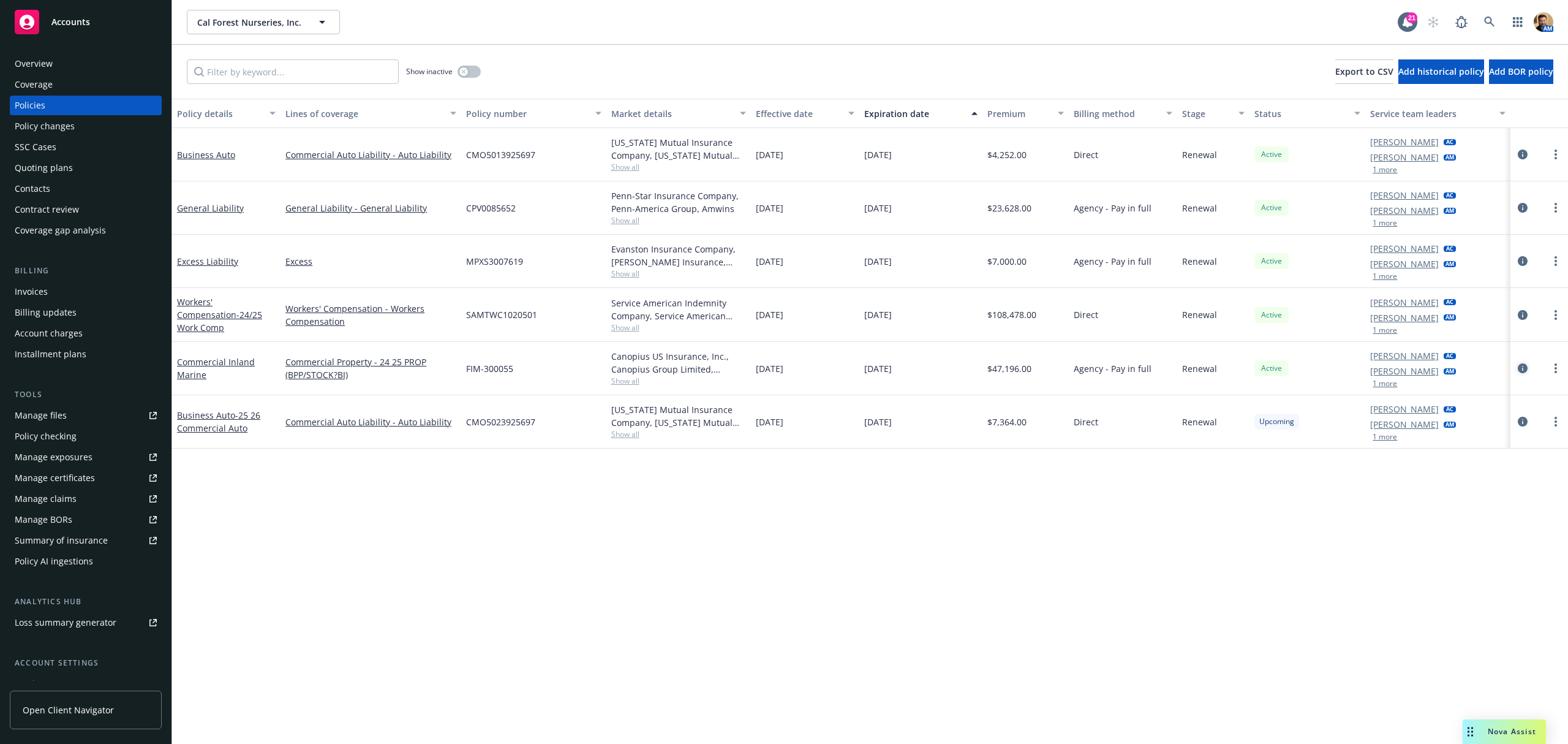
click at [1522, 363] on icon "circleInformation" at bounding box center [1523, 368] width 10 height 10
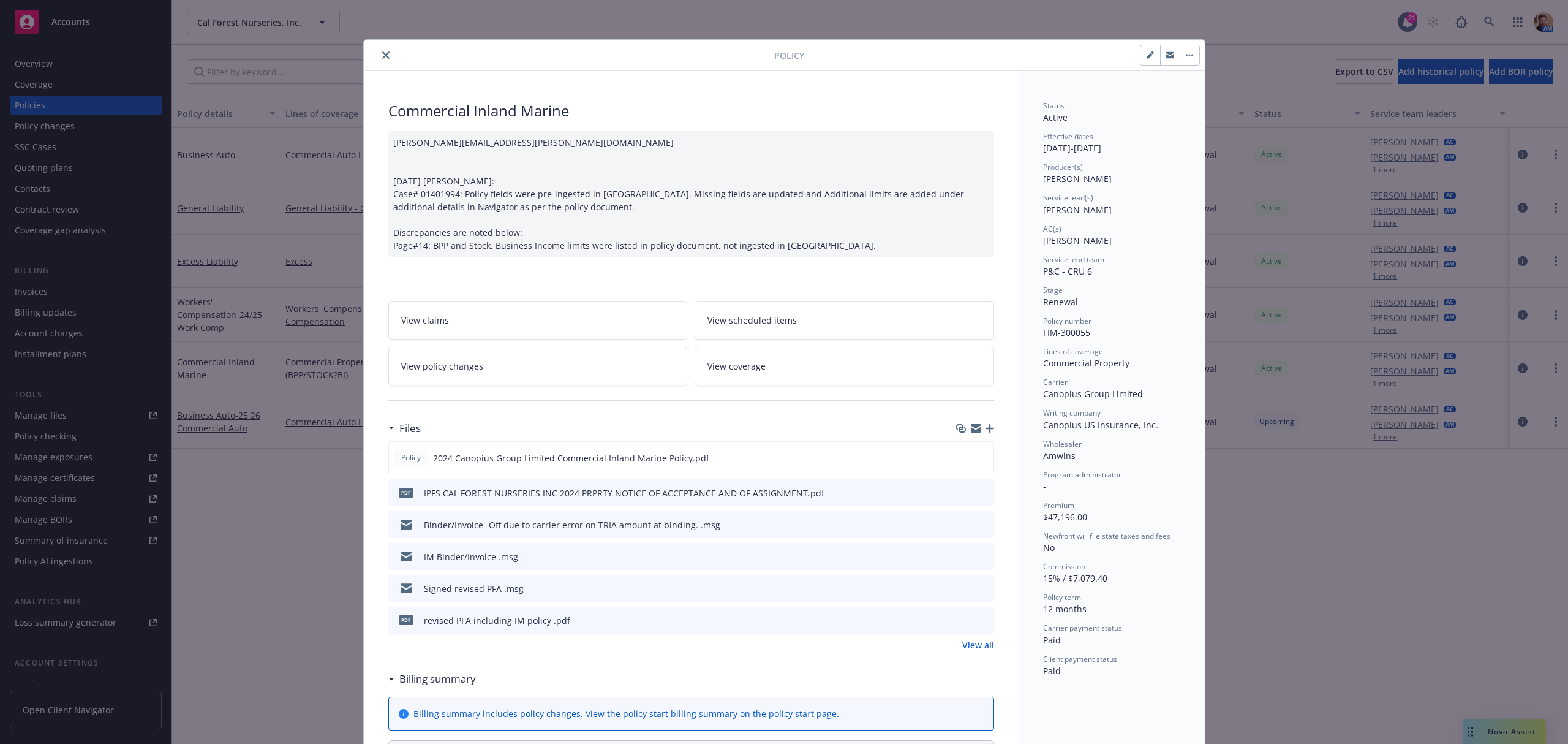
scroll to position [37, 0]
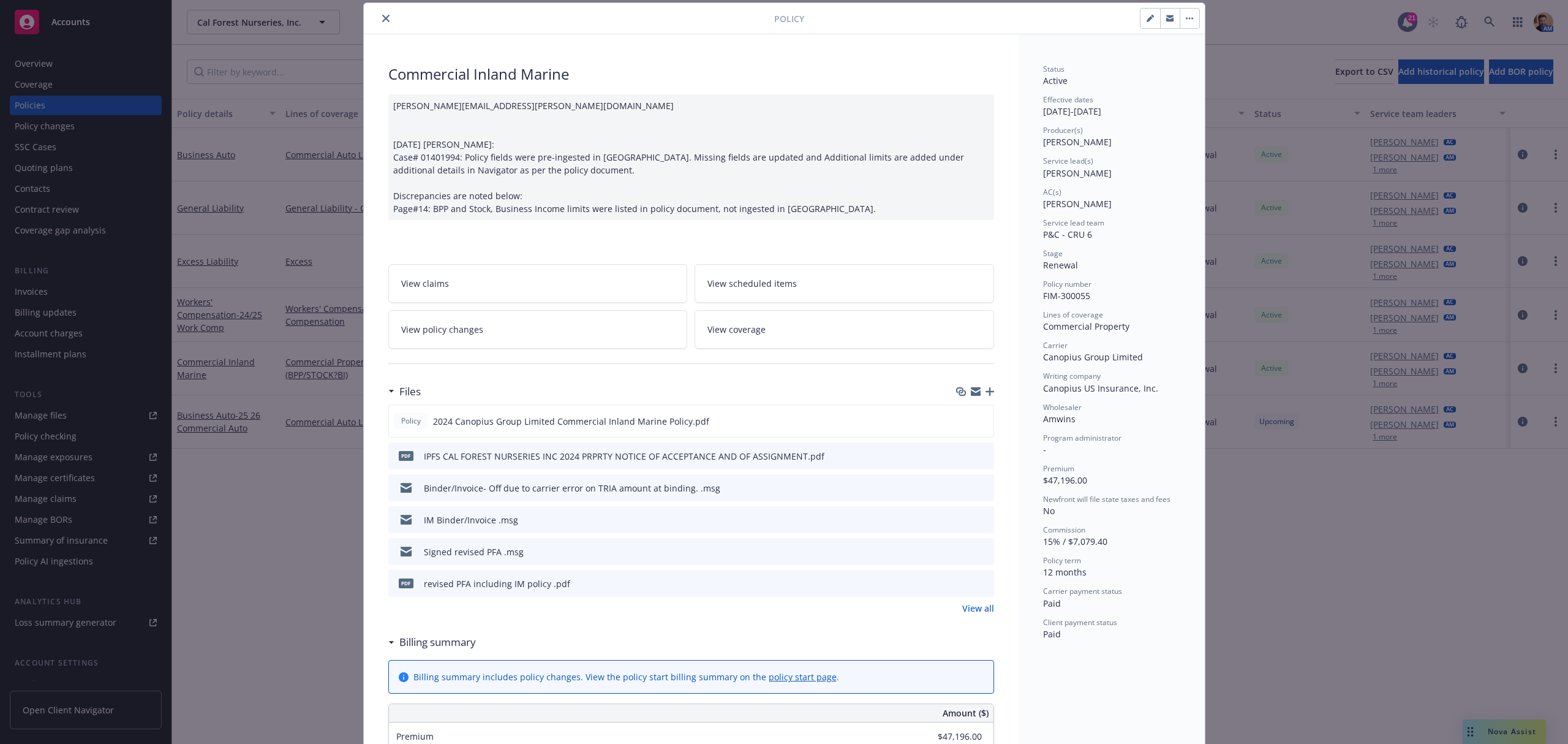
click at [1140, 17] on button "button" at bounding box center [1150, 18] width 19 height 19
select select "RENEWAL"
select select "12"
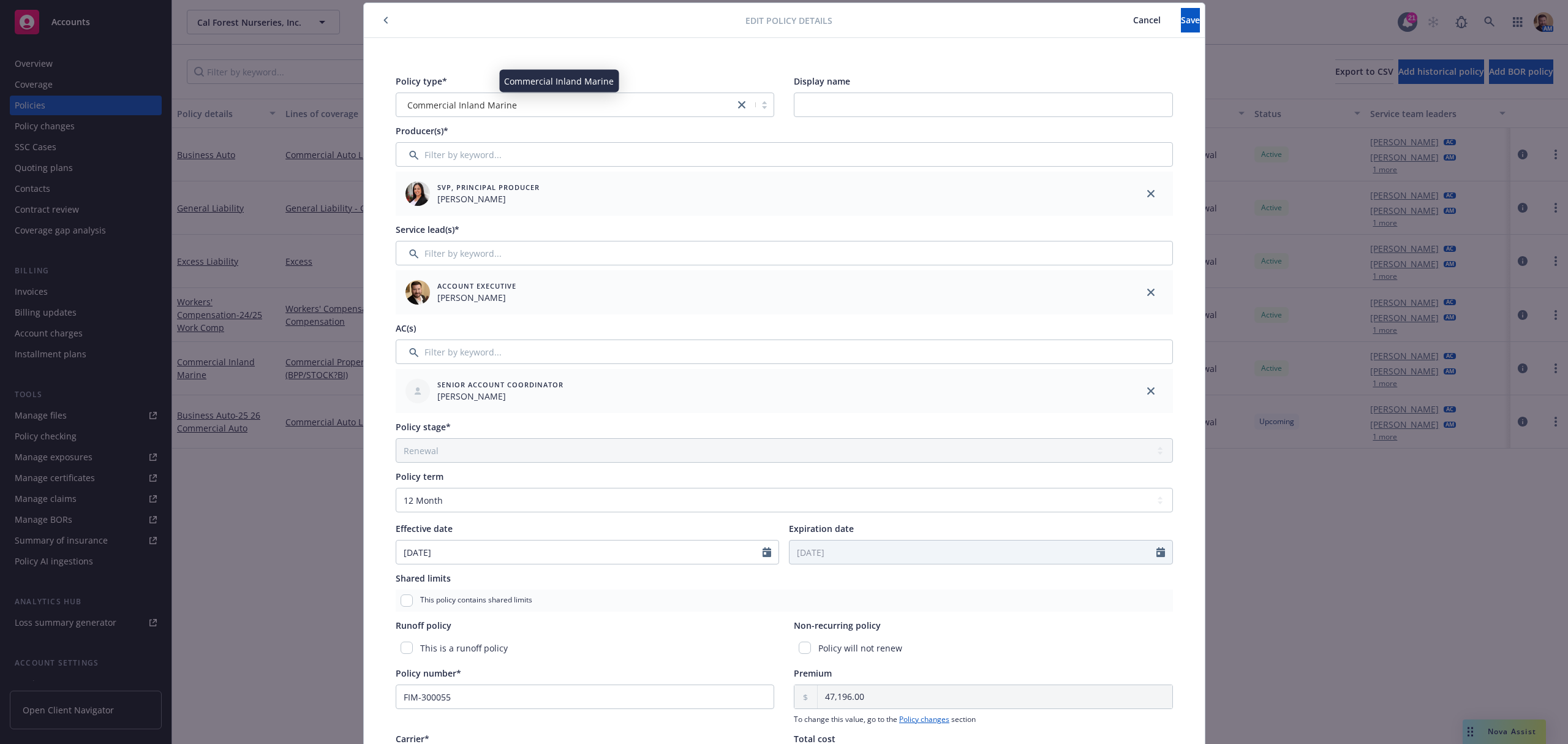
click at [547, 102] on div "Commercial Inland Marine" at bounding box center [565, 105] width 326 height 13
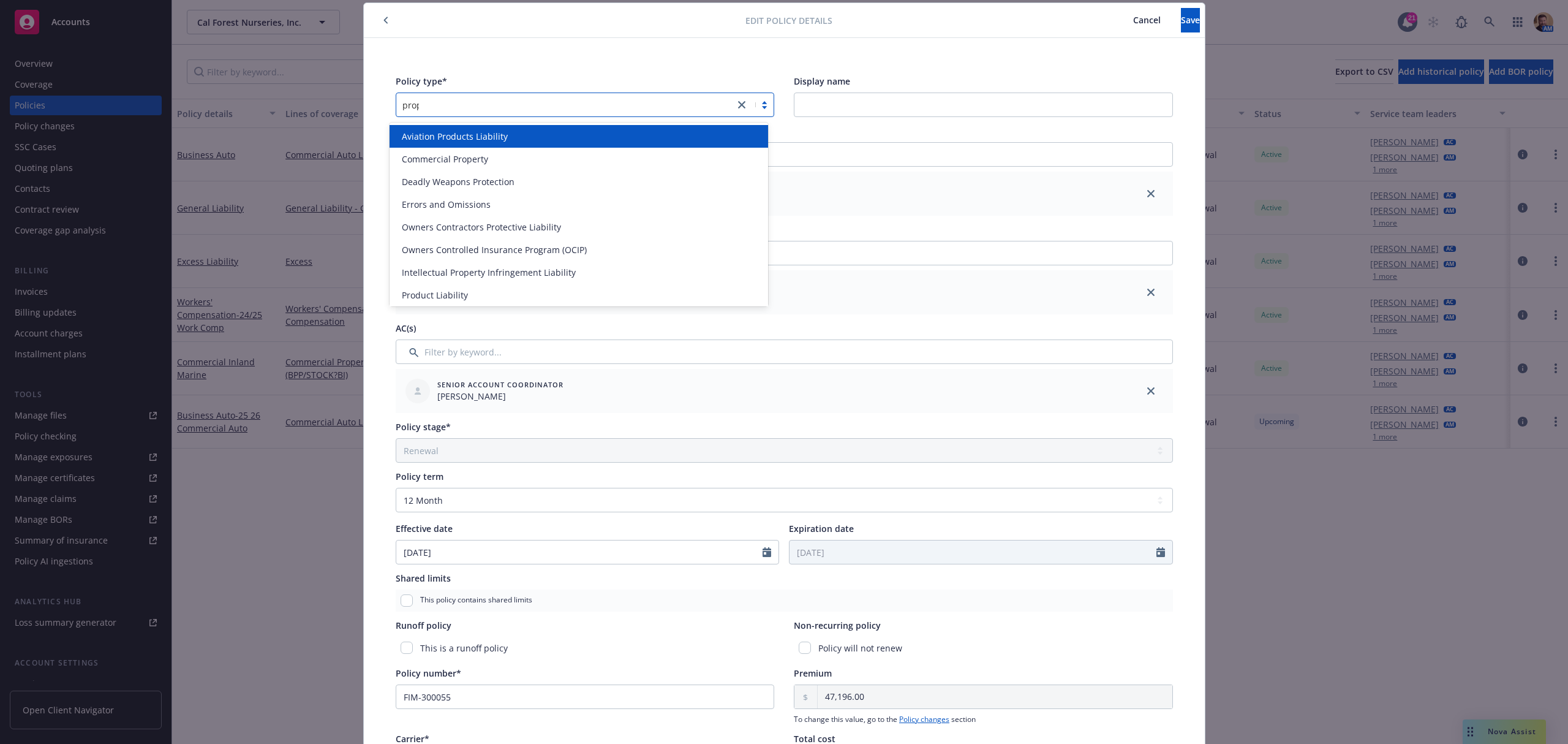
type input "proper"
click at [542, 133] on div "Commercial Property" at bounding box center [578, 136] width 364 height 13
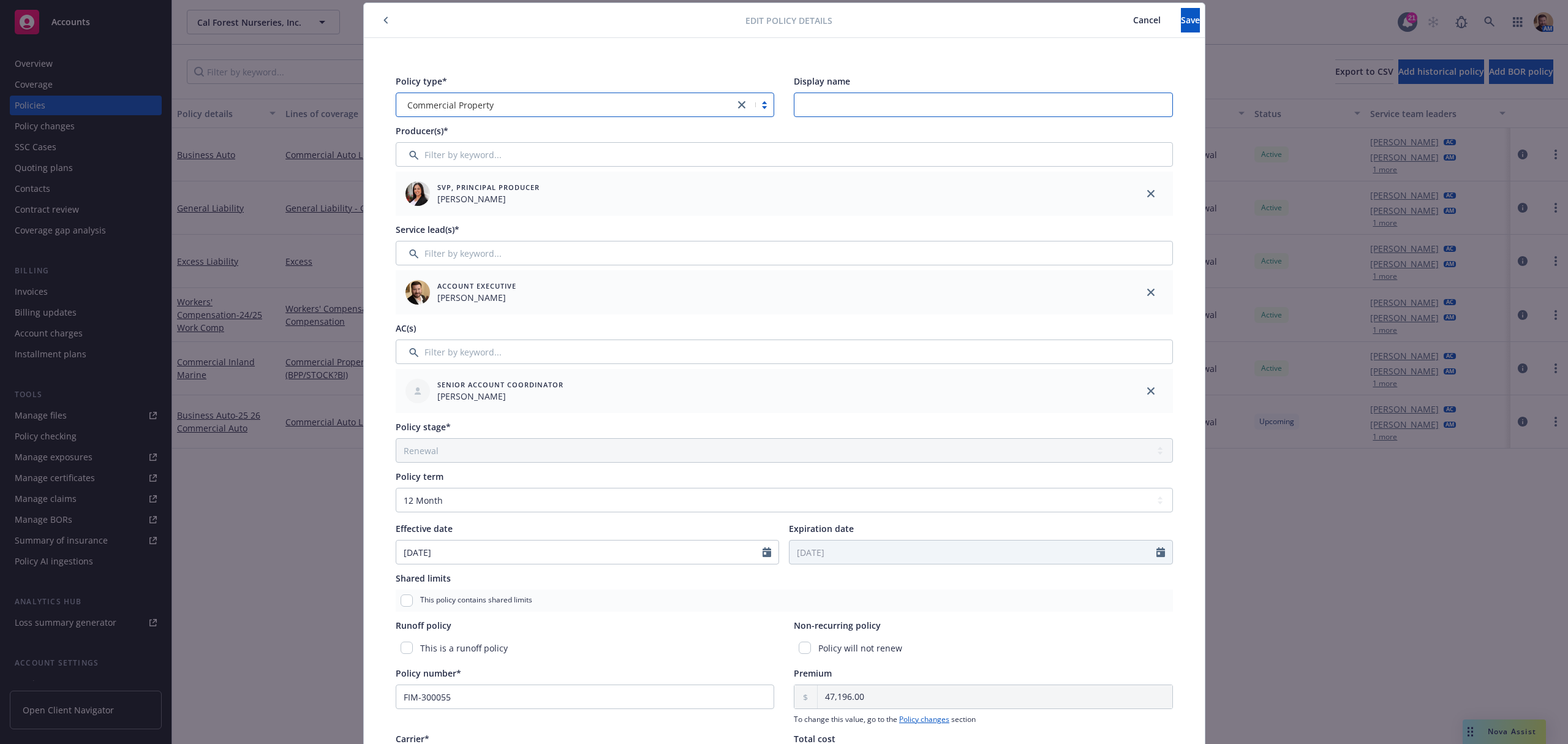
click at [841, 100] on input "Display name" at bounding box center [983, 105] width 379 height 24
click at [1181, 17] on button "Save" at bounding box center [1191, 20] width 19 height 24
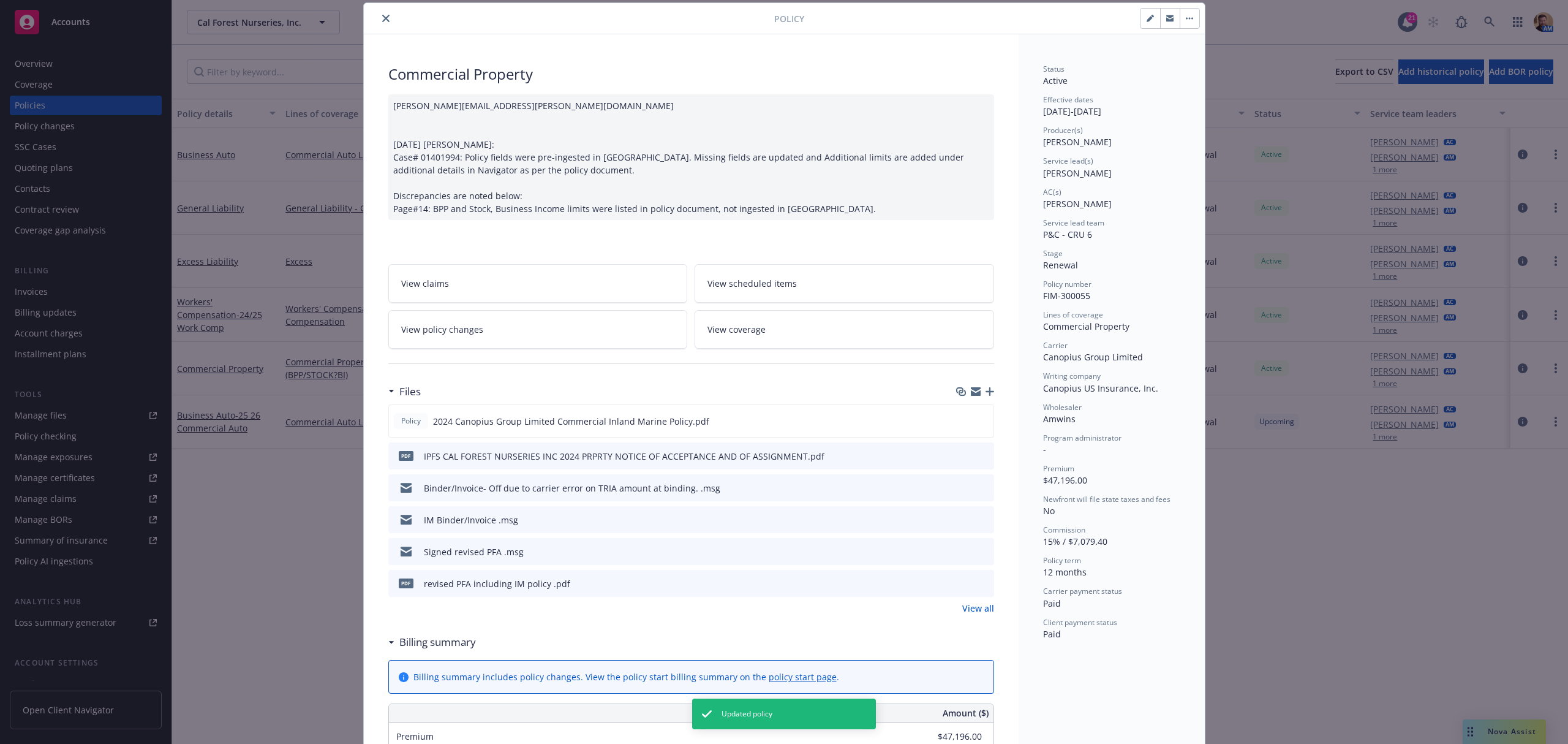
click at [237, 466] on div "Policy Commercial Property [PERSON_NAME][EMAIL_ADDRESS][PERSON_NAME][DOMAIN_NAM…" at bounding box center [784, 372] width 1568 height 744
click at [382, 19] on icon "close" at bounding box center [386, 18] width 7 height 7
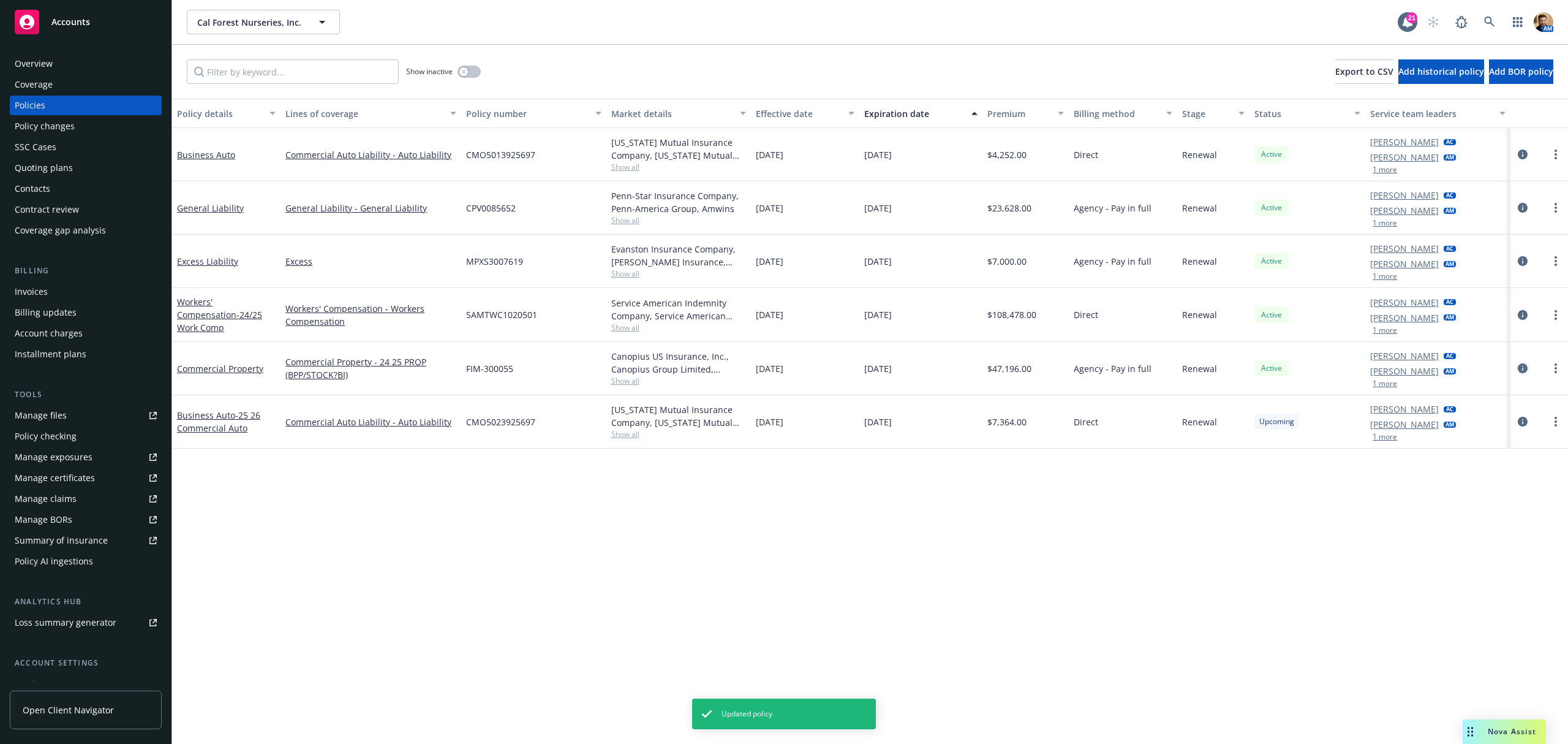
click at [1525, 367] on icon "circleInformation" at bounding box center [1523, 368] width 10 height 10
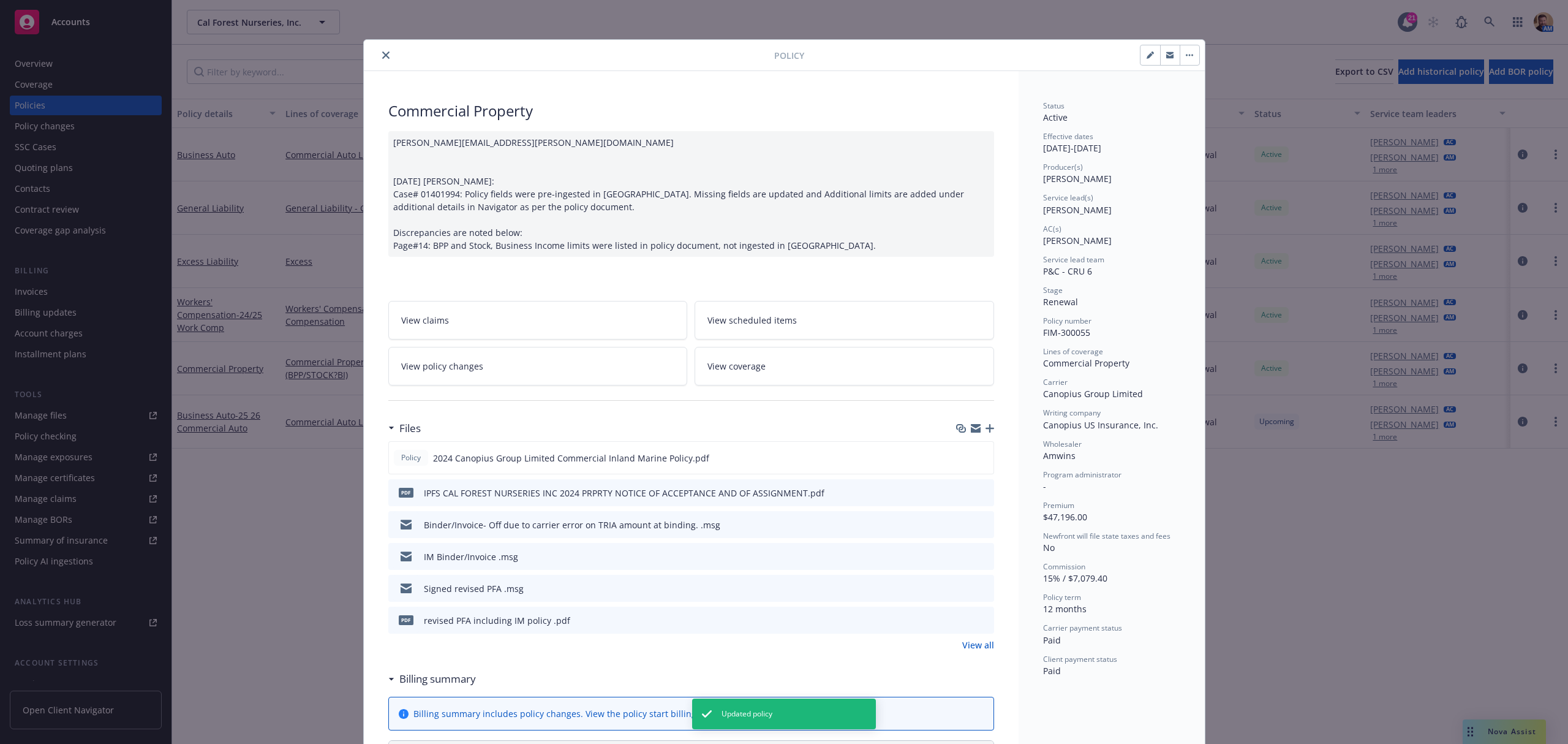
scroll to position [37, 0]
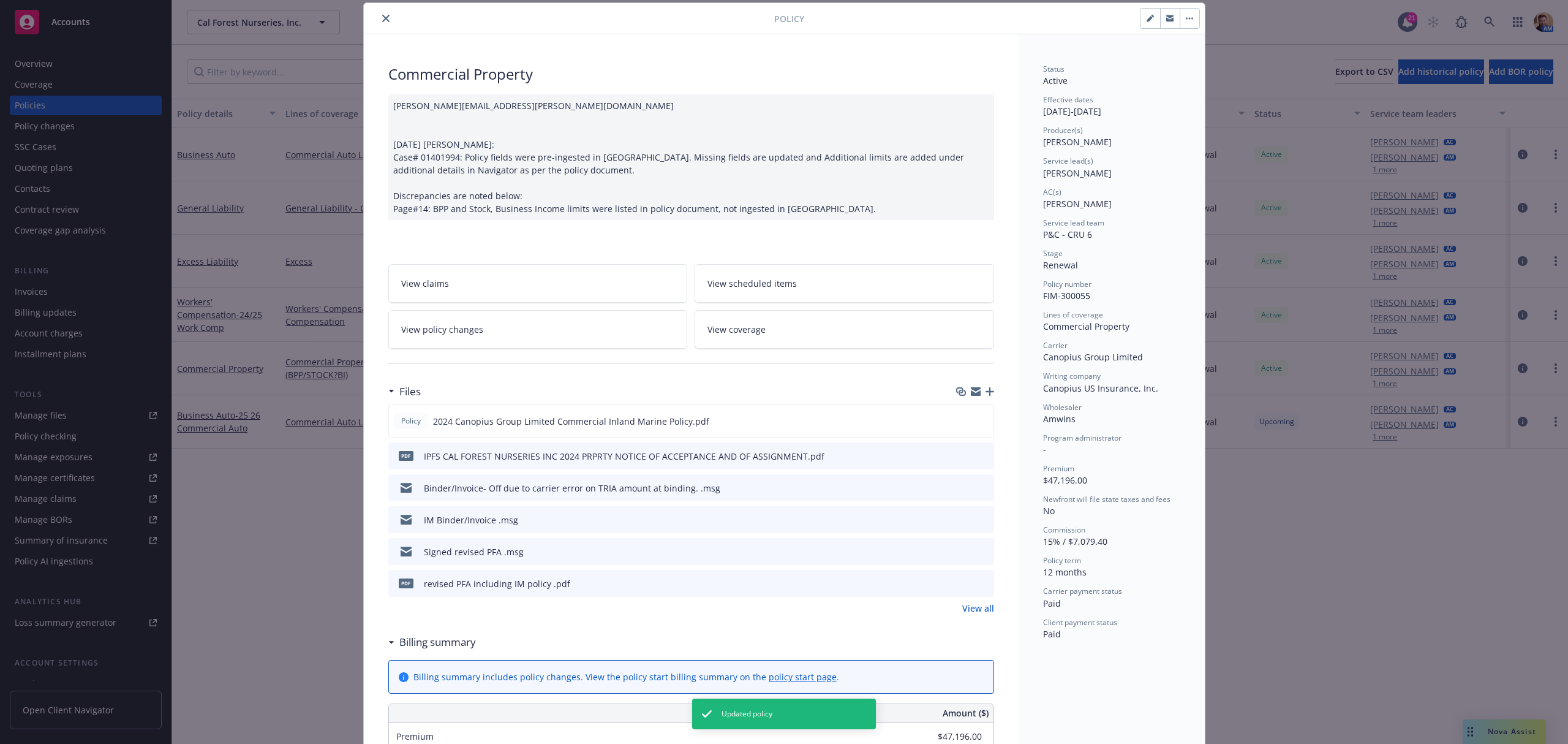
click at [825, 339] on link "View coverage" at bounding box center [845, 329] width 300 height 39
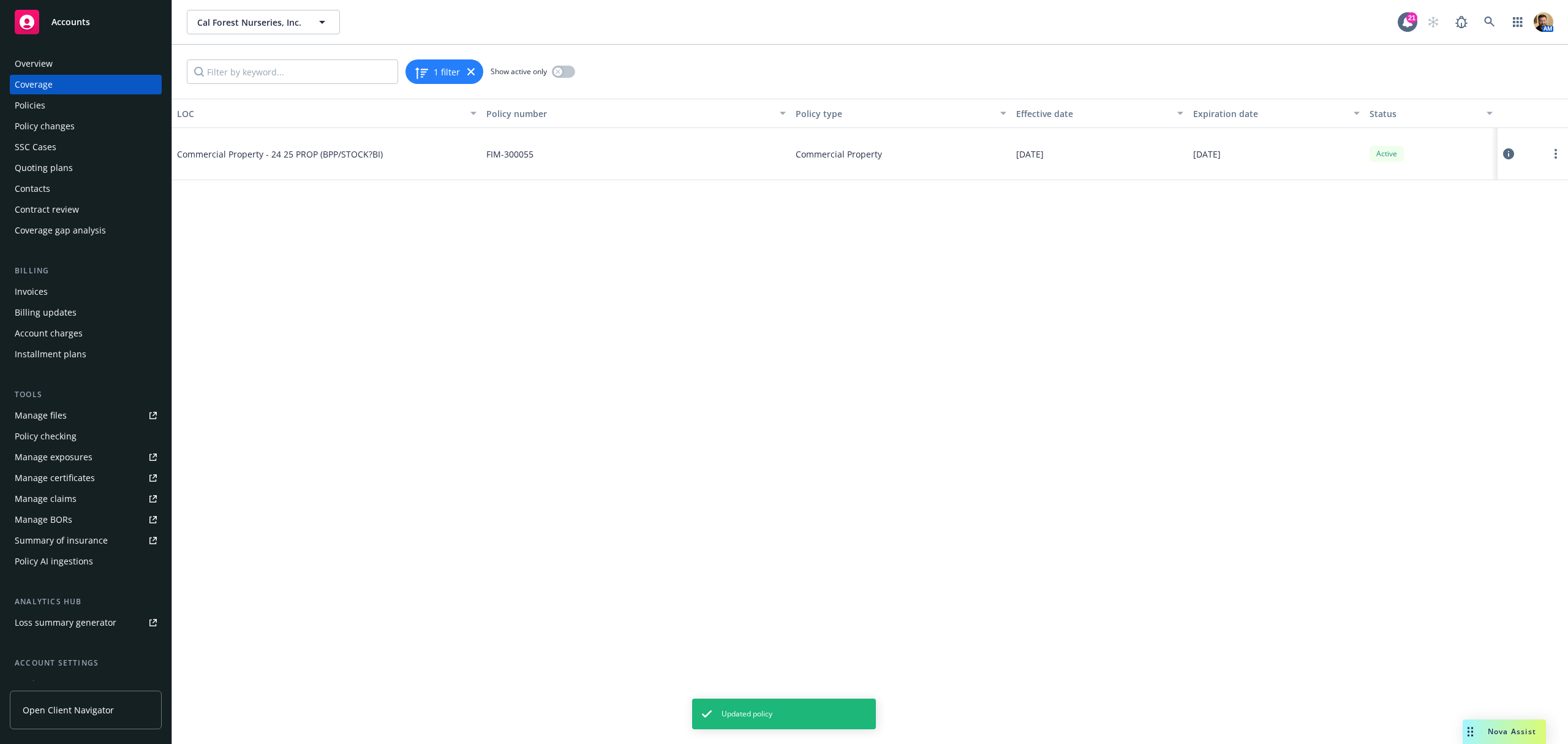
click at [1508, 154] on icon at bounding box center [1508, 154] width 11 height 11
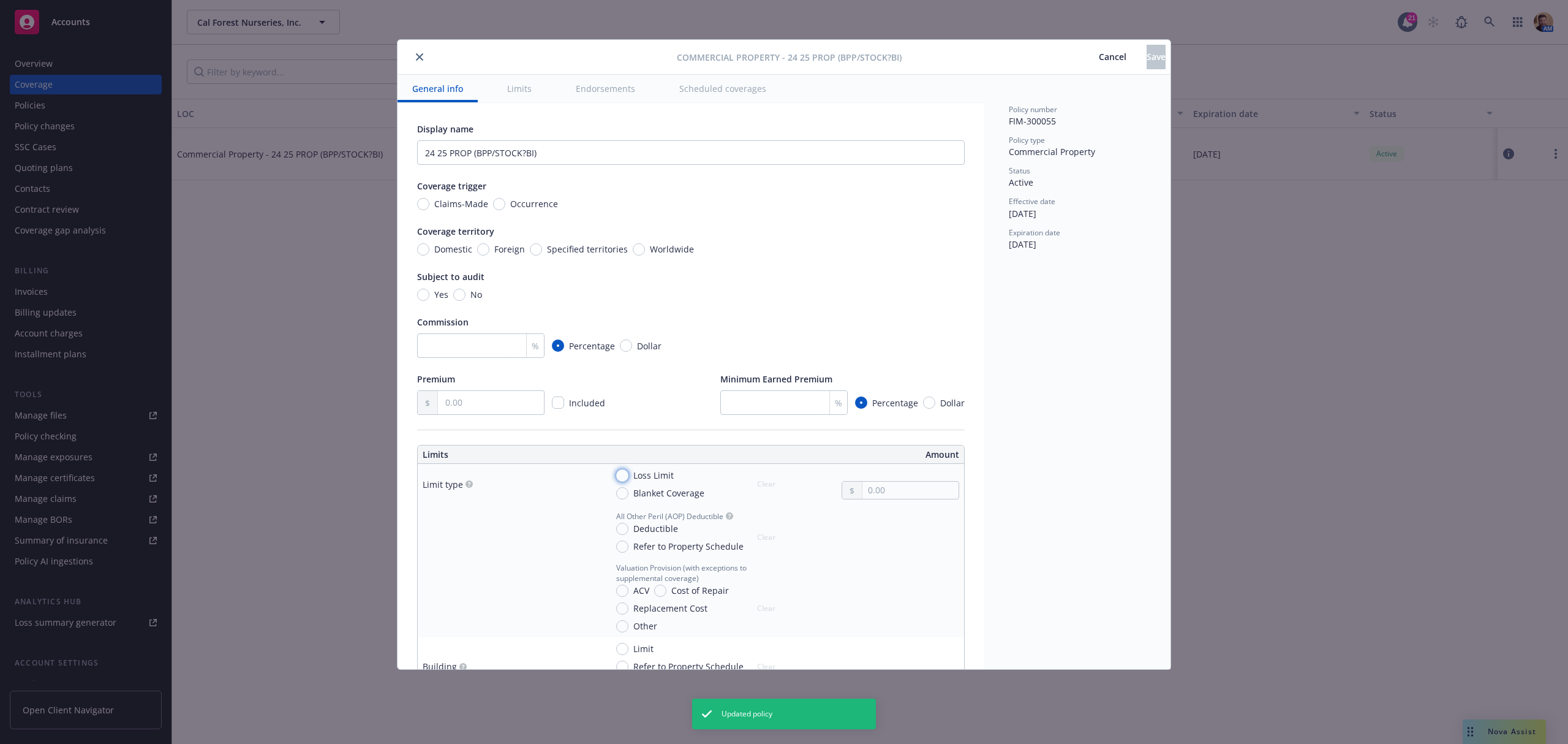
click at [625, 474] on input "Loss Limit" at bounding box center [622, 475] width 12 height 12
radio input "true"
click at [876, 494] on input "text" at bounding box center [911, 490] width 96 height 17
click at [620, 496] on input "Blanket Coverage" at bounding box center [622, 493] width 12 height 12
radio input "true"
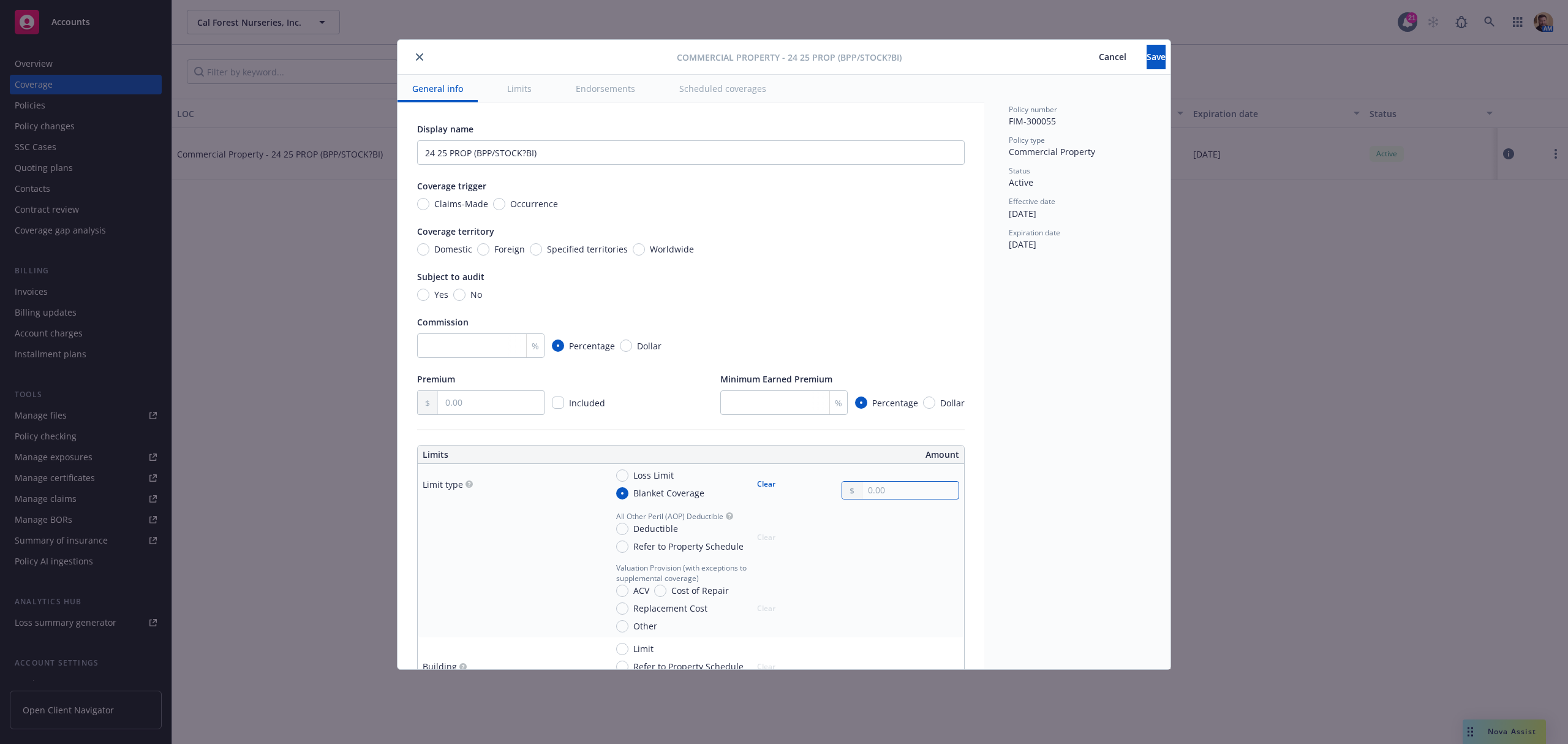
click at [877, 486] on input "text" at bounding box center [911, 490] width 96 height 17
type input "5,000,000.00"
click at [1021, 501] on div "Policy number FIM-300055 Policy type Commercial Property Status Active Effectiv…" at bounding box center [1078, 372] width 186 height 594
click at [623, 528] on input "Deductible" at bounding box center [622, 529] width 12 height 12
radio input "true"
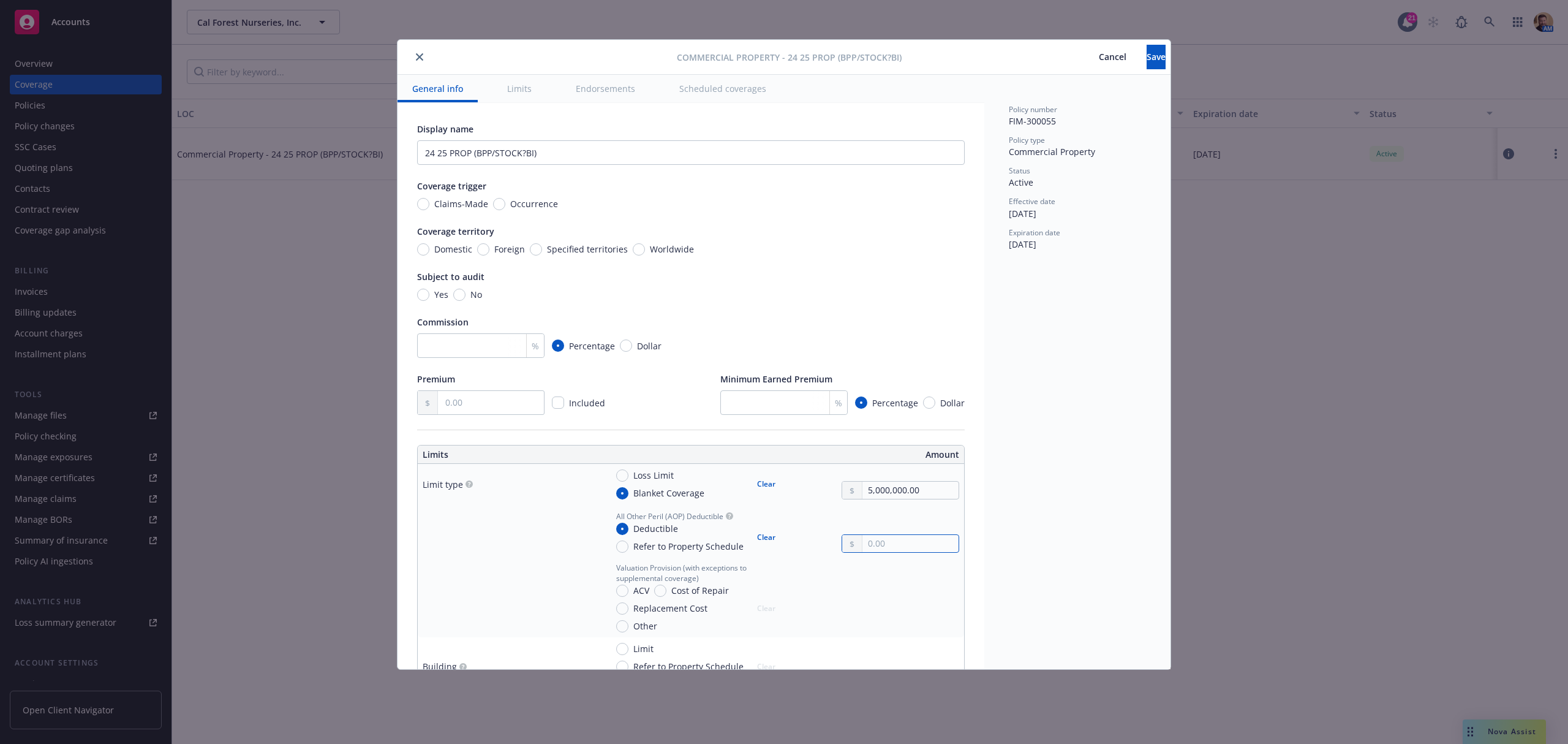
click at [879, 540] on input "text" at bounding box center [911, 544] width 96 height 17
type input "10,000.00"
click at [1098, 549] on div "Policy number FIM-300055 Policy type Commercial Property Status Active Effectiv…" at bounding box center [1078, 372] width 186 height 594
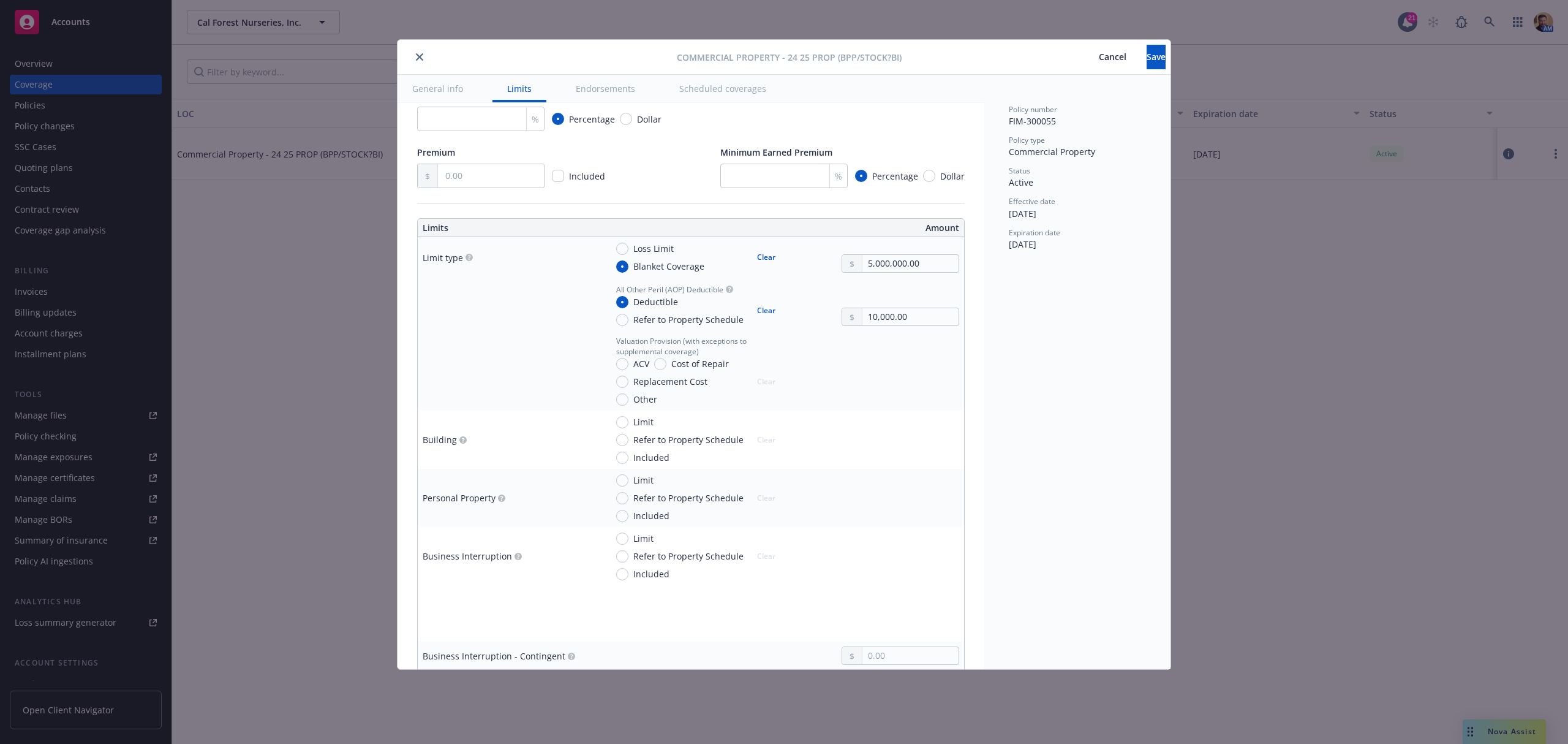
scroll to position [245, 0]
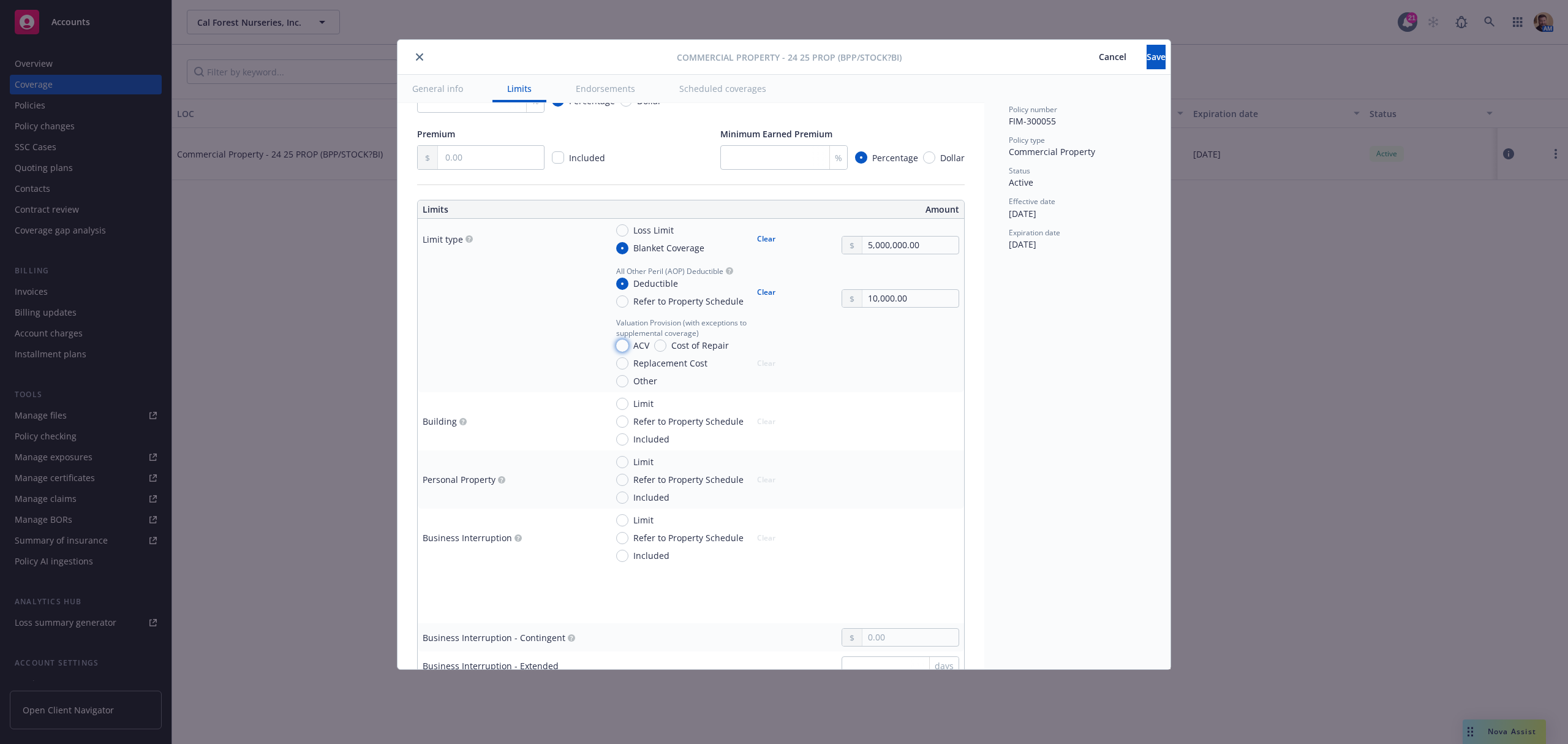
click at [623, 347] on input "ACV" at bounding box center [622, 345] width 12 height 12
radio input "true"
click at [620, 498] on input "Included" at bounding box center [622, 497] width 12 height 12
radio input "true"
click at [620, 560] on input "Included" at bounding box center [622, 555] width 12 height 12
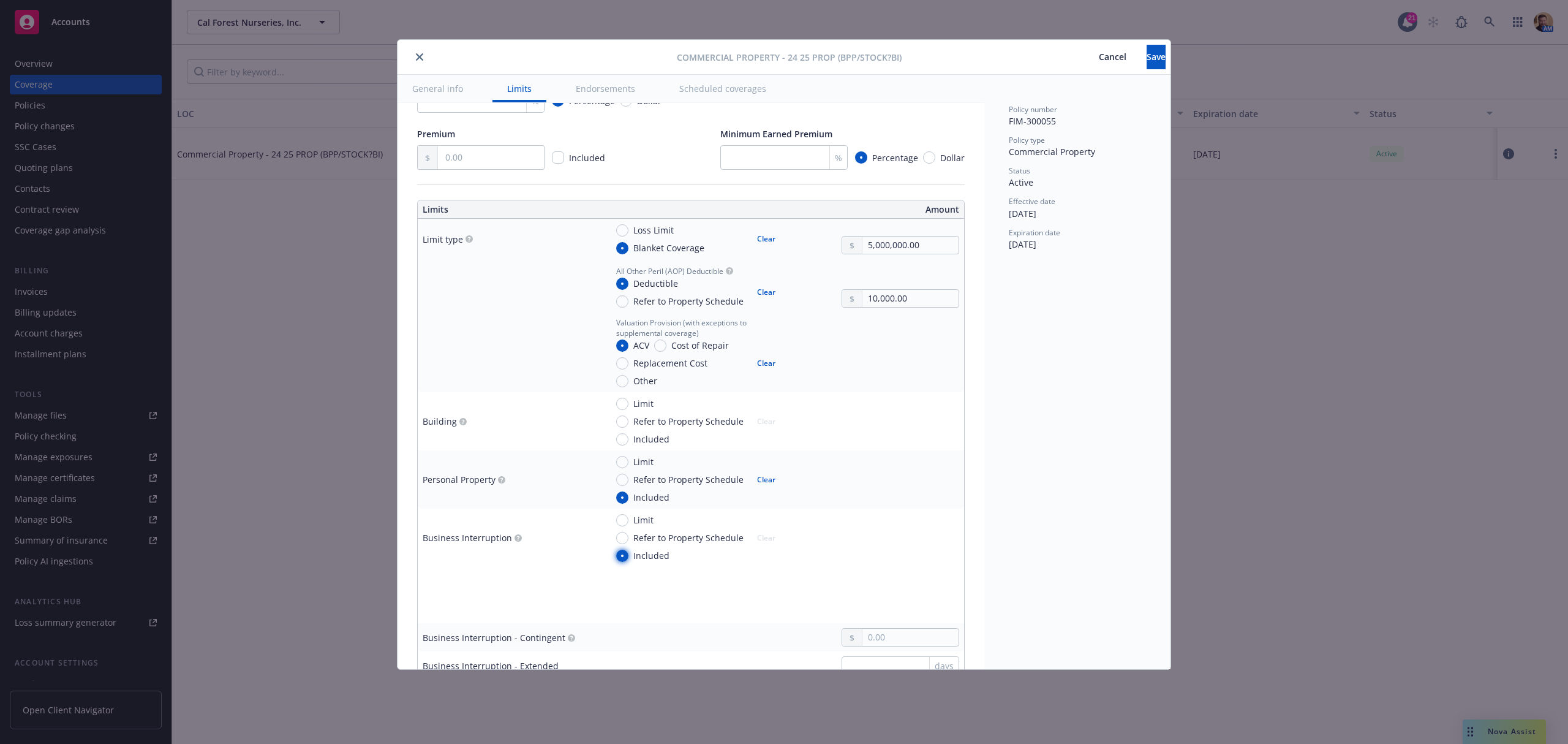
radio input "true"
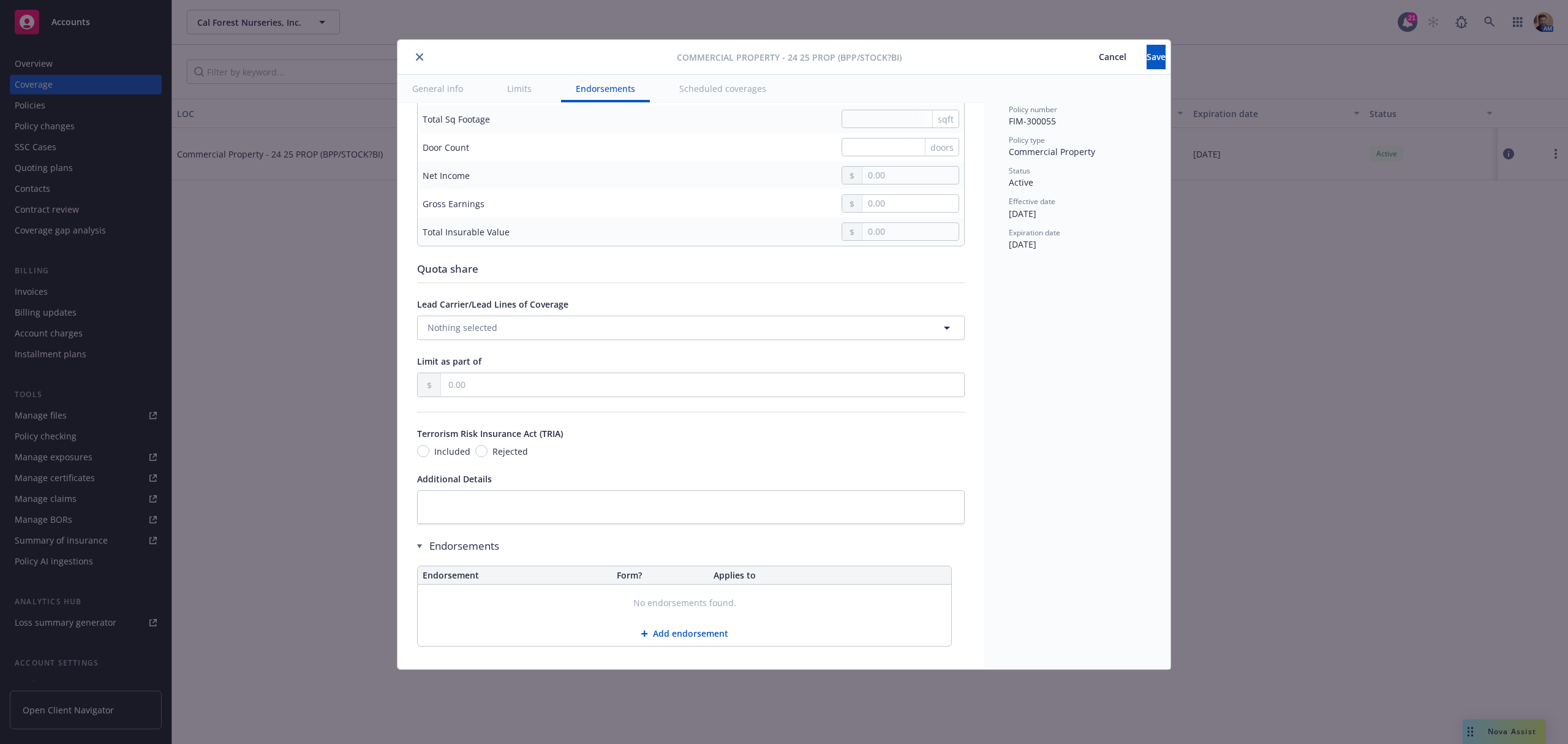
scroll to position [3755, 0]
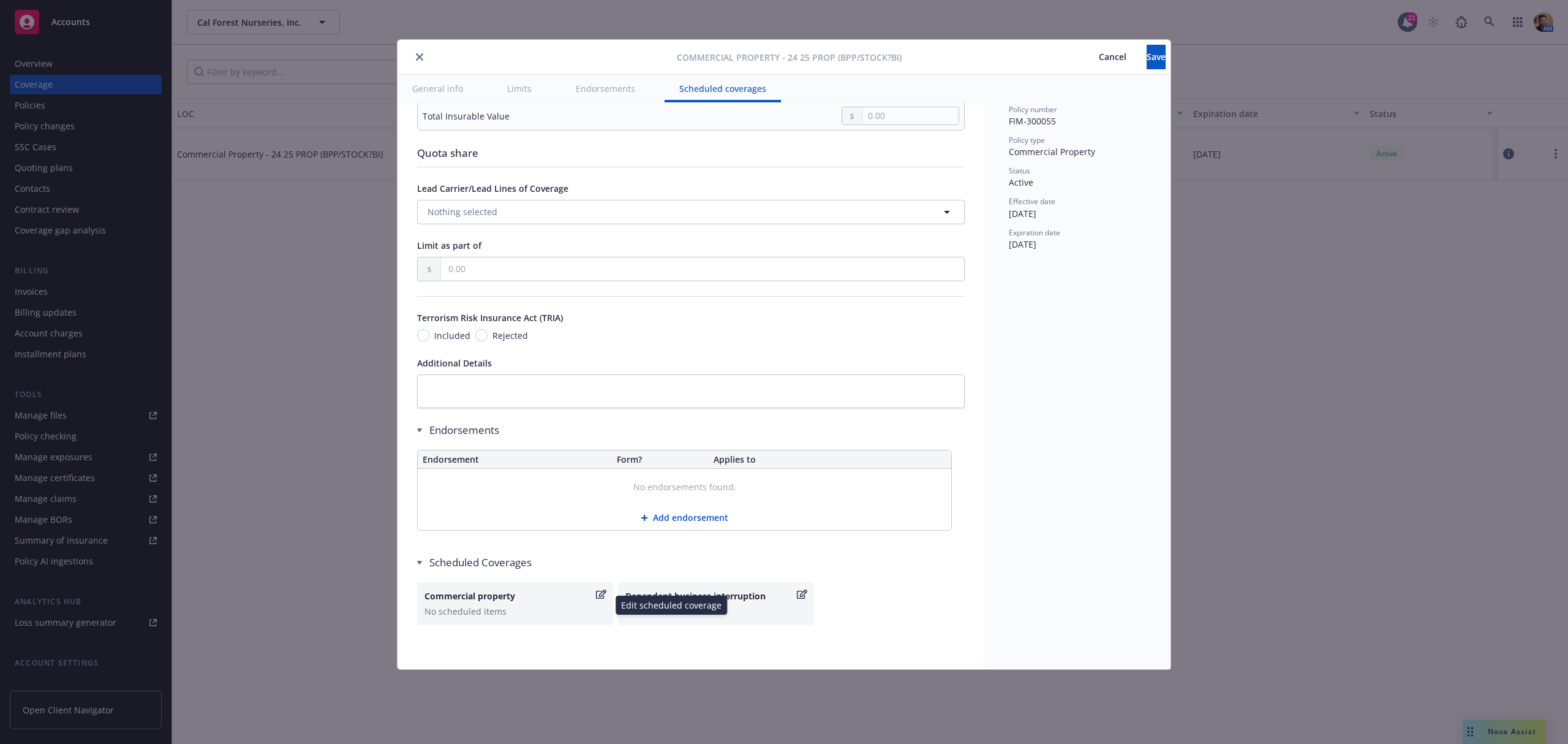
click at [506, 614] on div "No scheduled items" at bounding box center [515, 611] width 181 height 13
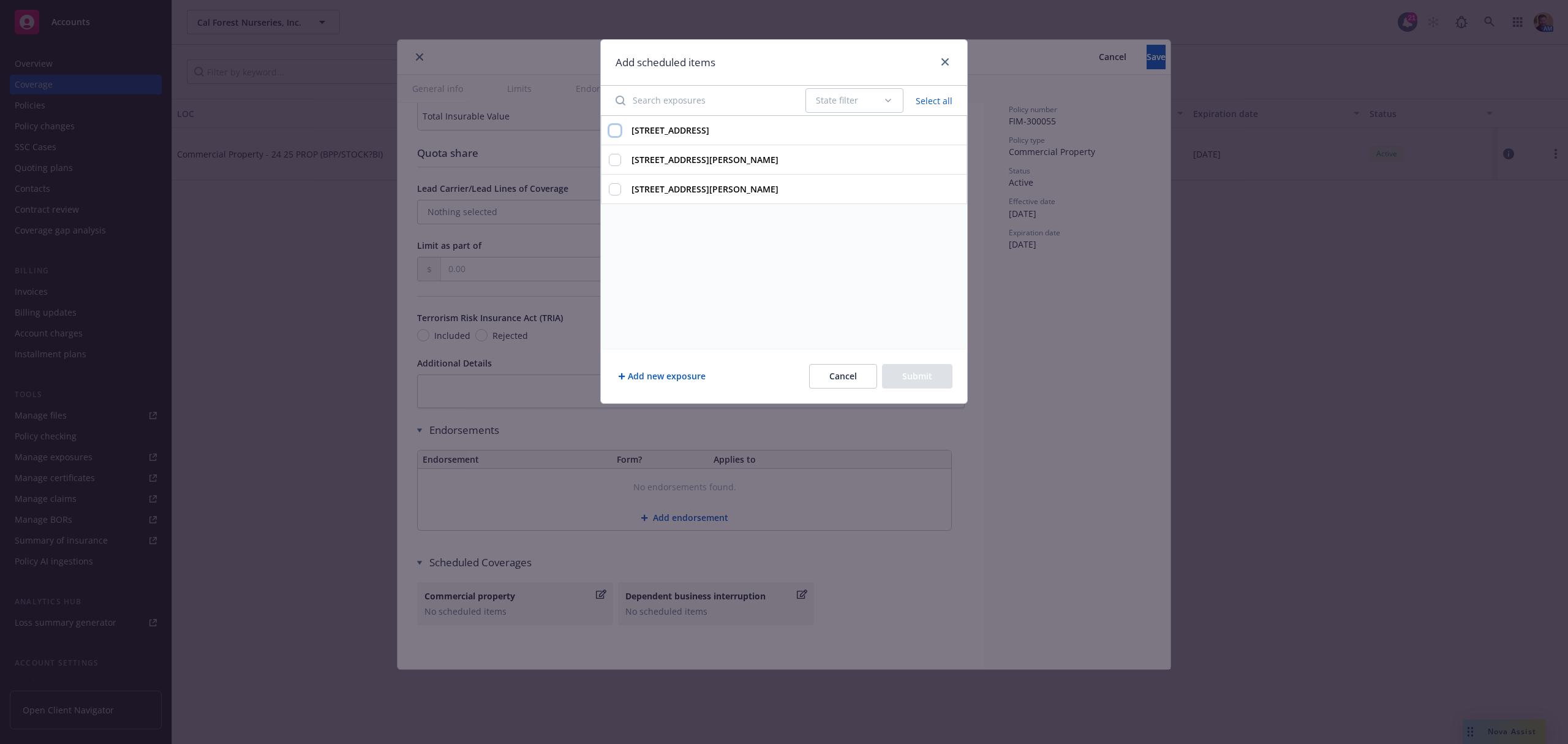
click at [618, 128] on input "[STREET_ADDRESS]" at bounding box center [615, 130] width 12 height 12
checkbox input "true"
click at [618, 189] on input "[STREET_ADDRESS][PERSON_NAME]" at bounding box center [615, 189] width 12 height 12
checkbox input "true"
click at [896, 376] on button "Submit" at bounding box center [917, 376] width 70 height 24
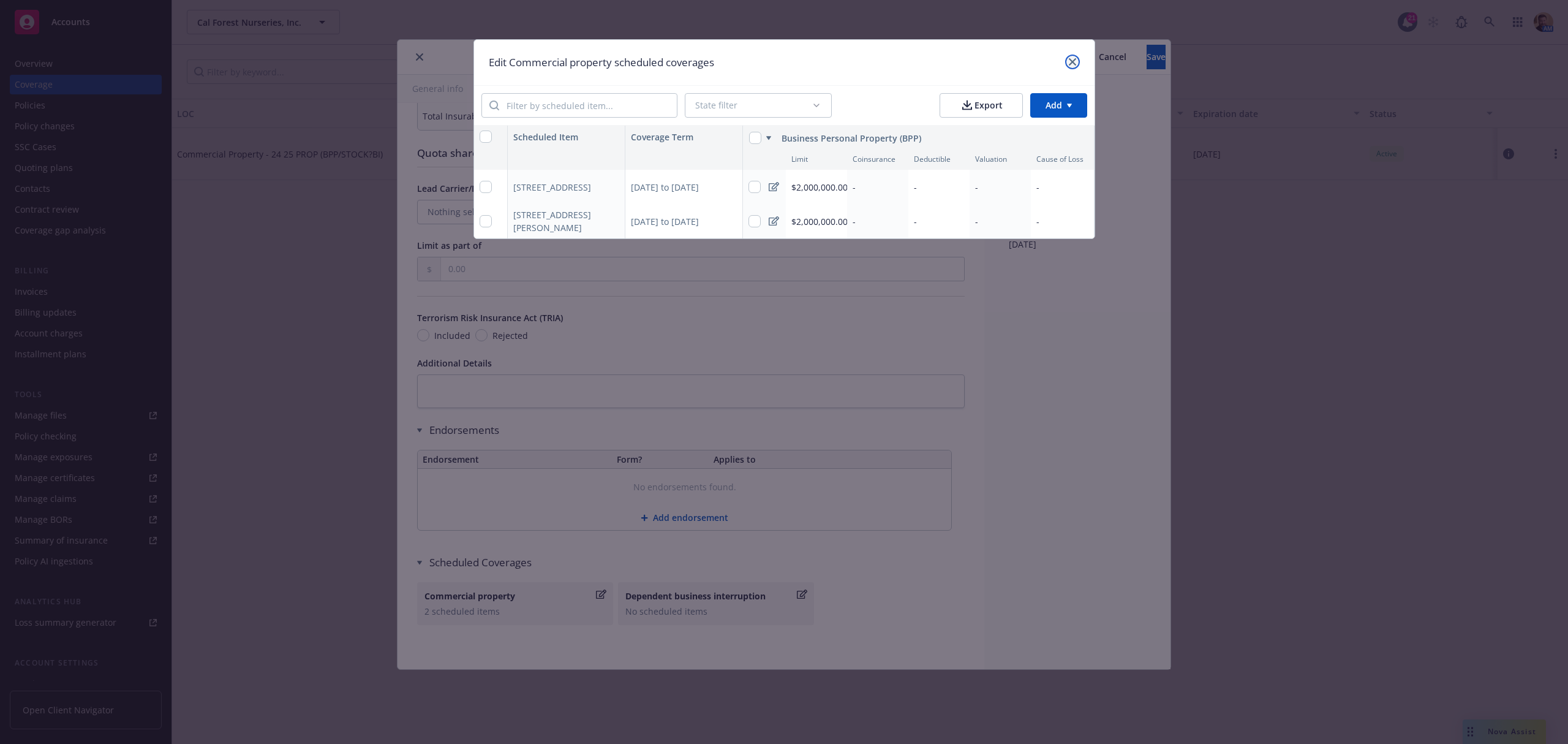
click at [1072, 66] on link "close" at bounding box center [1072, 62] width 14 height 14
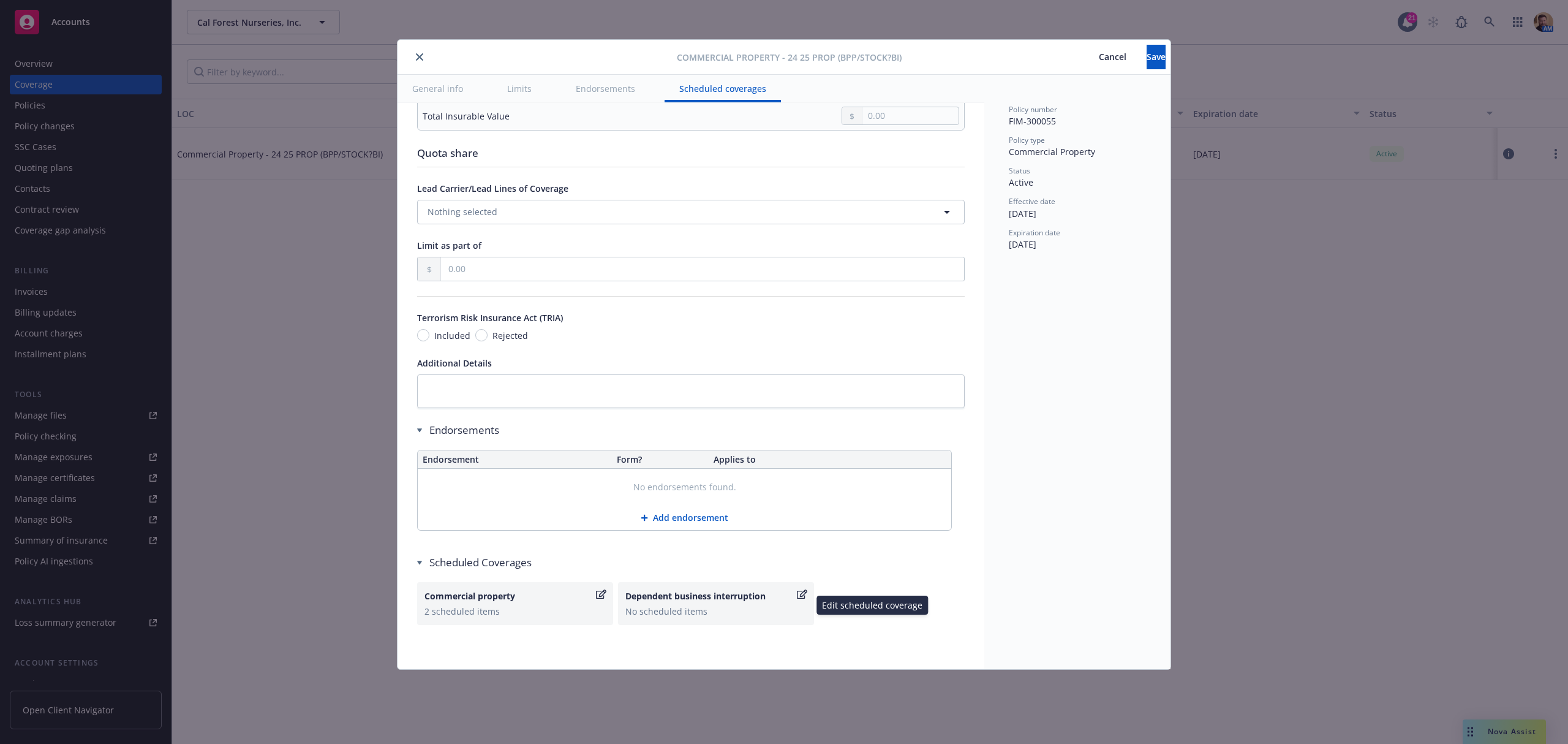
click at [668, 603] on div "Dependent business interruption" at bounding box center [710, 596] width 169 height 13
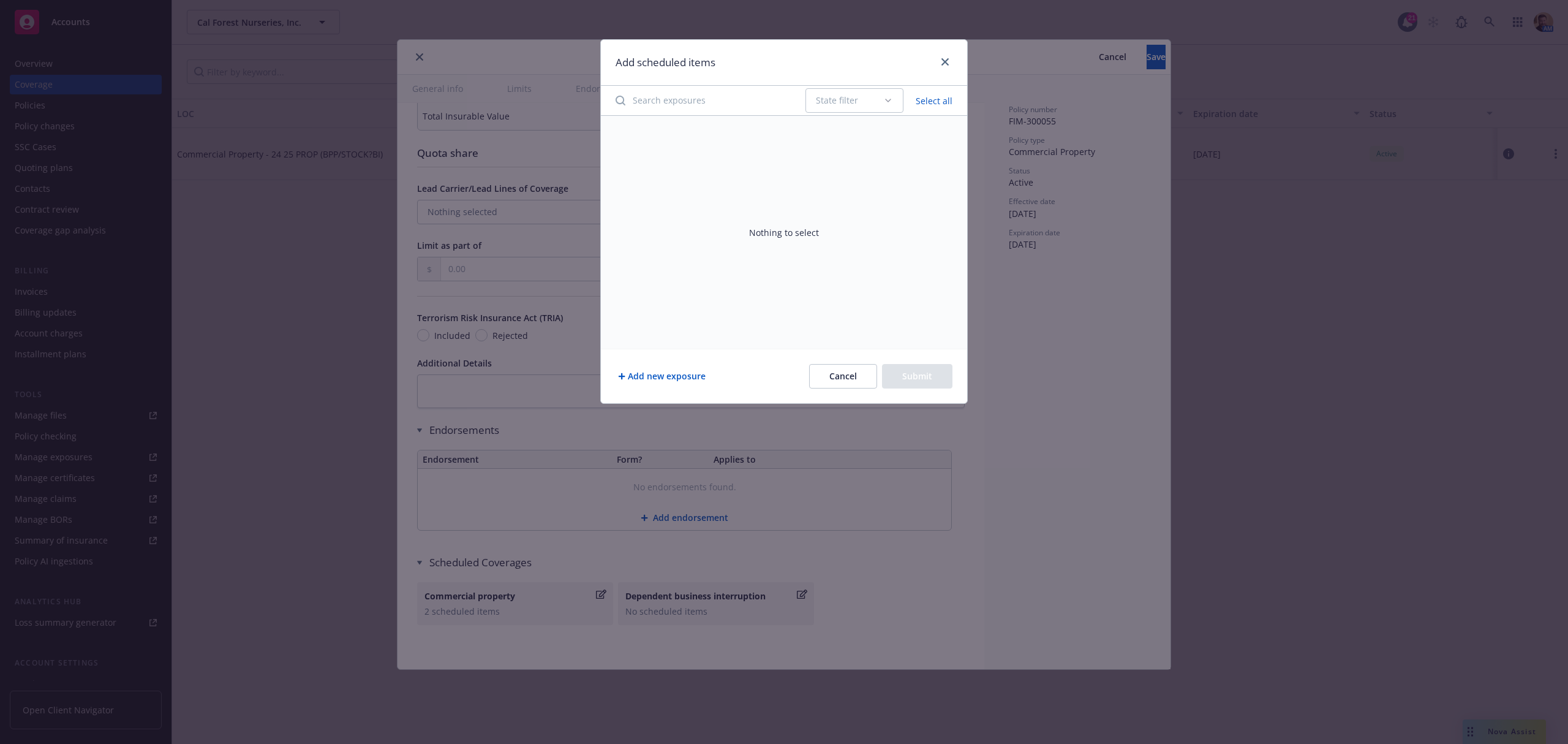
click at [666, 372] on button "Add new exposure" at bounding box center [661, 376] width 93 height 24
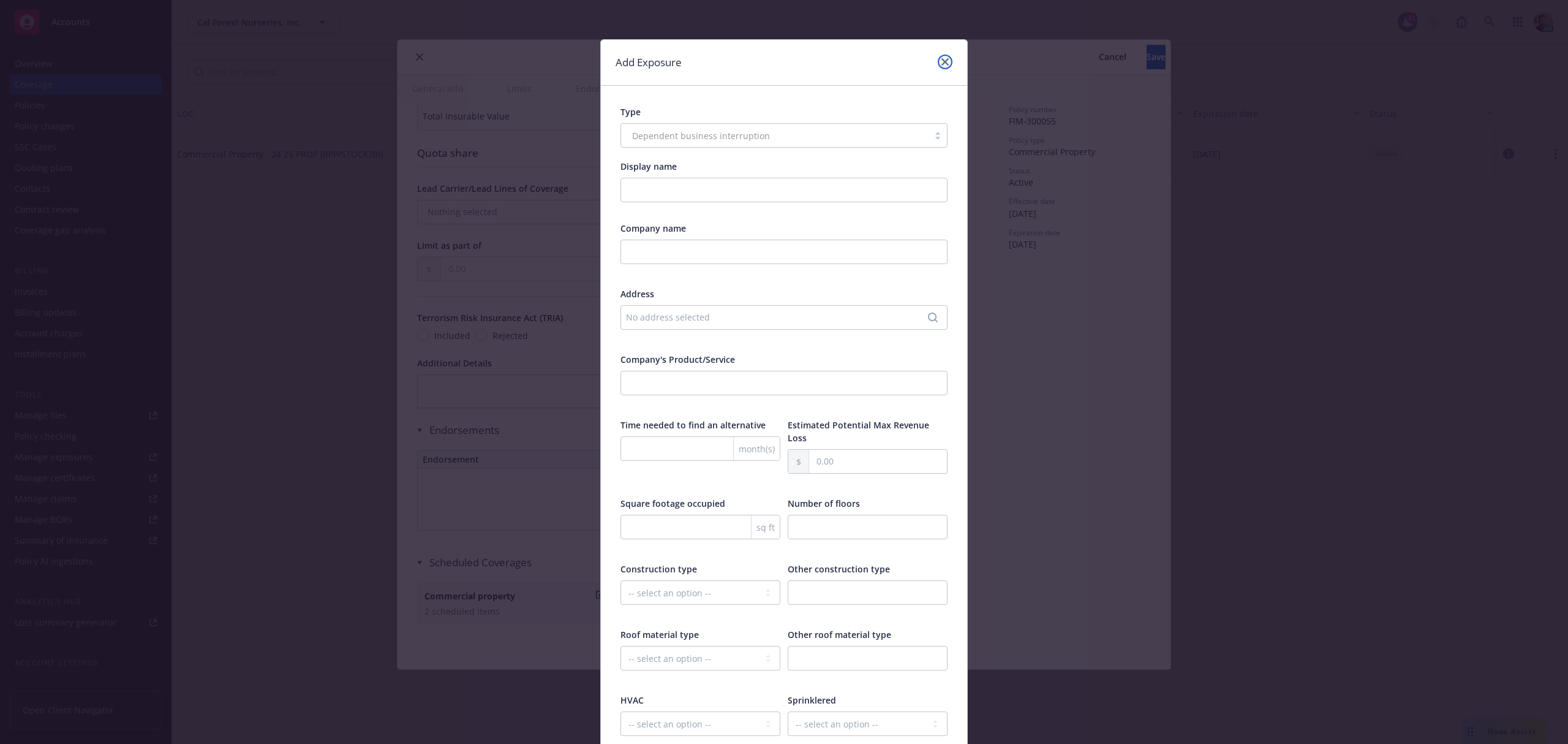
click at [942, 60] on icon "close" at bounding box center [945, 62] width 7 height 7
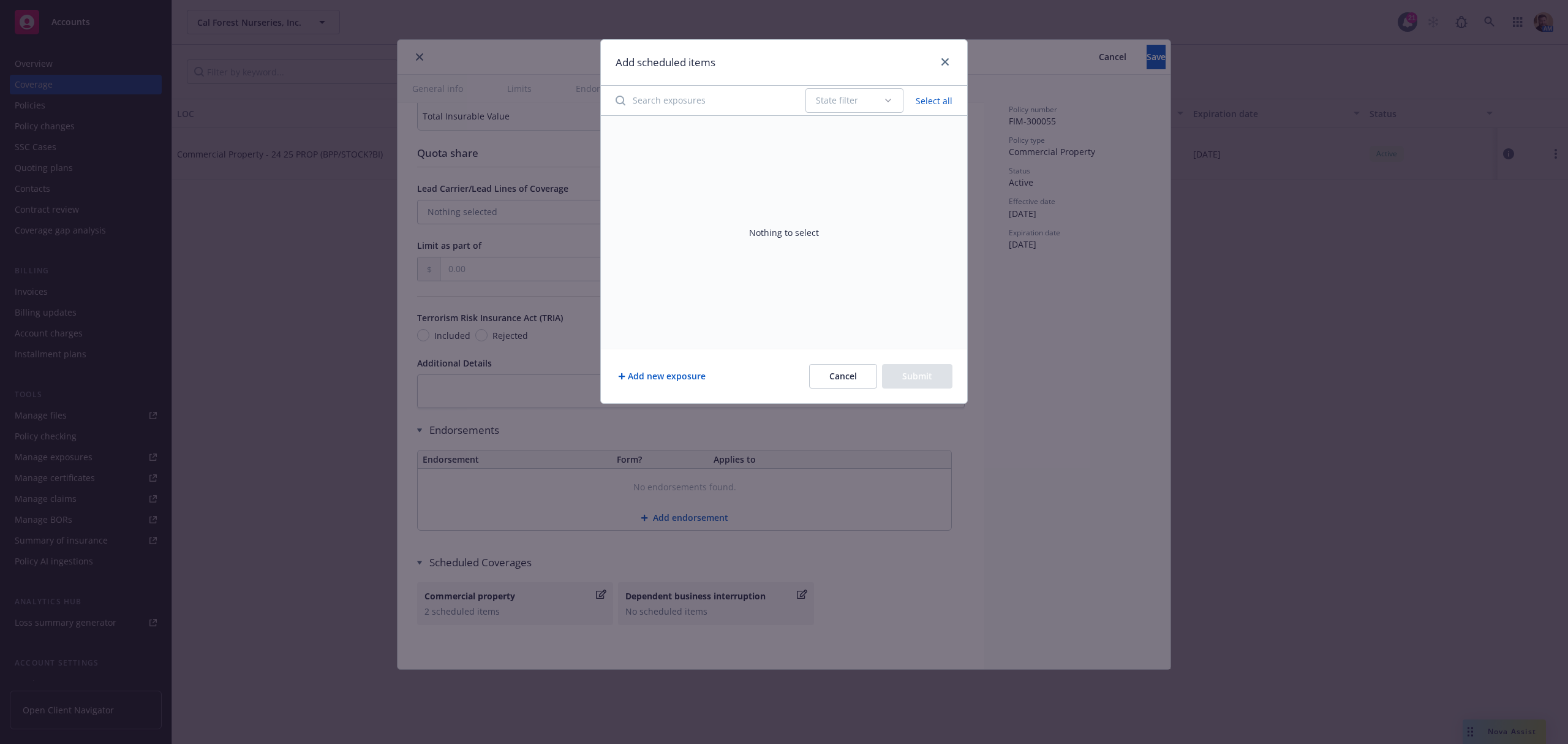
click at [819, 370] on button "Cancel" at bounding box center [843, 376] width 68 height 24
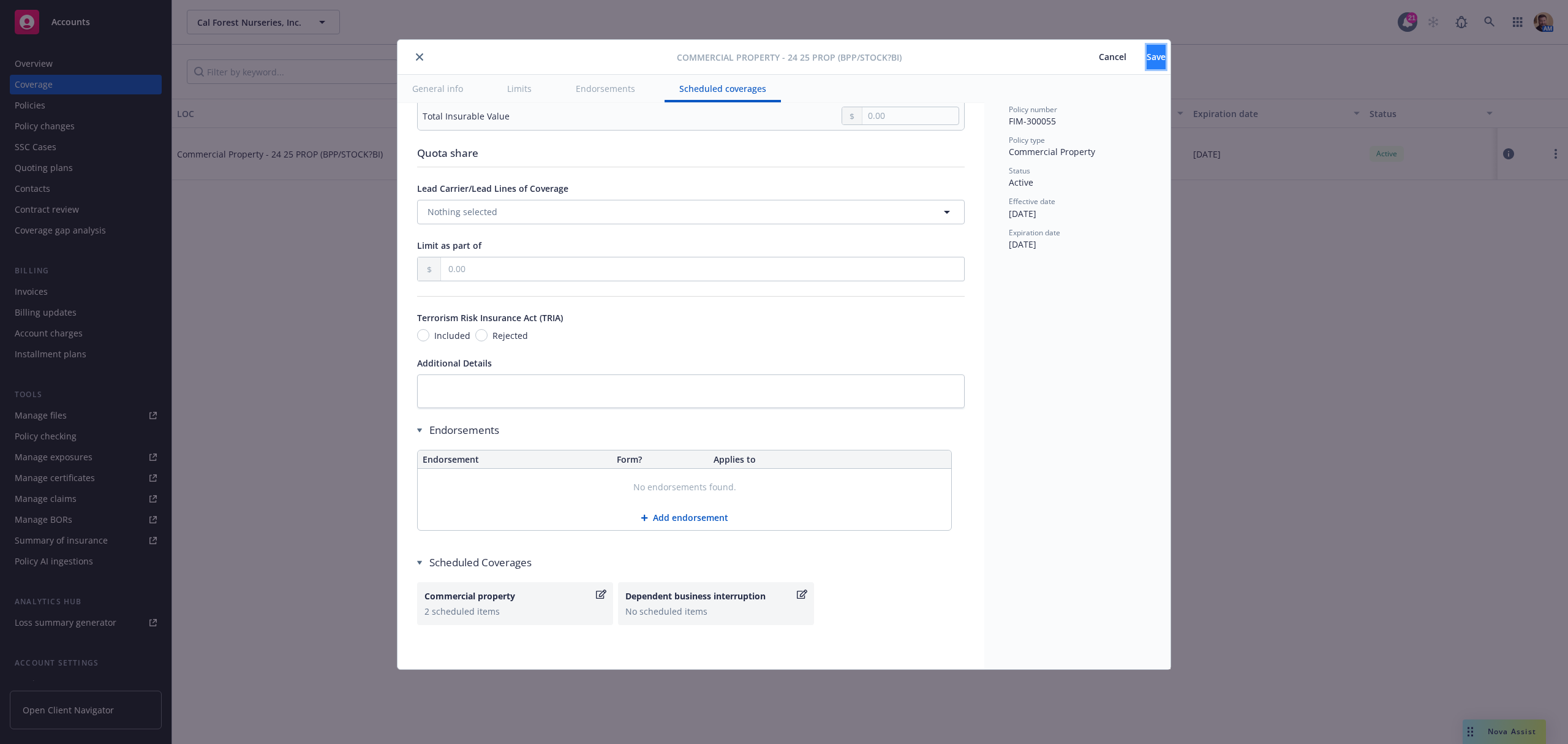
click at [1147, 55] on span "Save" at bounding box center [1156, 57] width 19 height 11
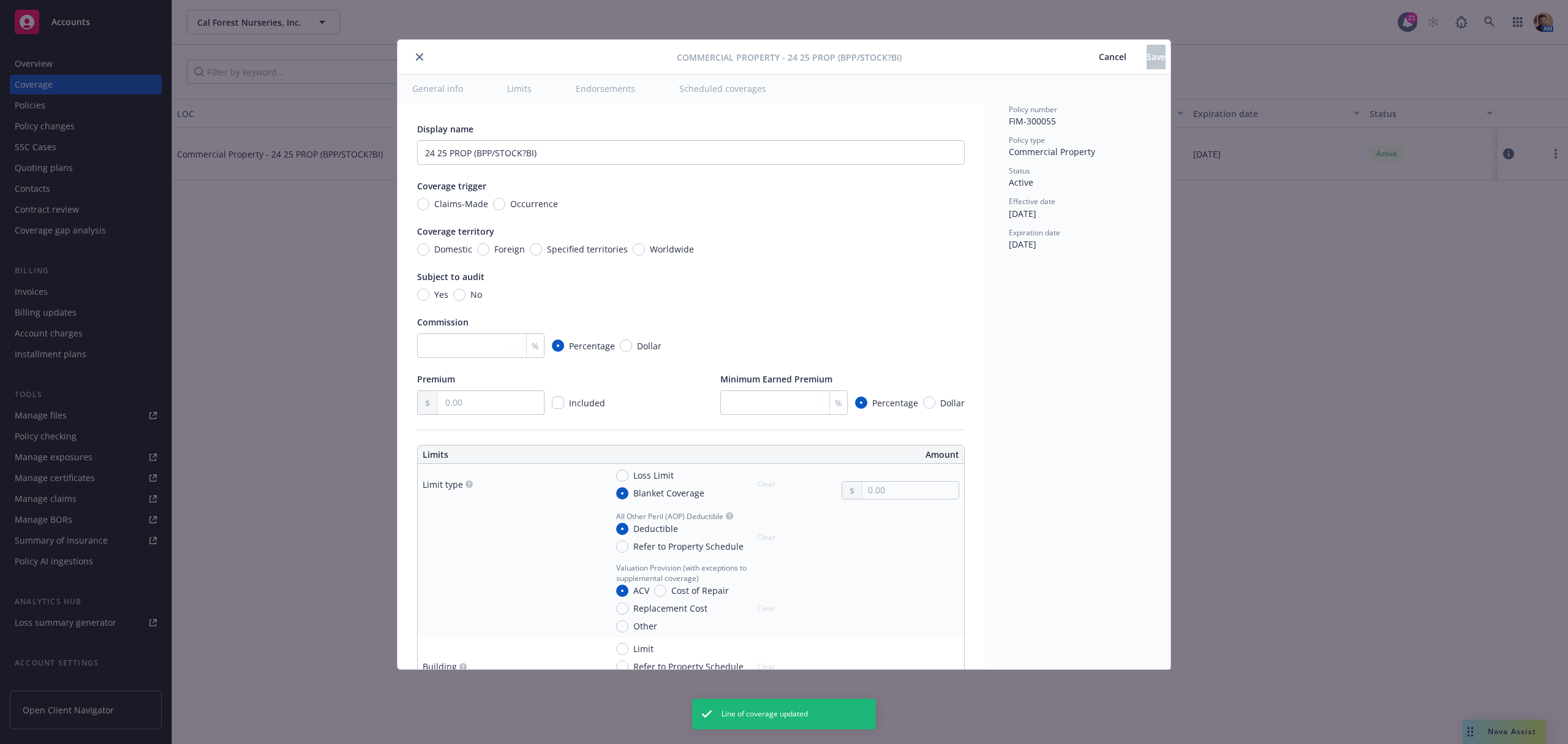
radio input "true"
type input "5,000,000.00"
radio input "true"
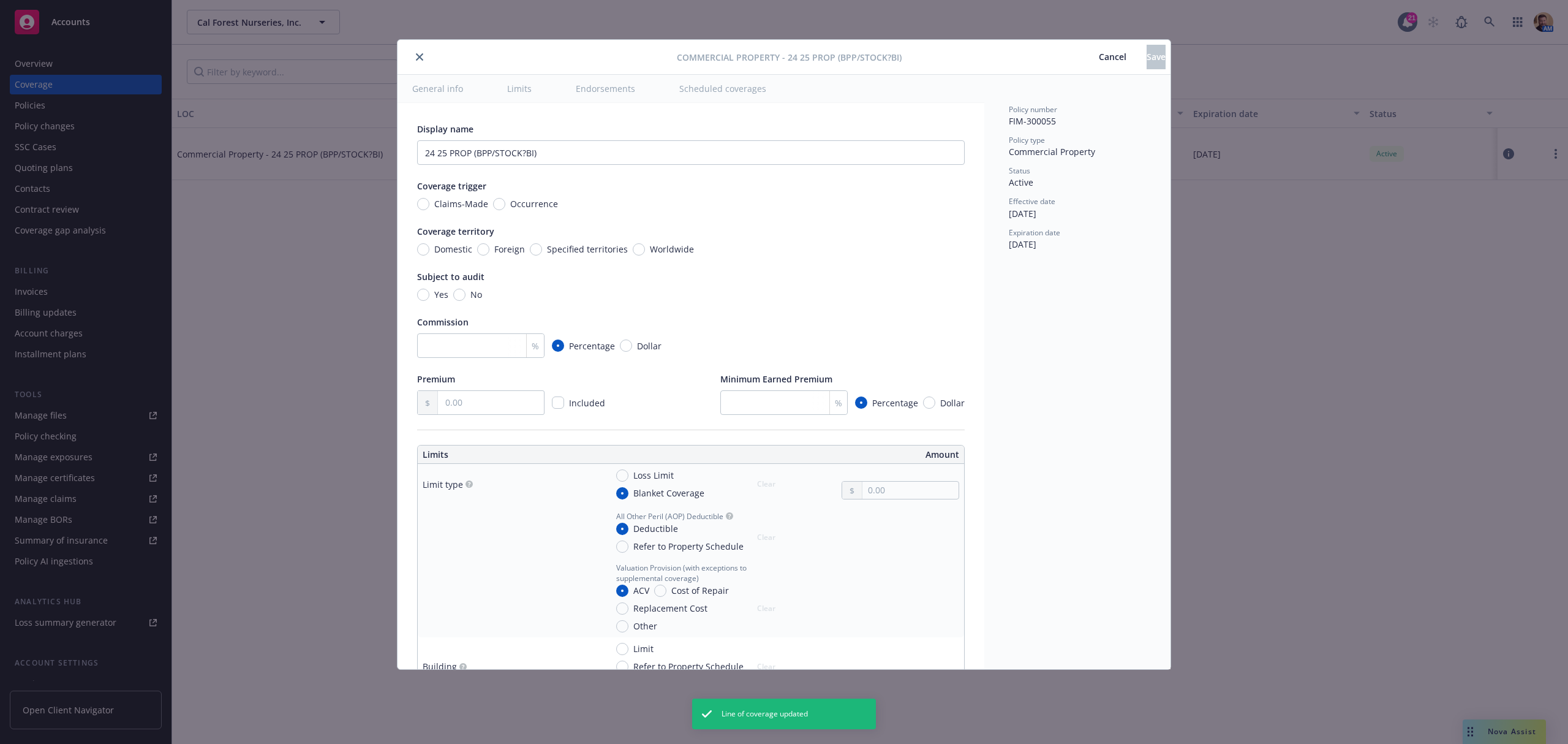
radio input "true"
click at [419, 59] on icon "close" at bounding box center [420, 57] width 7 height 7
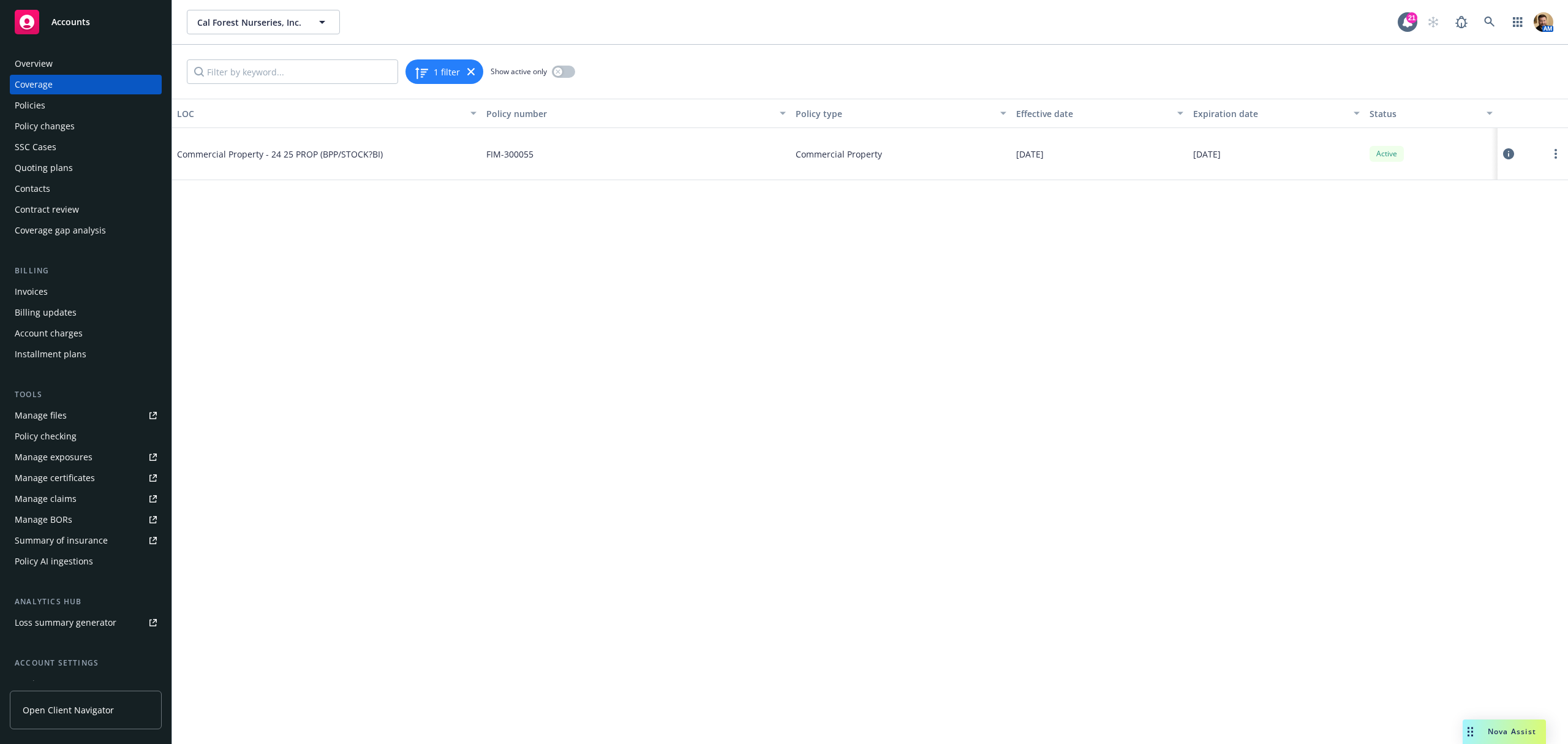
click at [52, 103] on div "Policies" at bounding box center [85, 105] width 142 height 19
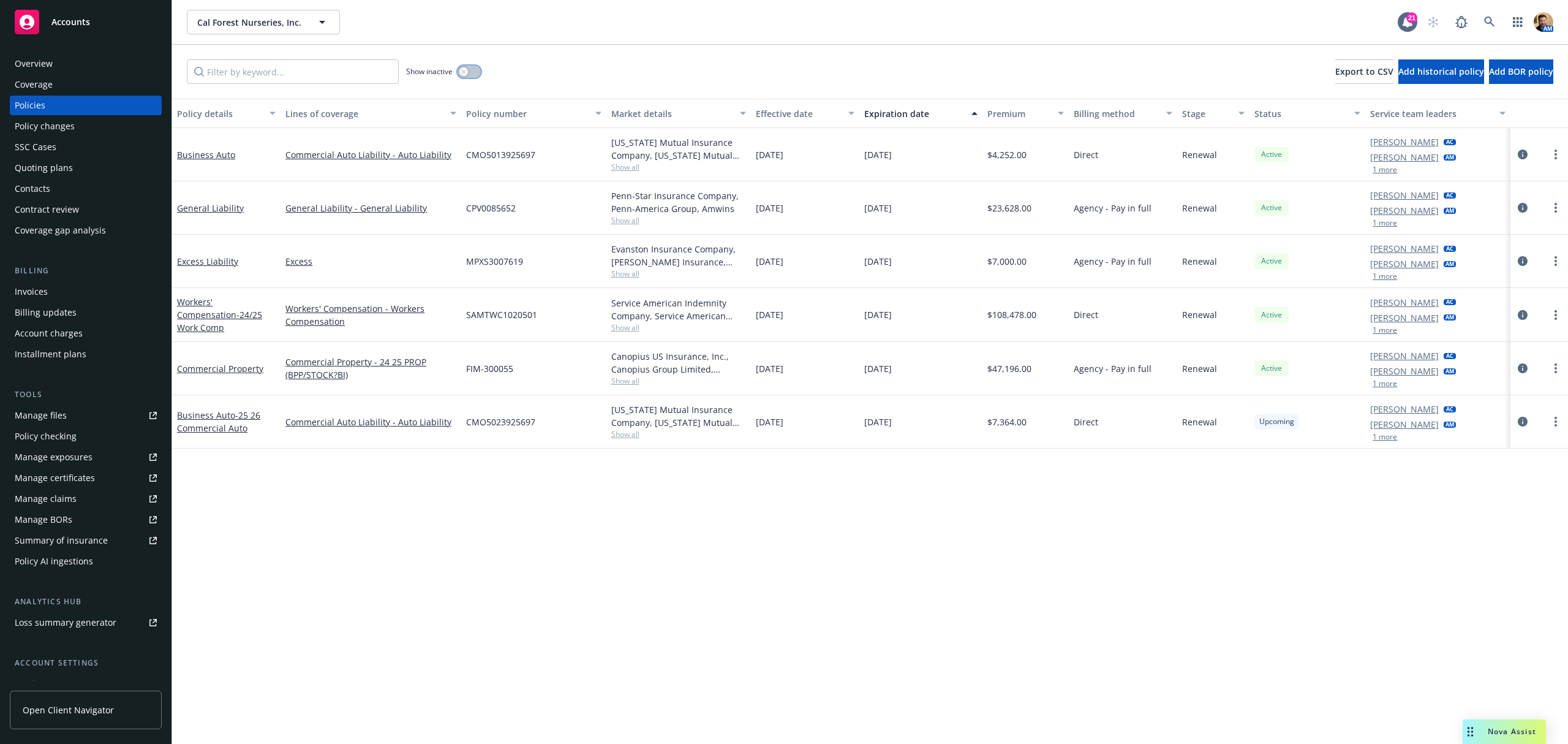
click at [471, 67] on button "button" at bounding box center [469, 71] width 23 height 12
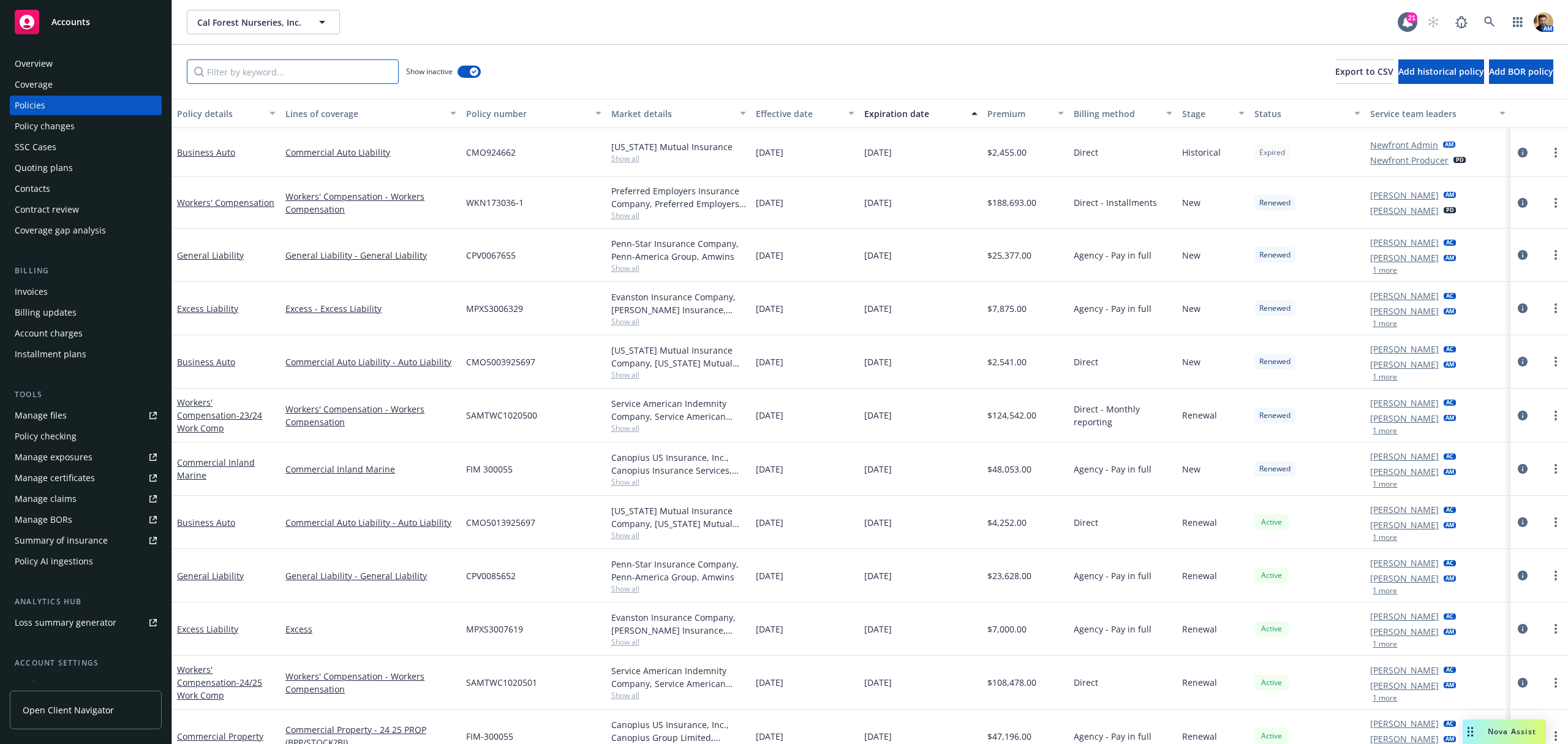
click at [305, 72] on input "Filter by keyword..." at bounding box center [293, 72] width 212 height 24
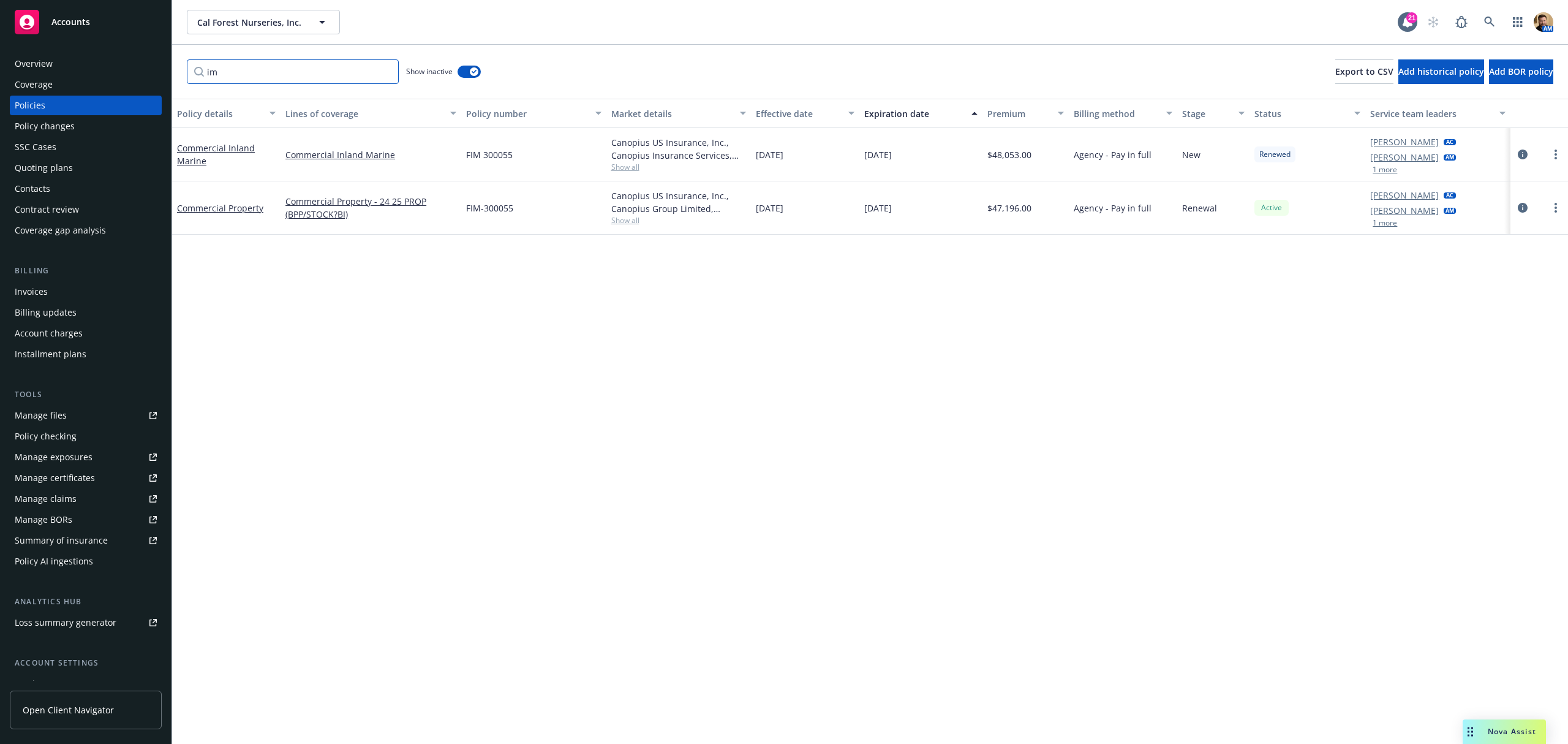
type input "im"
click at [616, 166] on span "Show all" at bounding box center [679, 166] width 135 height 11
click at [833, 368] on div "Policy details Lines of coverage Policy number Market details Effective date Ex…" at bounding box center [870, 421] width 1396 height 645
drag, startPoint x: 527, startPoint y: 208, endPoint x: 451, endPoint y: 211, distance: 76.1
click at [451, 211] on div "Commercial Property Commercial Property - 24 25 PROP (BPP/STOCK?BI) FIM-300055 …" at bounding box center [870, 208] width 1396 height 53
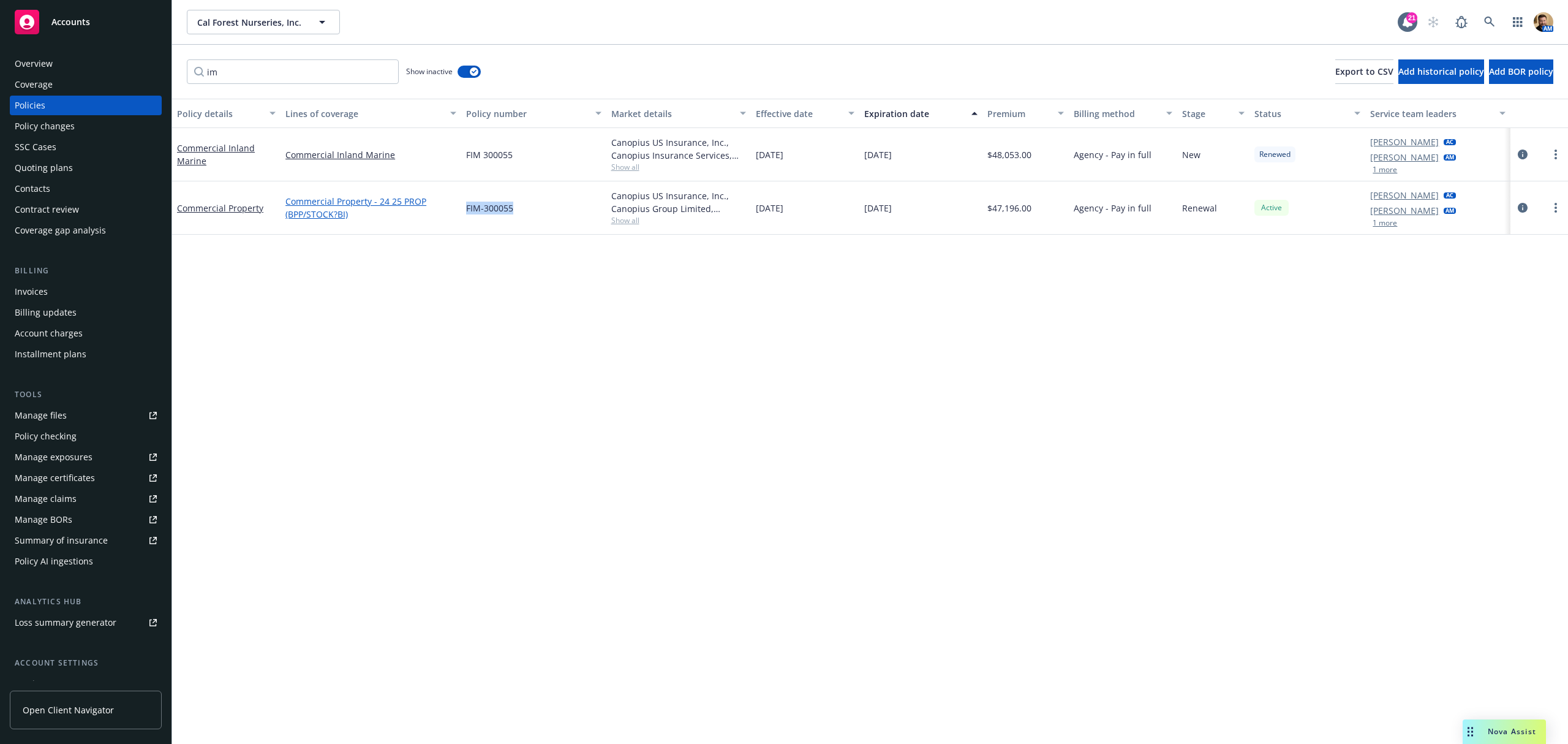
copy div "FIM-300055"
click at [1521, 203] on icon "circleInformation" at bounding box center [1523, 208] width 10 height 10
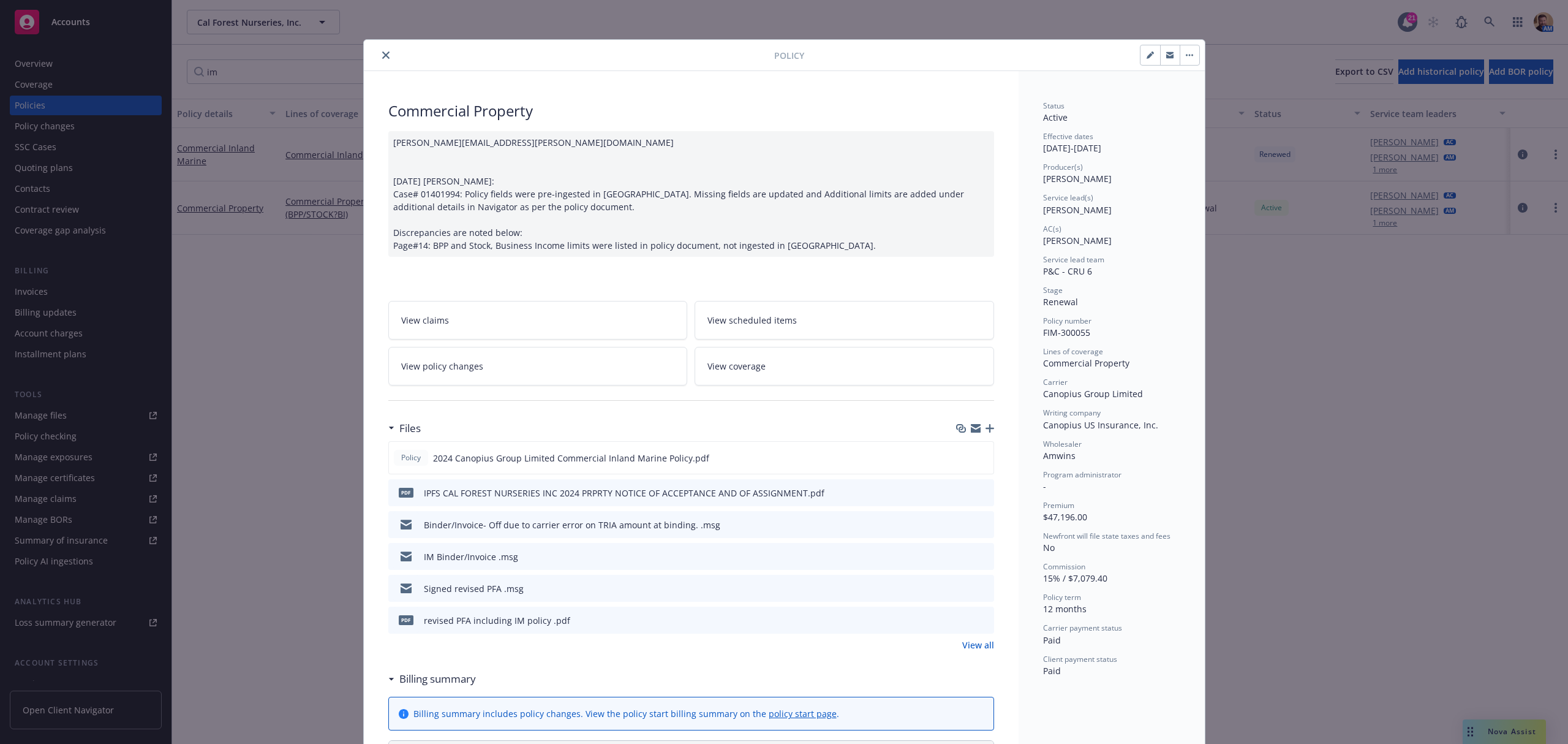
click at [978, 526] on icon "preview file" at bounding box center [982, 524] width 11 height 9
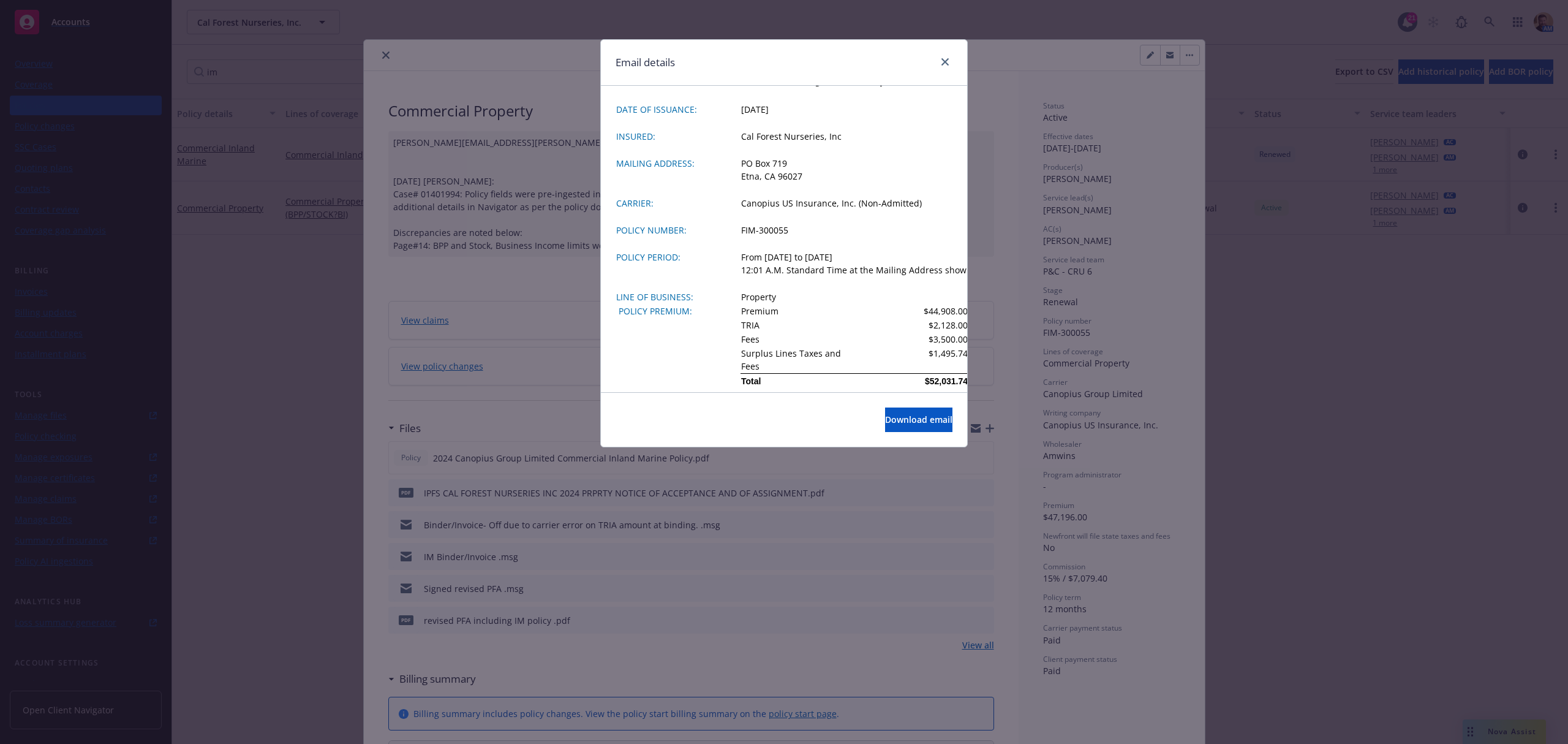
scroll to position [245, 0]
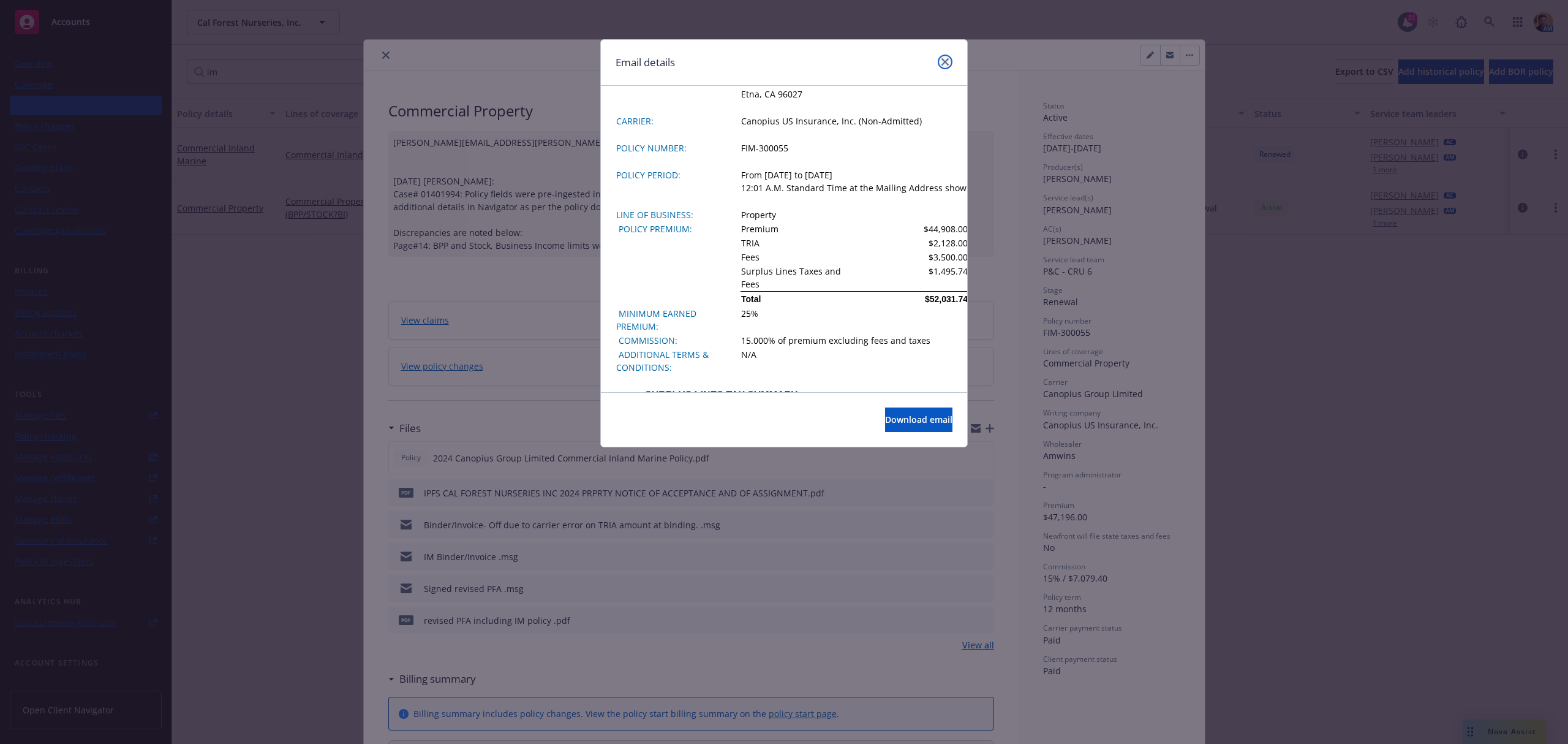
click at [944, 59] on icon "close" at bounding box center [945, 62] width 7 height 7
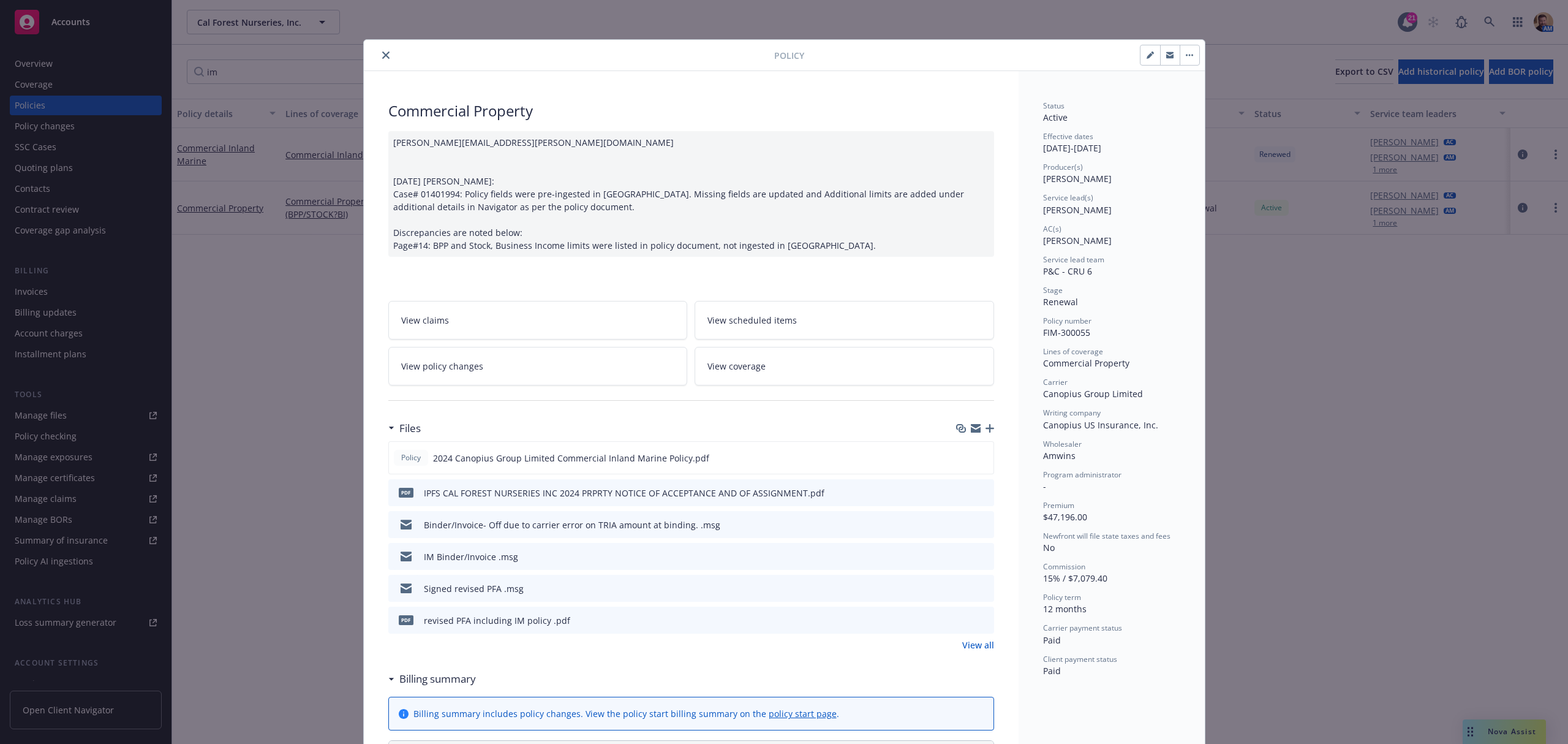
click at [382, 57] on icon "close" at bounding box center [386, 55] width 7 height 7
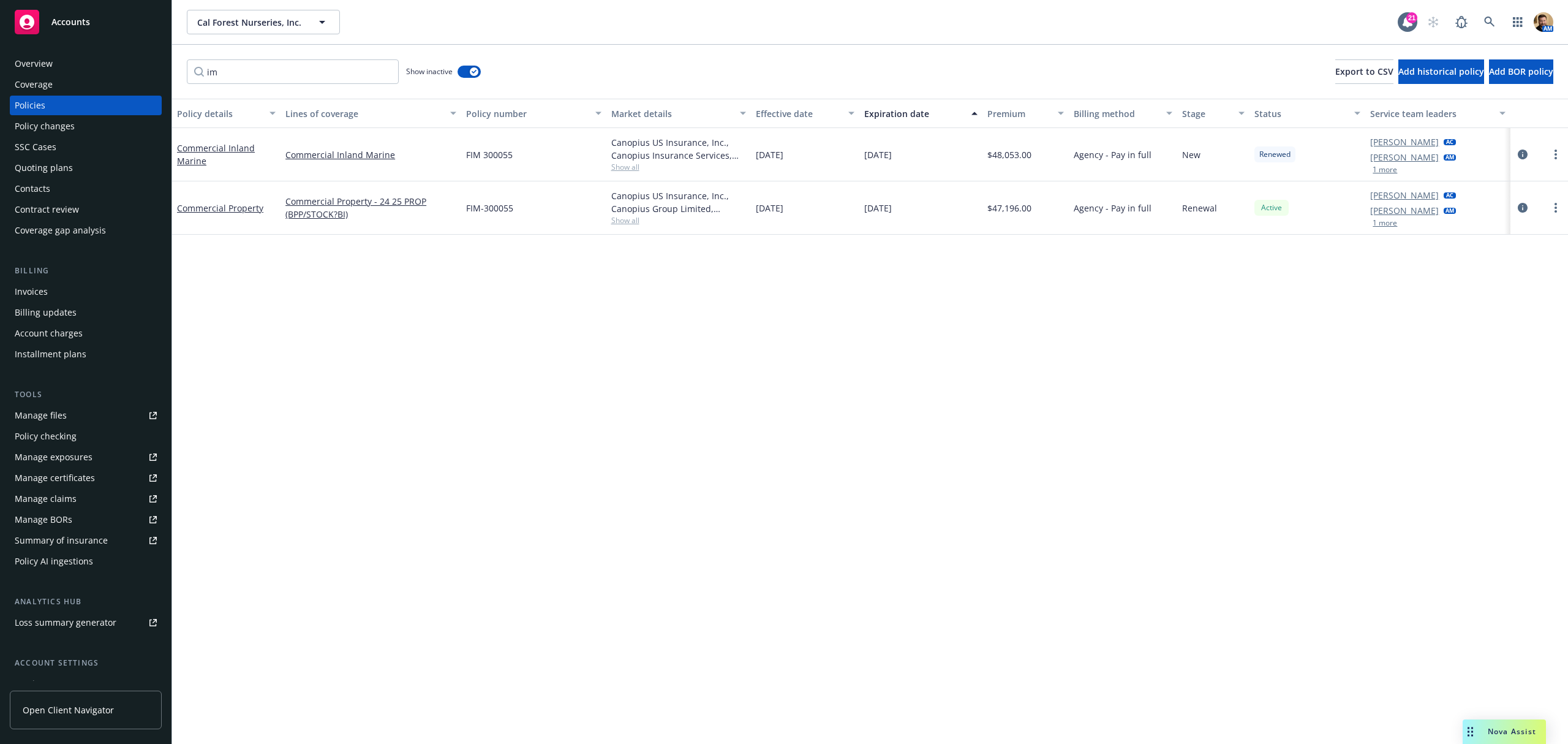
click at [37, 105] on div "Policies" at bounding box center [29, 105] width 31 height 19
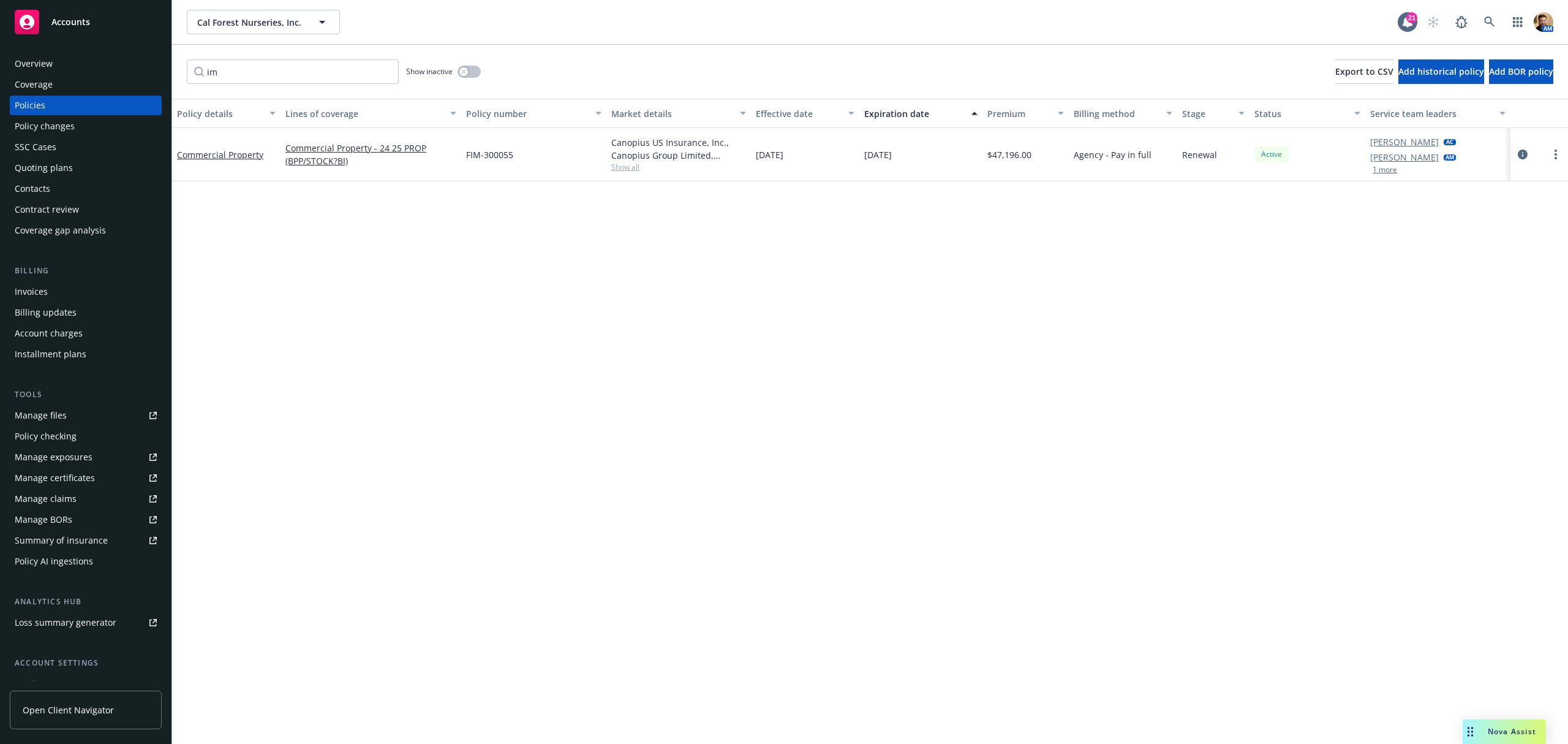
click at [47, 103] on div "Policies" at bounding box center [85, 105] width 142 height 19
drag, startPoint x: 301, startPoint y: 75, endPoint x: 103, endPoint y: 76, distance: 198.0
click at [103, 76] on div "Accounts Overview Coverage Policies Policy changes SSC Cases Quoting plans Cont…" at bounding box center [784, 372] width 1568 height 744
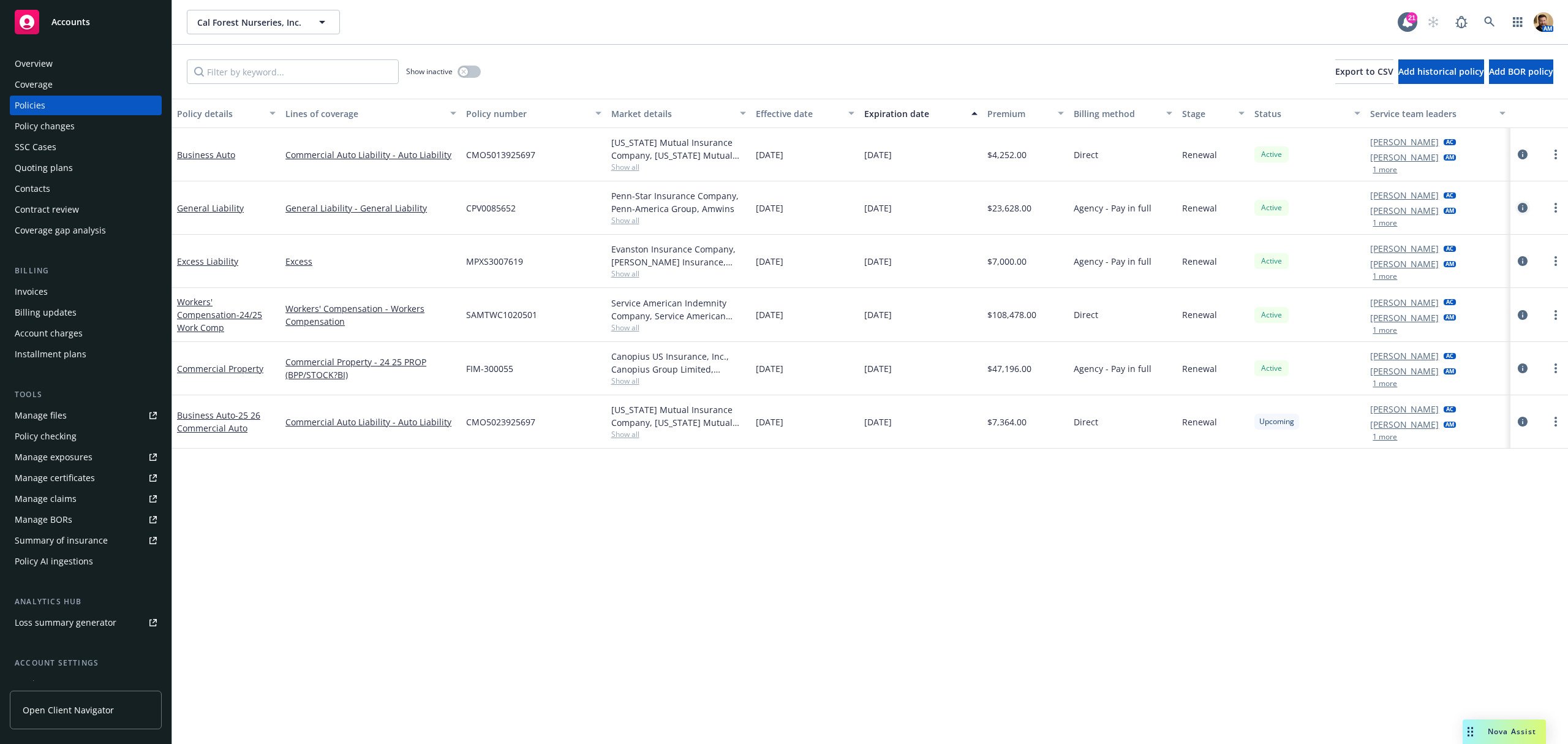
click at [1521, 209] on icon "circleInformation" at bounding box center [1523, 208] width 10 height 10
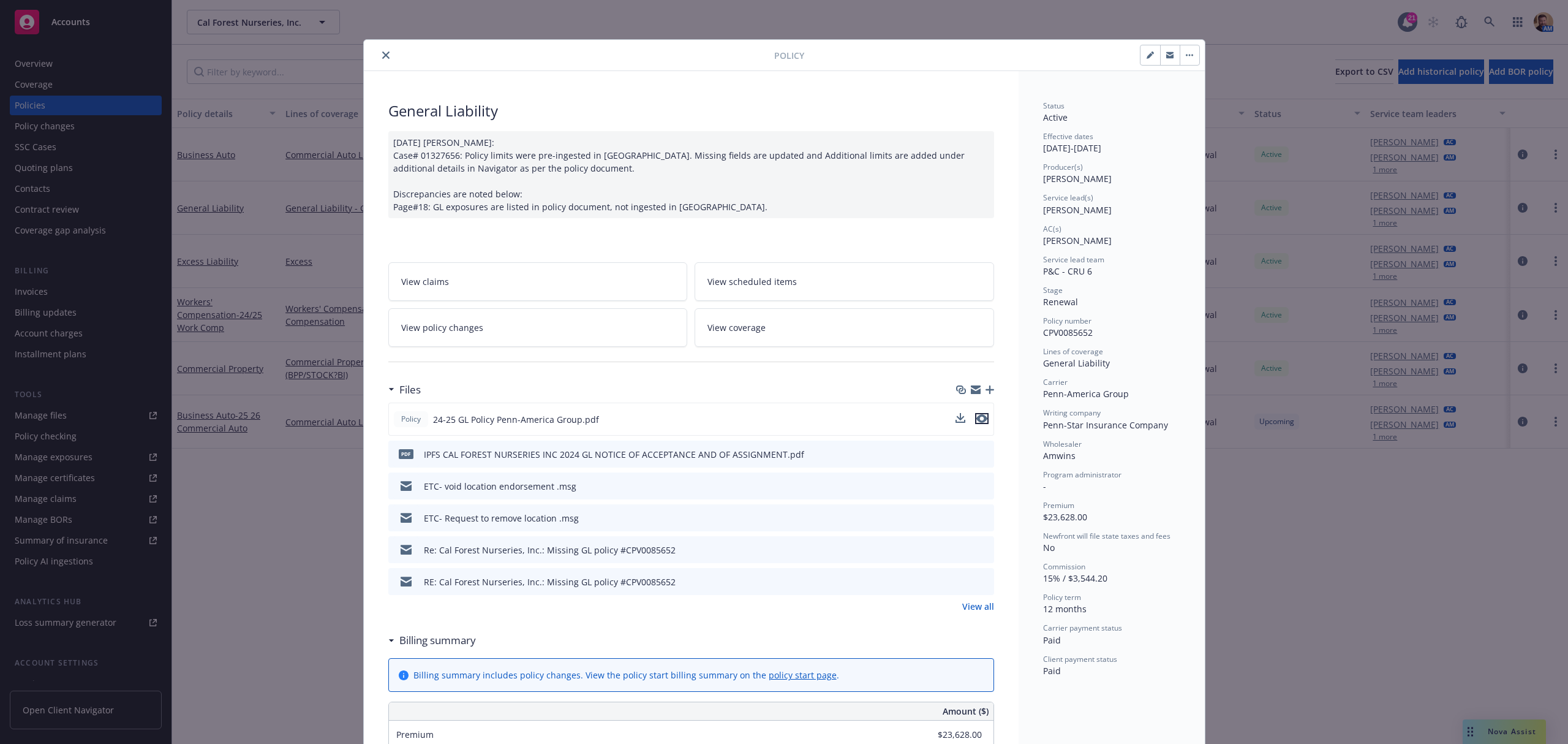
click at [976, 418] on icon "preview file" at bounding box center [981, 418] width 11 height 9
